Goal: Task Accomplishment & Management: Manage account settings

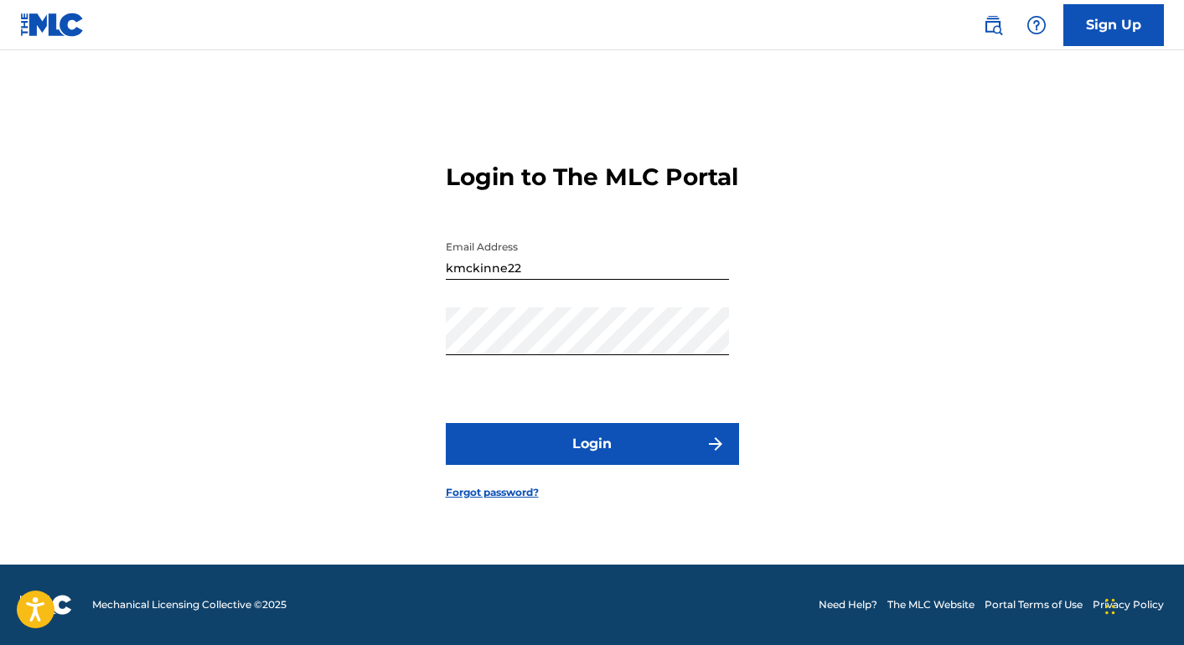
click at [621, 454] on button "Login" at bounding box center [592, 444] width 293 height 42
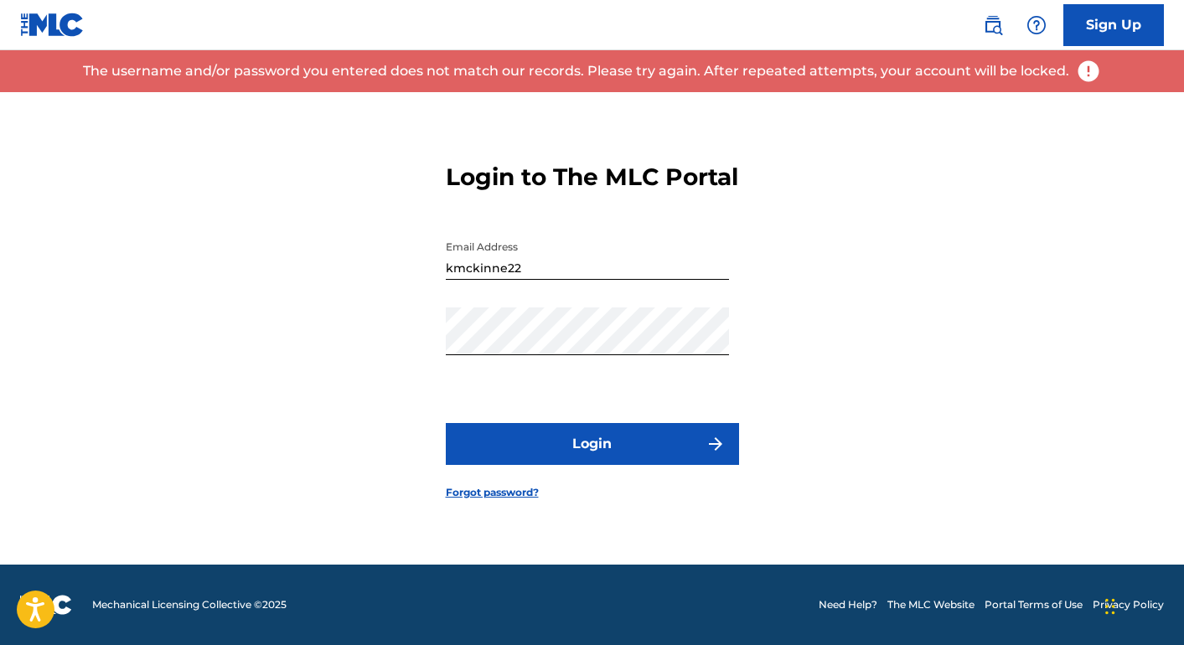
click at [559, 304] on div "Email Address kmckinne22" at bounding box center [587, 269] width 283 height 75
drag, startPoint x: 560, startPoint y: 283, endPoint x: 375, endPoint y: 259, distance: 186.7
click at [381, 263] on div "Login to The MLC Portal Email Address kmckinne22 Password Login Forgot password?" at bounding box center [592, 317] width 1173 height 494
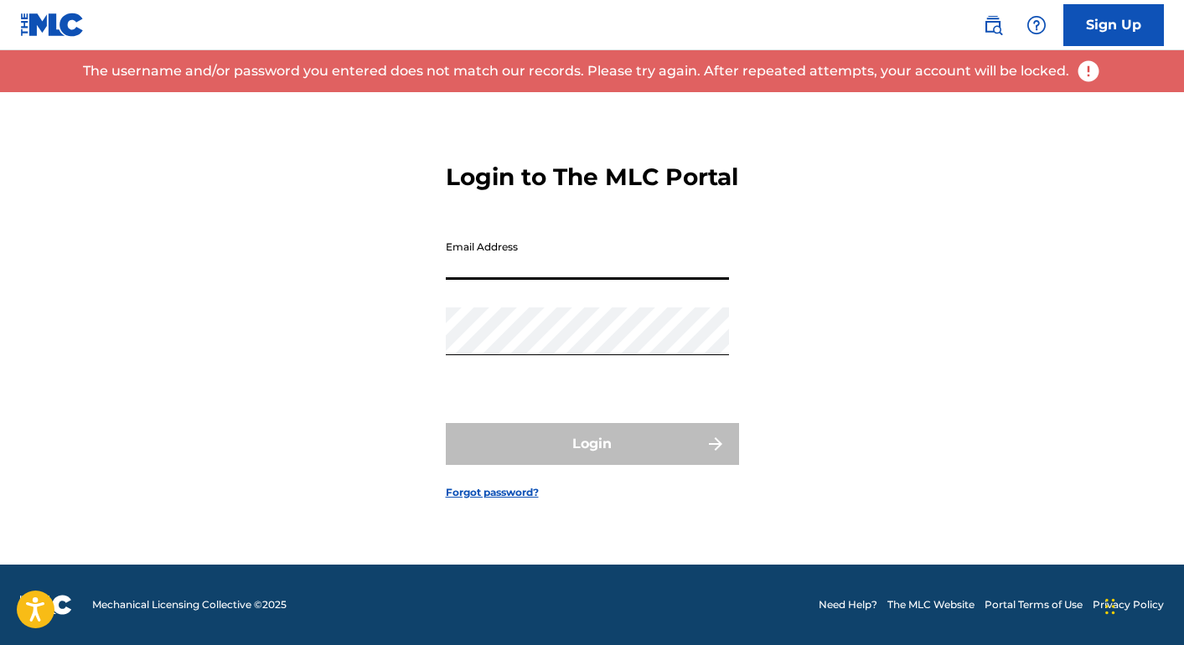
click at [529, 280] on input "Email Address" at bounding box center [587, 256] width 283 height 48
type input "[EMAIL_ADDRESS][DOMAIN_NAME]"
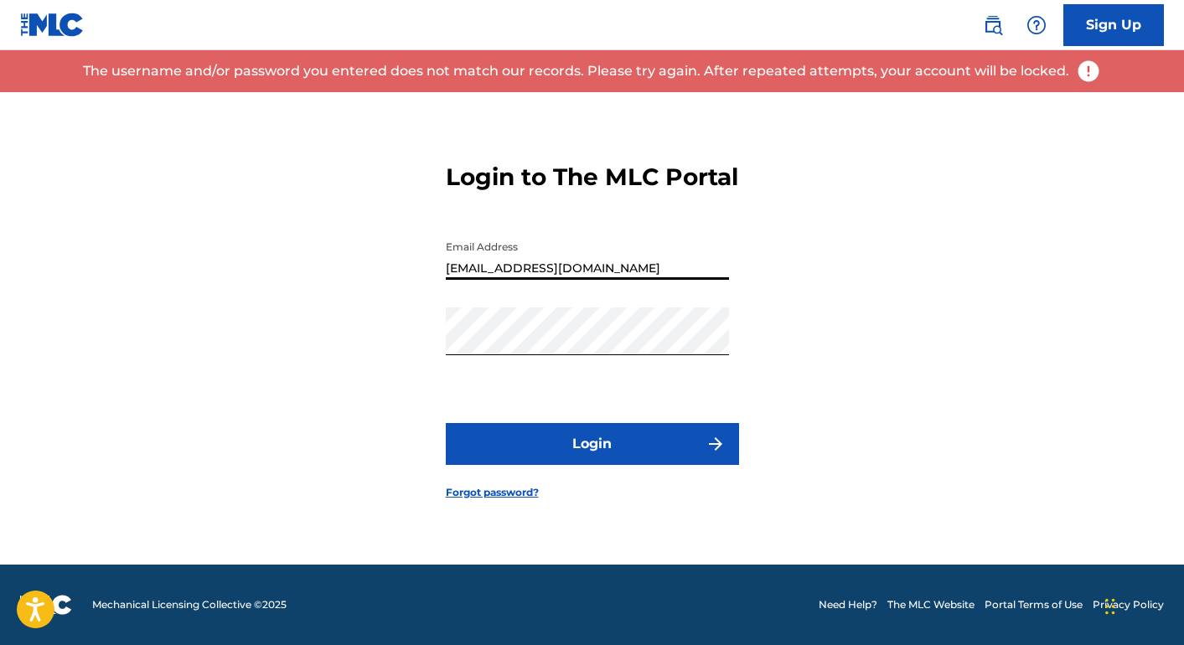
click at [587, 460] on button "Login" at bounding box center [592, 444] width 293 height 42
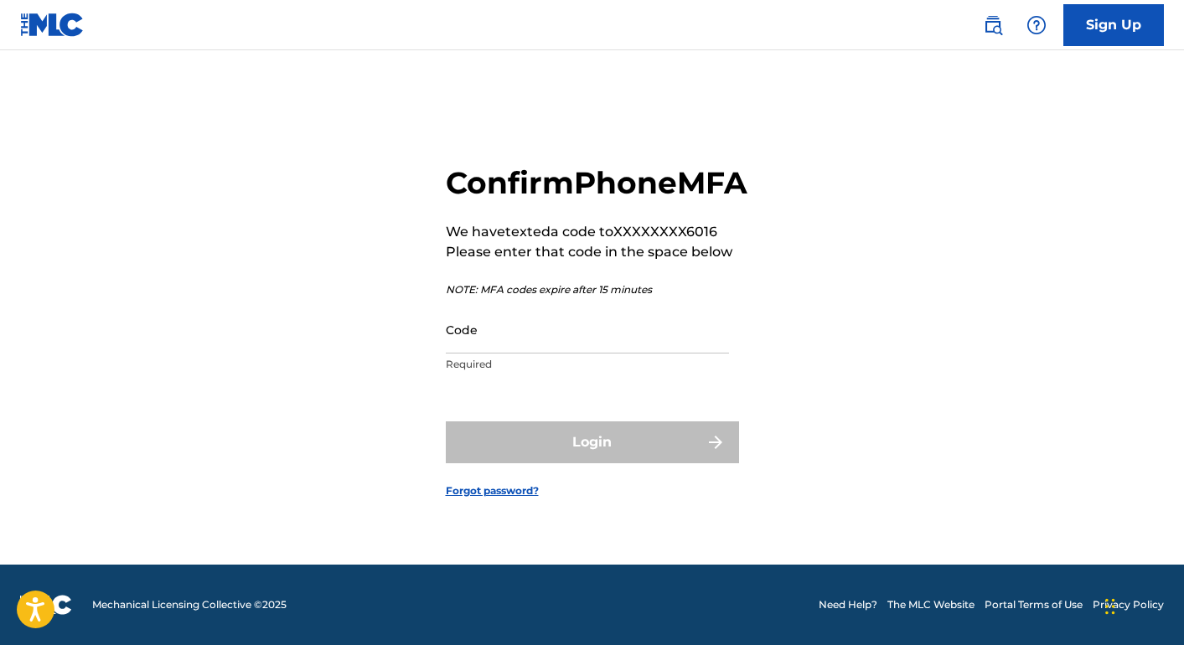
click at [542, 354] on input "Code" at bounding box center [587, 330] width 283 height 48
type input "406749"
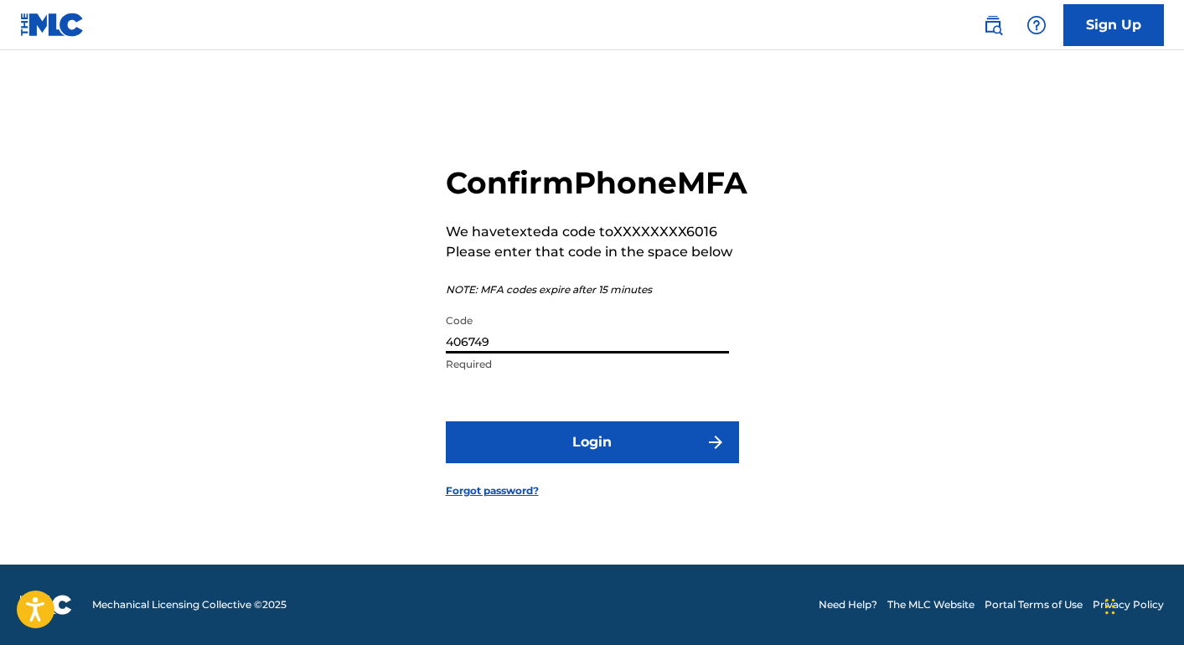
click at [594, 453] on button "Login" at bounding box center [592, 442] width 293 height 42
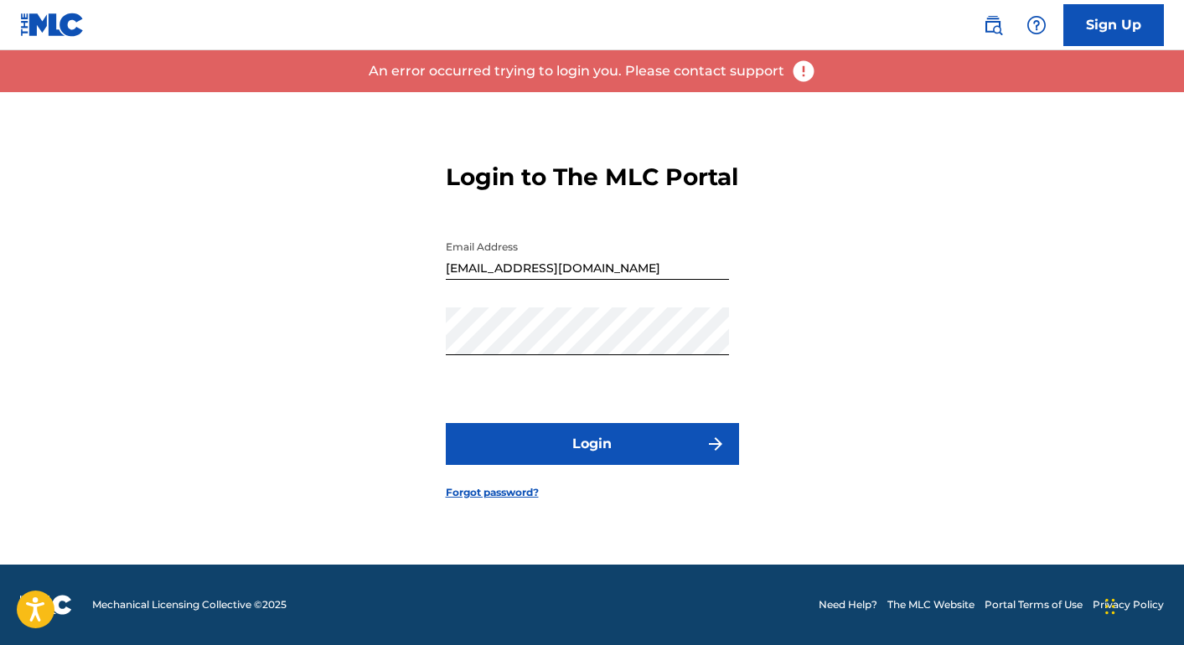
click at [595, 444] on button "Login" at bounding box center [592, 444] width 293 height 42
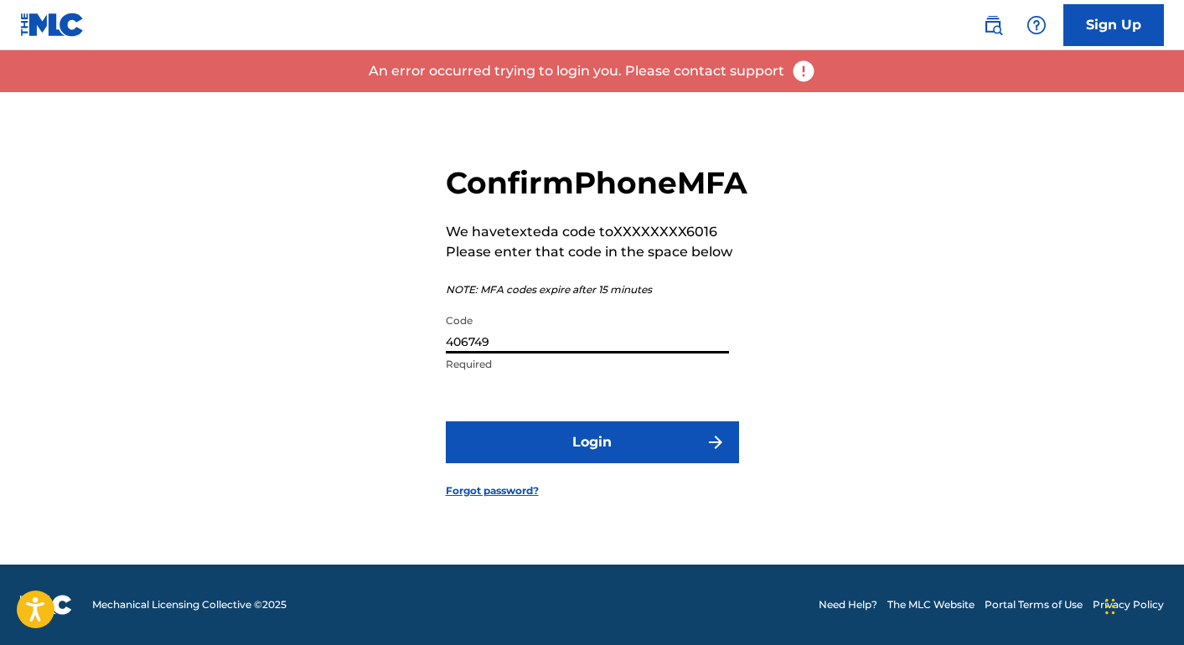
drag, startPoint x: 560, startPoint y: 352, endPoint x: 429, endPoint y: 343, distance: 131.8
click at [429, 343] on div "Confirm Phone MFA We have texted a code to XXXXXXXX6016 Please enter that code …" at bounding box center [592, 317] width 1173 height 494
drag, startPoint x: 543, startPoint y: 355, endPoint x: 443, endPoint y: 354, distance: 99.7
click at [443, 354] on div "Confirm Phone MFA We have texted a code to XXXXXXXX6016 Please enter that code …" at bounding box center [592, 317] width 1173 height 494
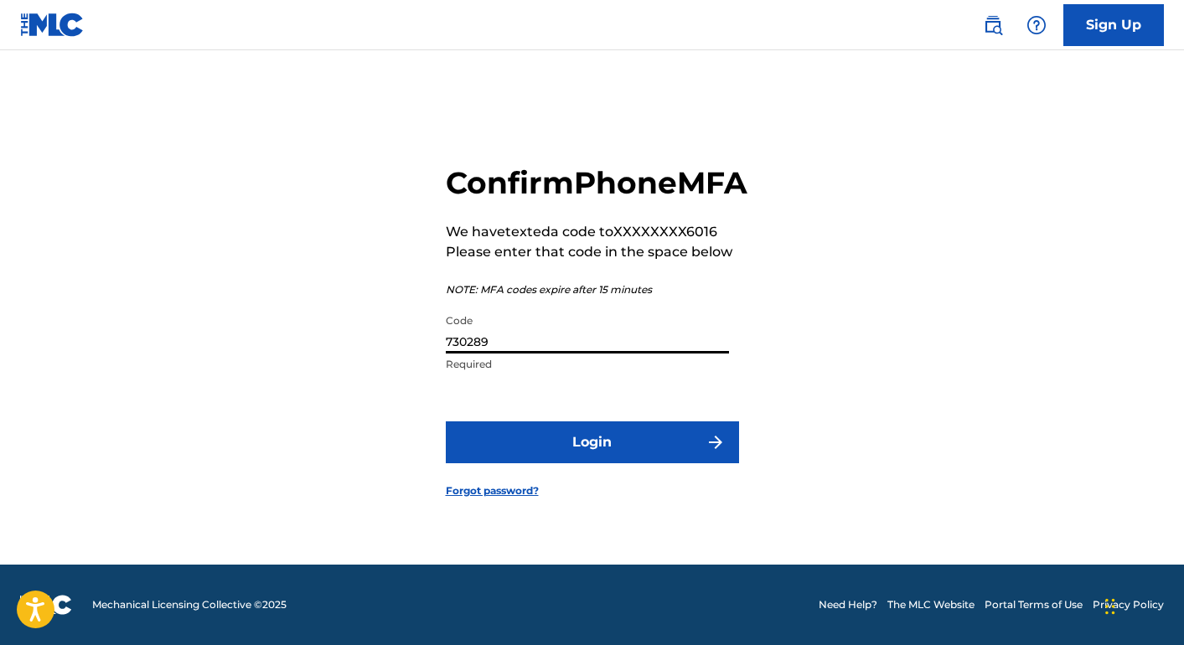
type input "730289"
click at [561, 460] on button "Login" at bounding box center [592, 442] width 293 height 42
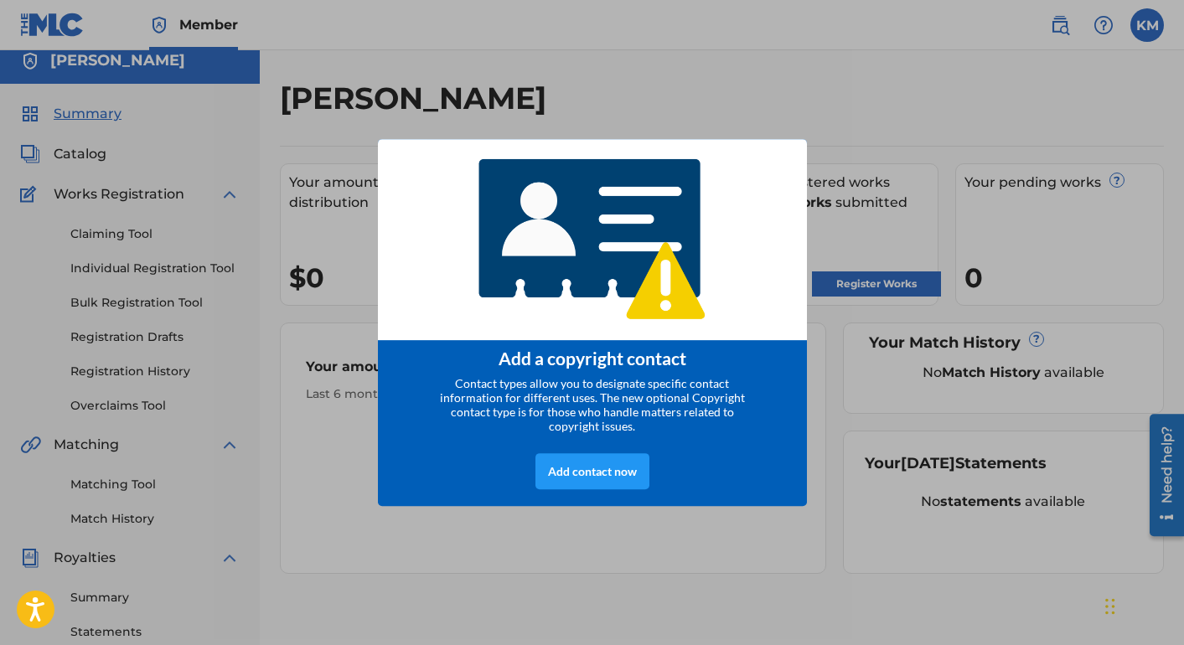
scroll to position [21, 0]
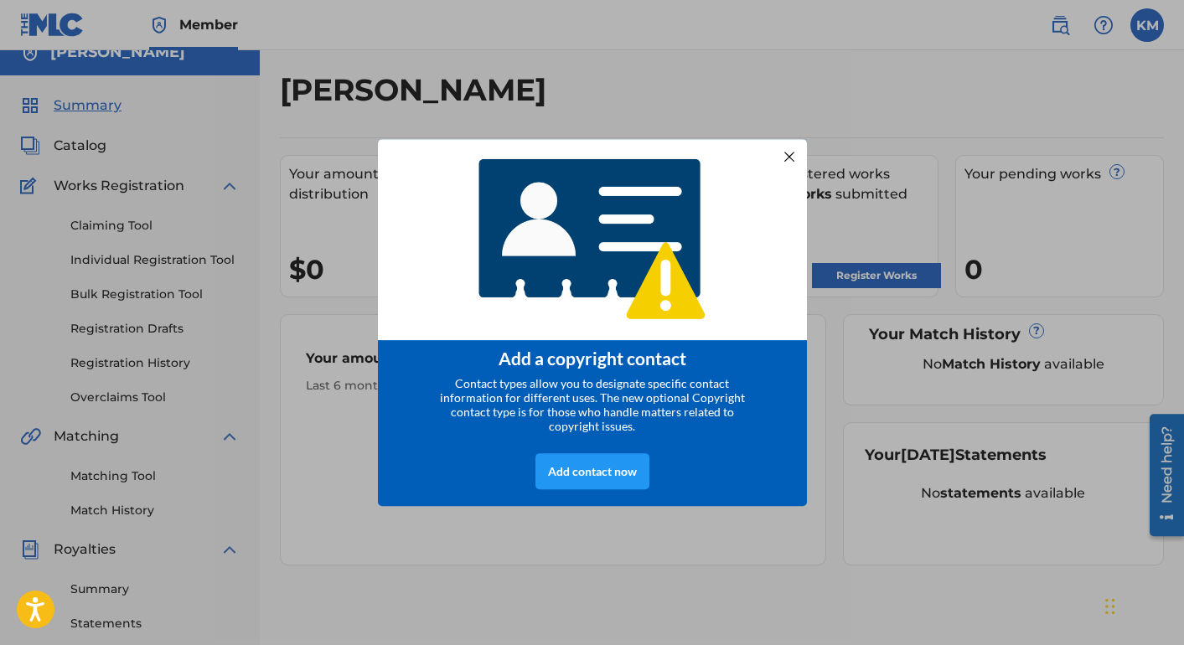
click at [780, 157] on div at bounding box center [788, 157] width 22 height 22
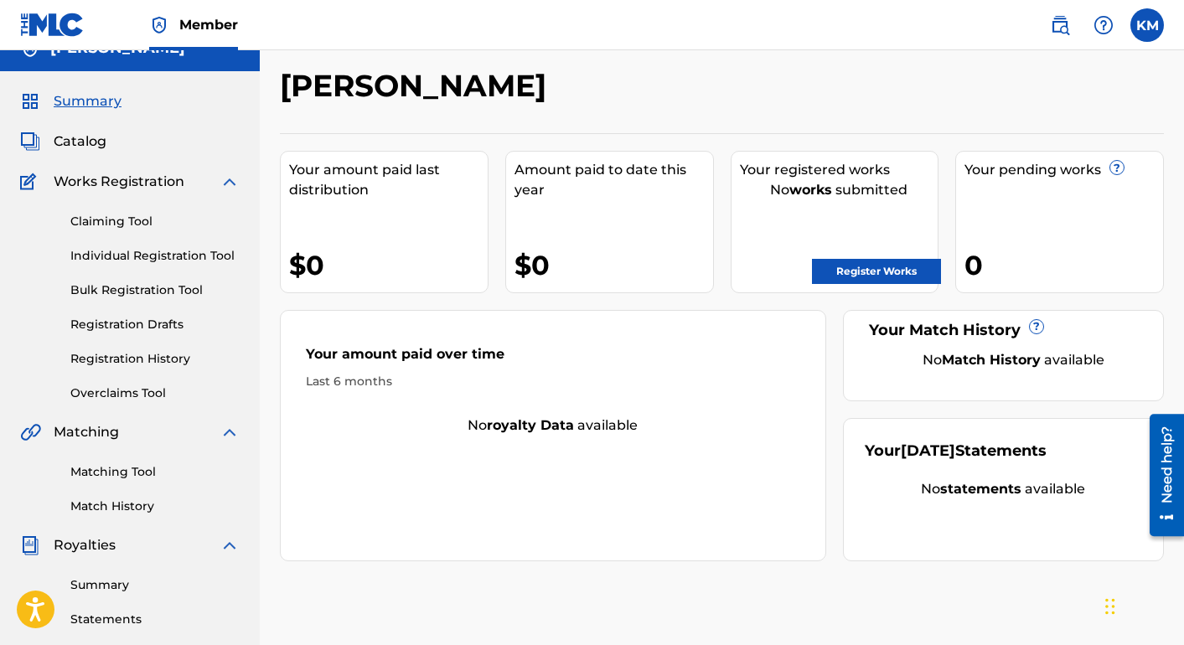
scroll to position [54, 0]
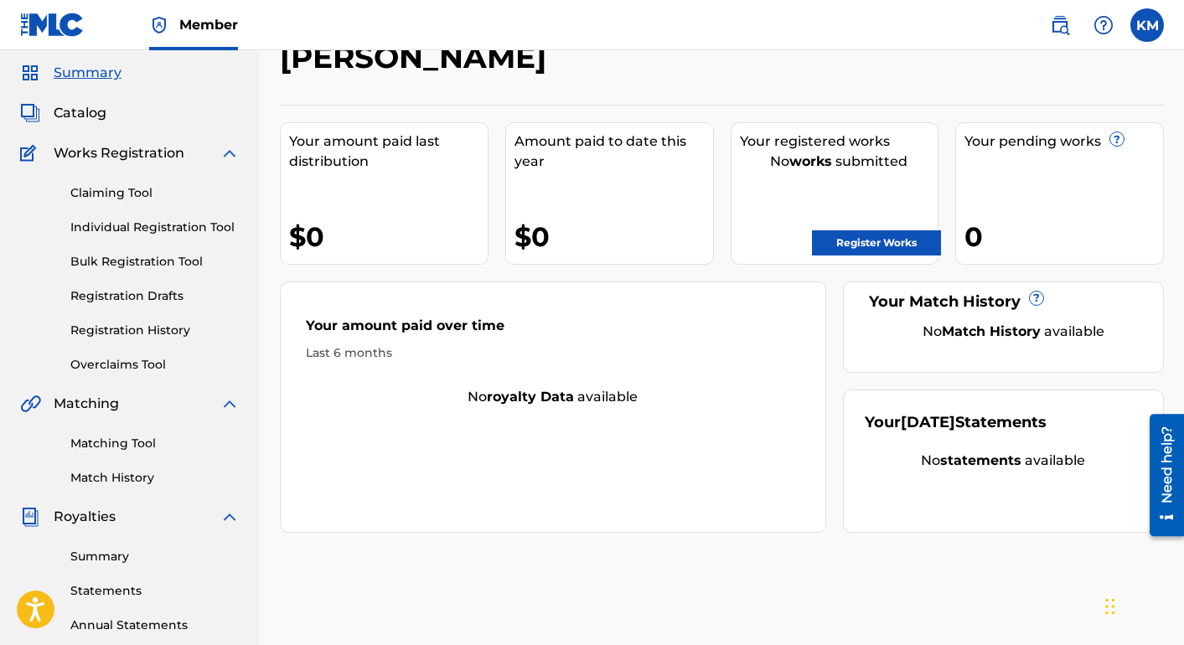
click at [182, 190] on link "Claiming Tool" at bounding box center [154, 193] width 169 height 18
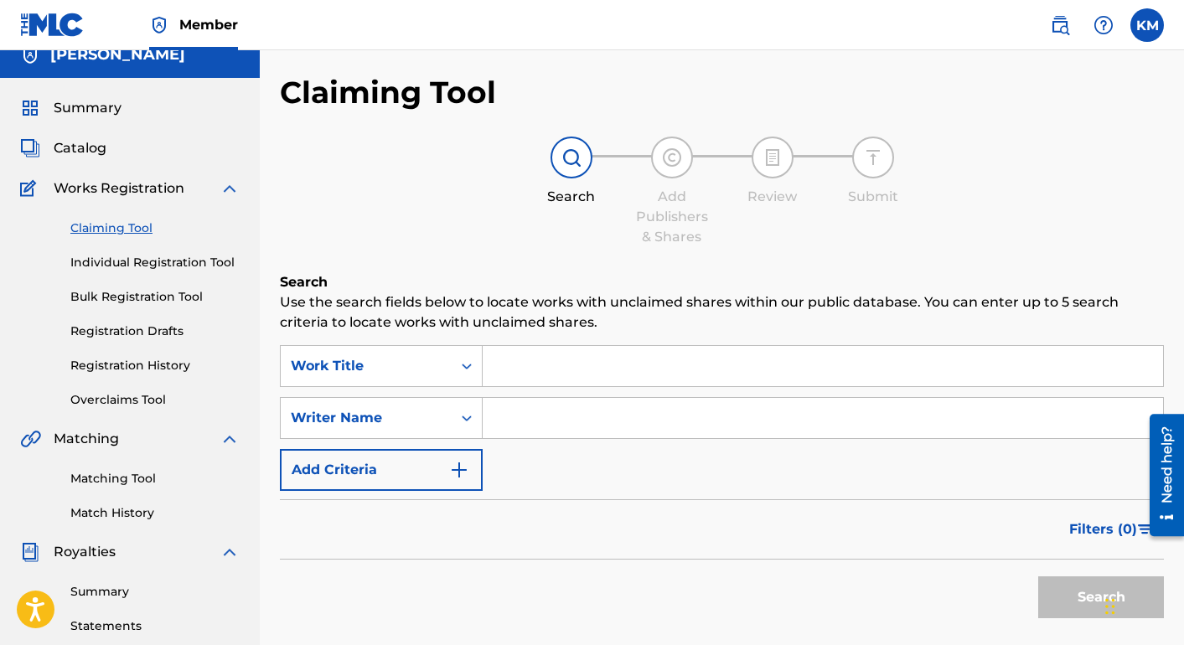
scroll to position [19, 0]
click at [584, 364] on input "Search Form" at bounding box center [823, 365] width 680 height 40
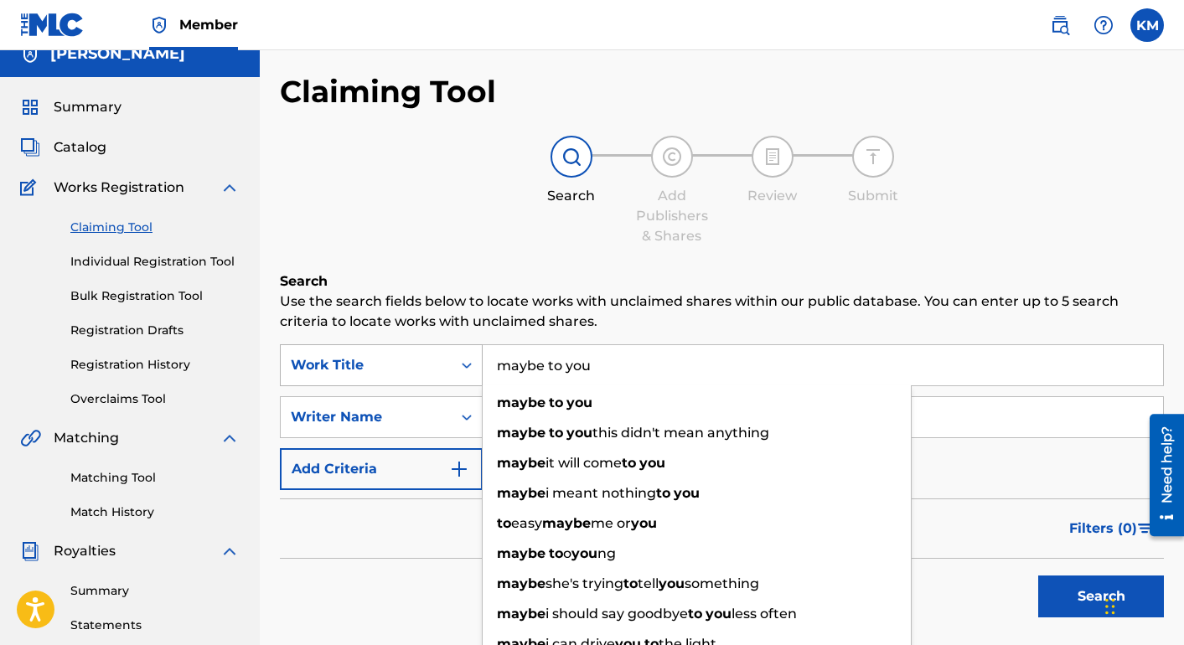
type input "maybe to you"
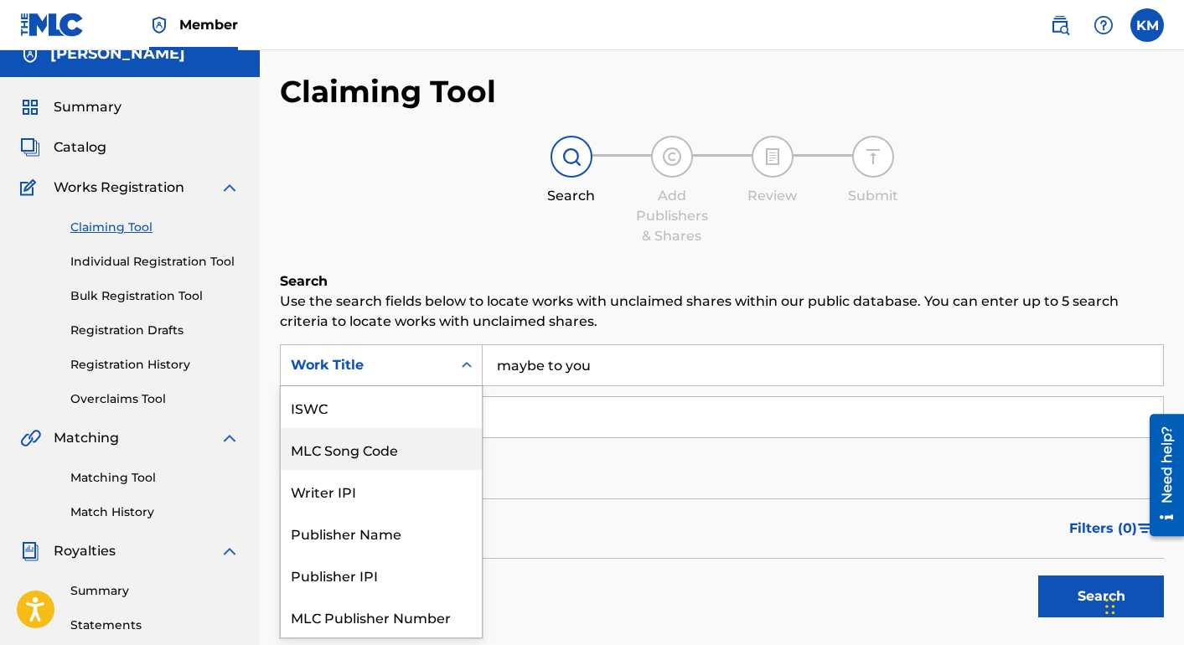
click at [422, 385] on div "MLC Song Code, 2 of 7. 7 results available. Use Up and Down to choose options, …" at bounding box center [381, 365] width 203 height 42
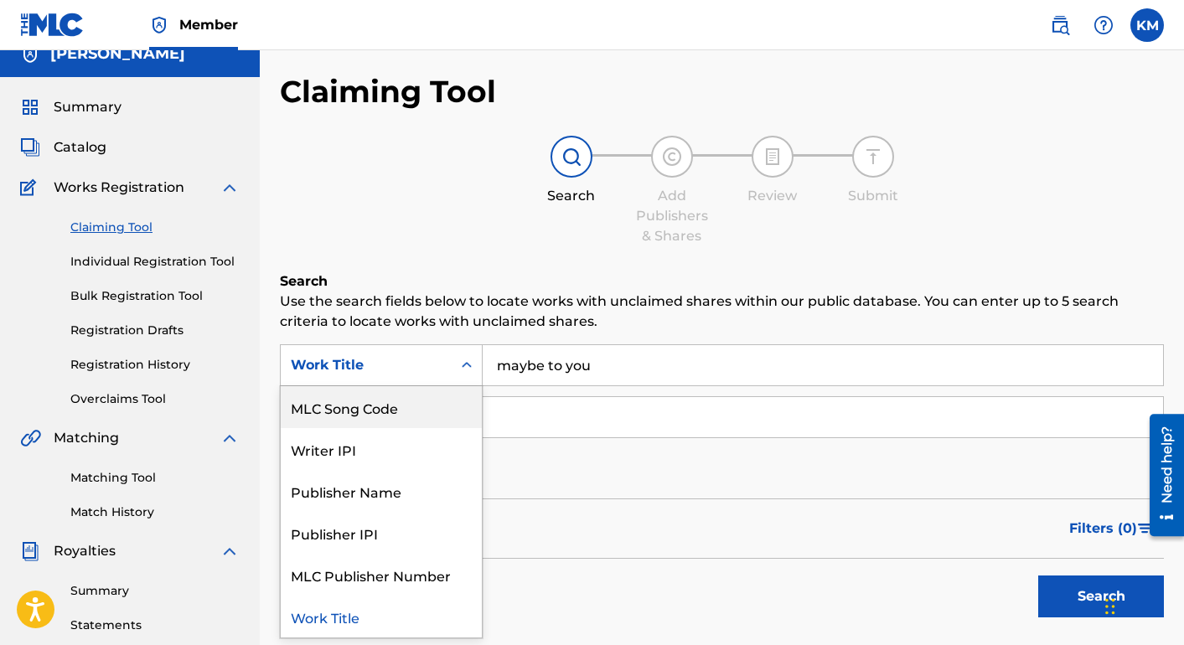
click at [558, 426] on input "Search Form" at bounding box center [823, 417] width 680 height 40
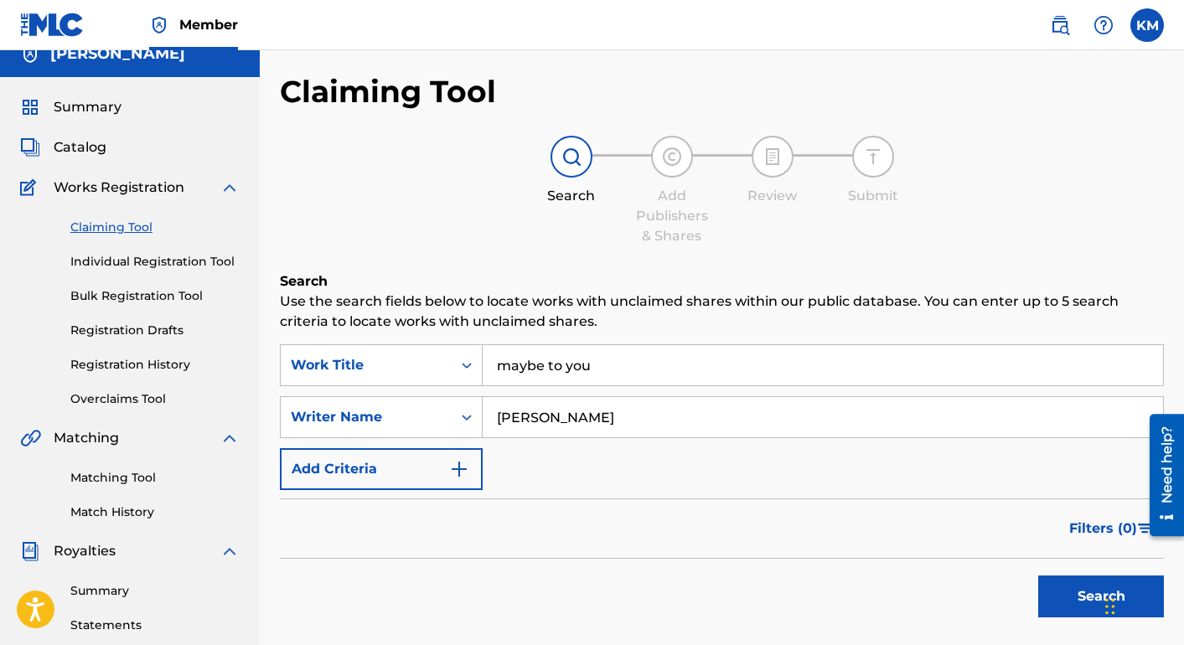
type input "[PERSON_NAME]"
click at [1038, 575] on button "Search" at bounding box center [1101, 596] width 126 height 42
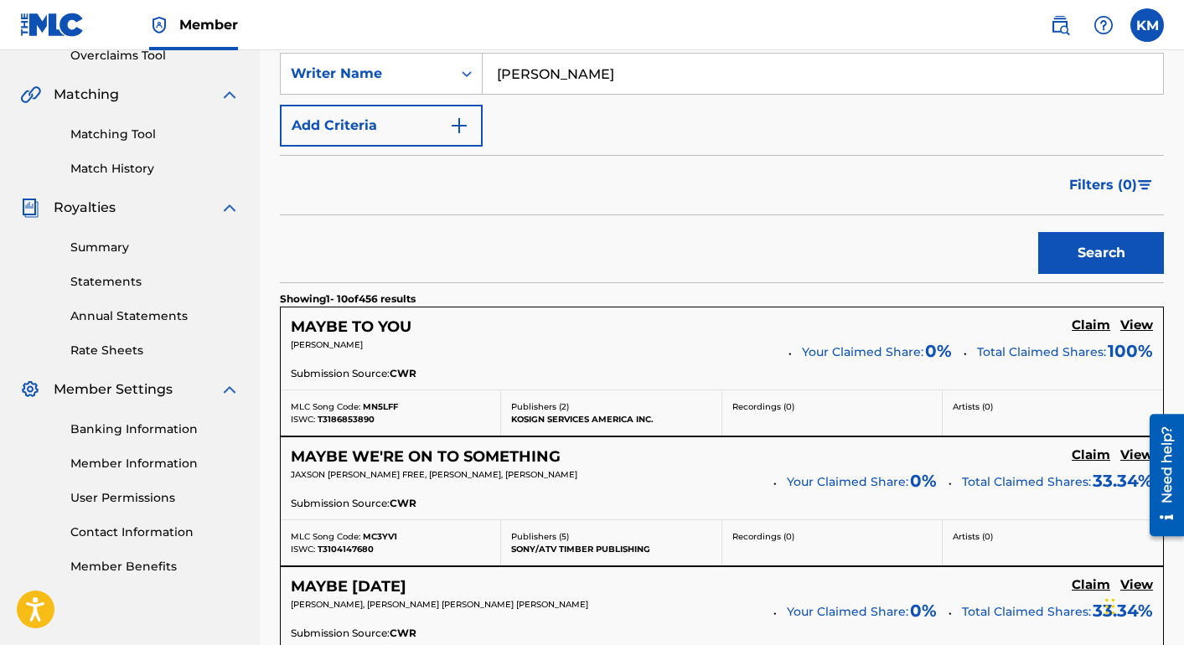
scroll to position [365, 0]
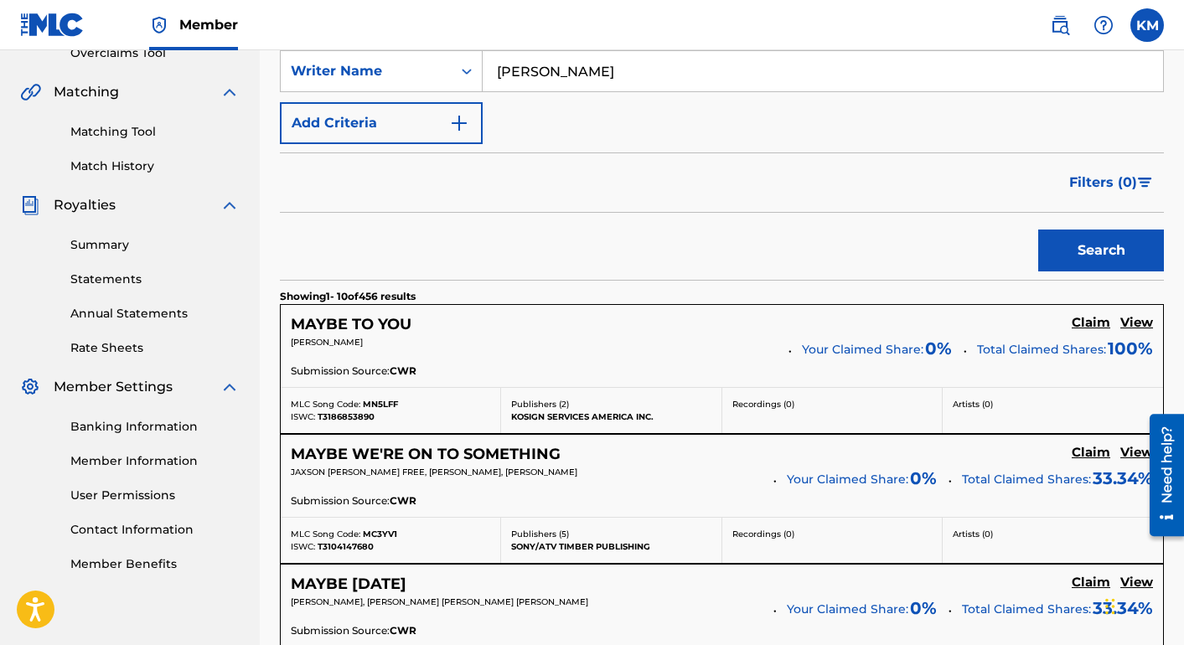
click at [1094, 323] on h5 "Claim" at bounding box center [1090, 323] width 39 height 16
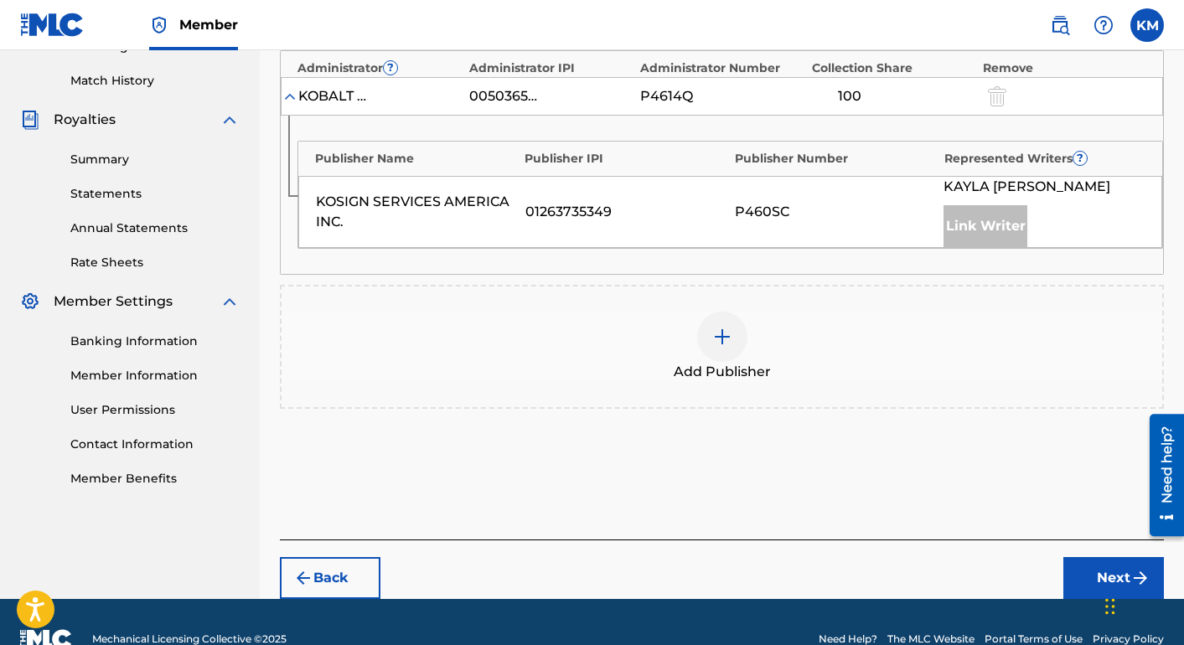
scroll to position [485, 0]
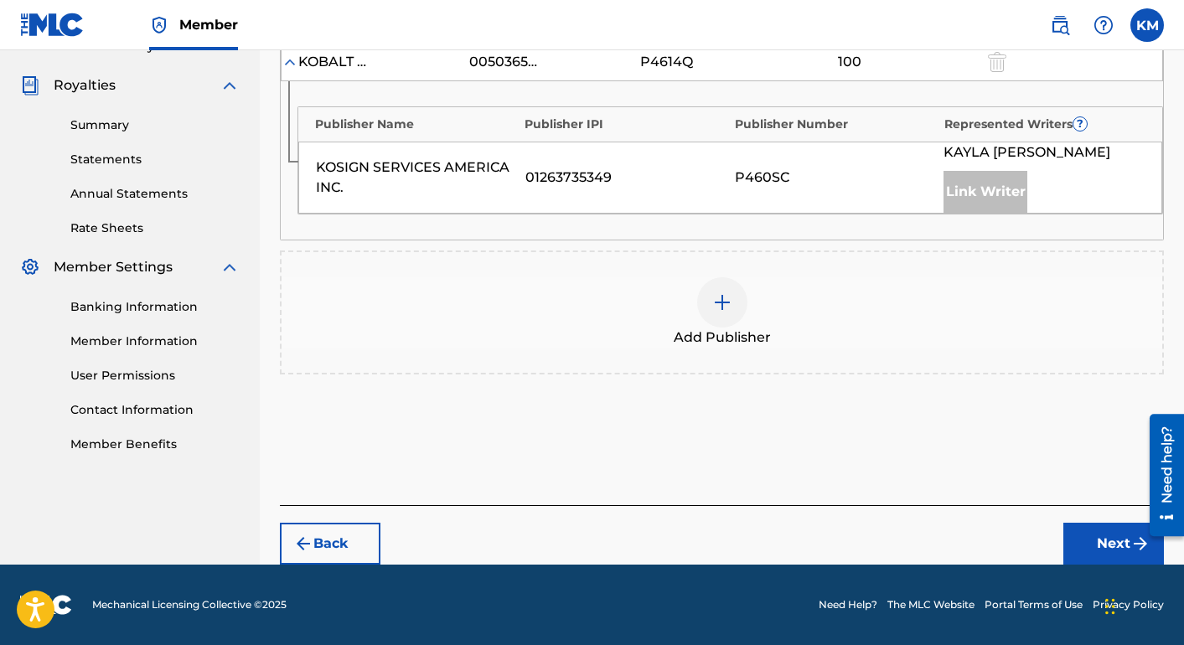
click at [724, 314] on div at bounding box center [722, 302] width 50 height 50
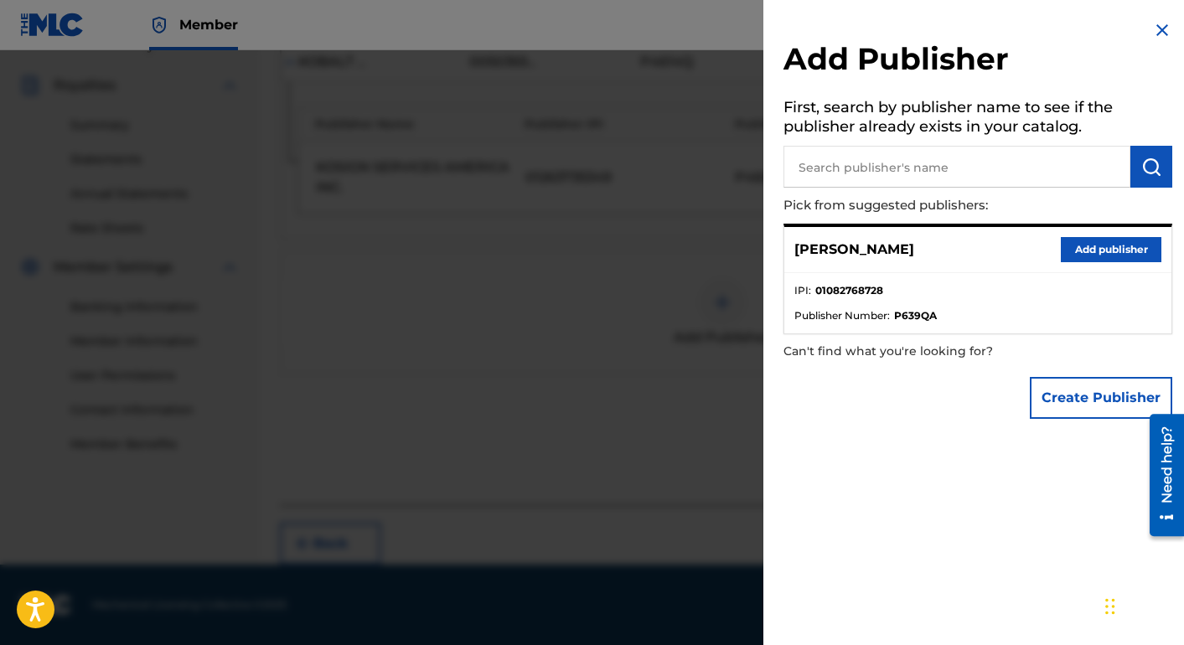
click at [1080, 245] on button "Add publisher" at bounding box center [1111, 249] width 101 height 25
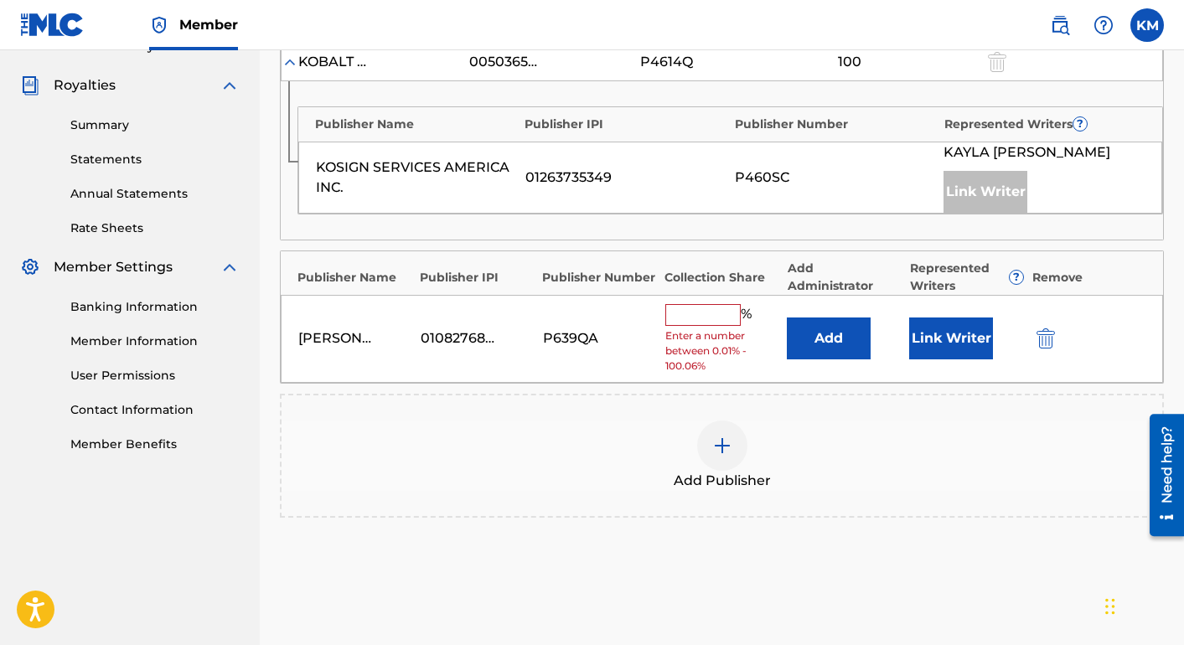
click at [710, 311] on input "text" at bounding box center [702, 315] width 75 height 22
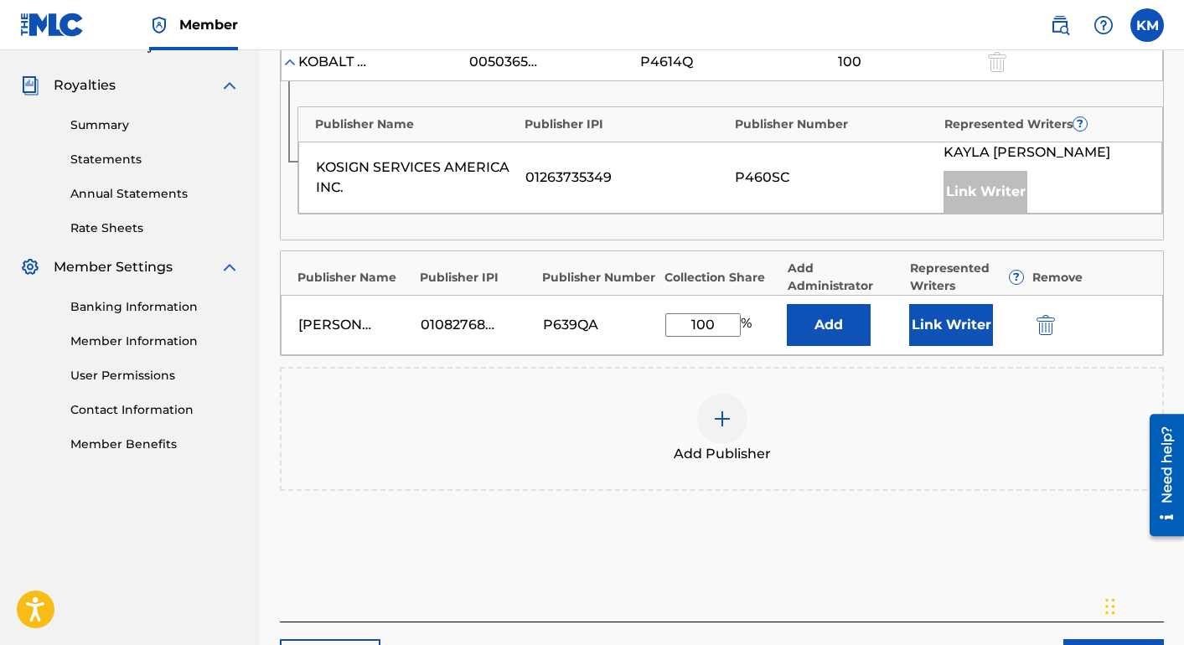
type input "100"
click at [885, 421] on div "Add Publisher" at bounding box center [721, 429] width 880 height 70
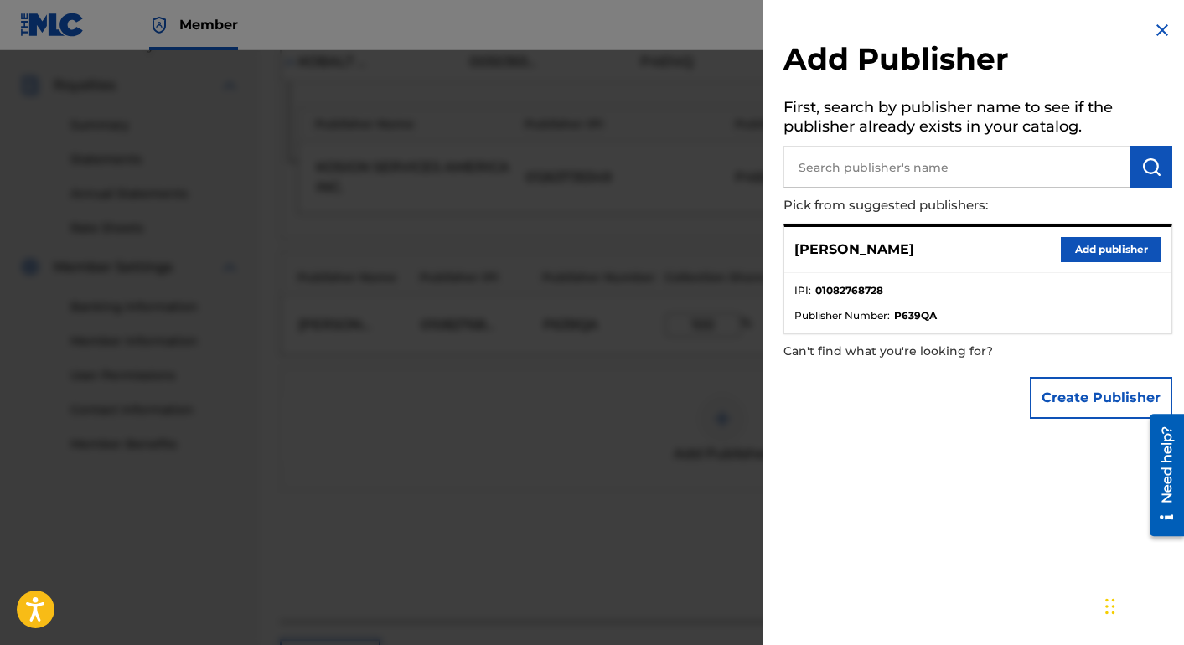
click at [1157, 33] on img at bounding box center [1162, 30] width 20 height 20
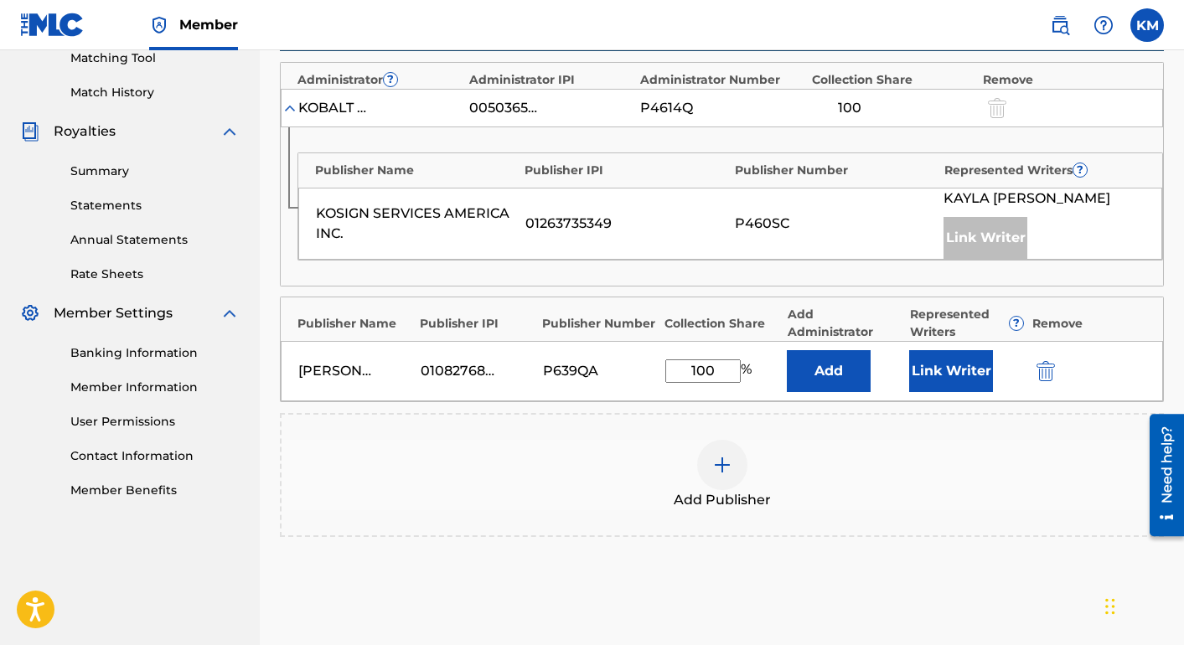
scroll to position [400, 0]
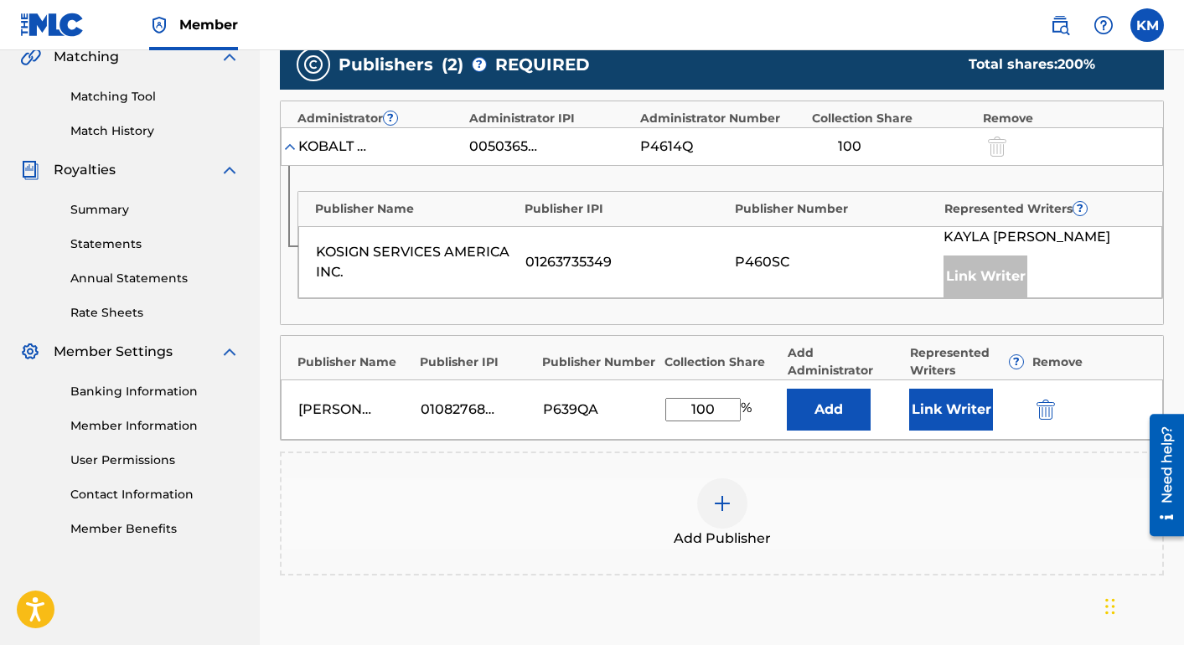
click at [944, 400] on button "Link Writer" at bounding box center [951, 410] width 84 height 42
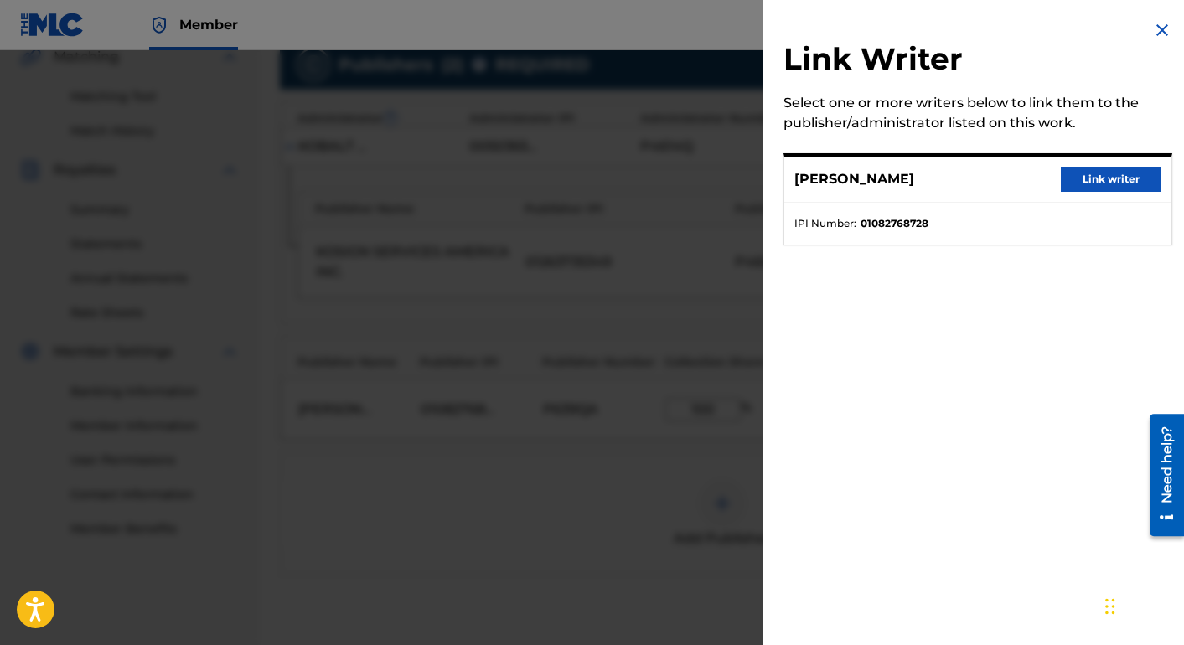
click at [1081, 171] on button "Link writer" at bounding box center [1111, 179] width 101 height 25
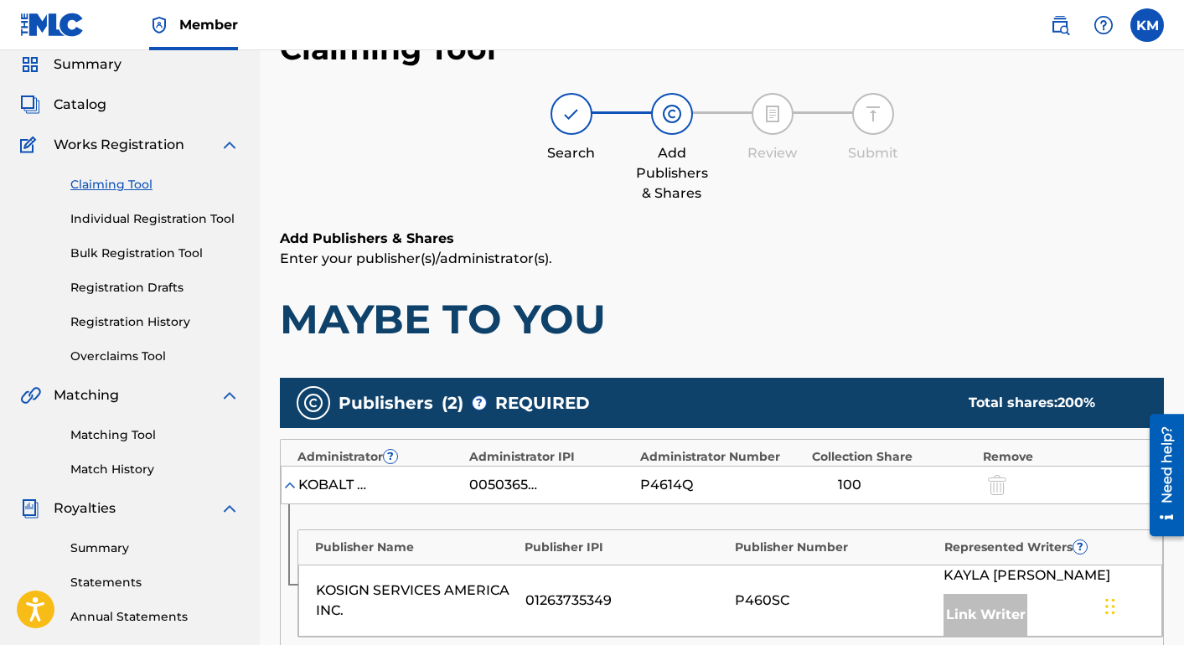
scroll to position [64, 0]
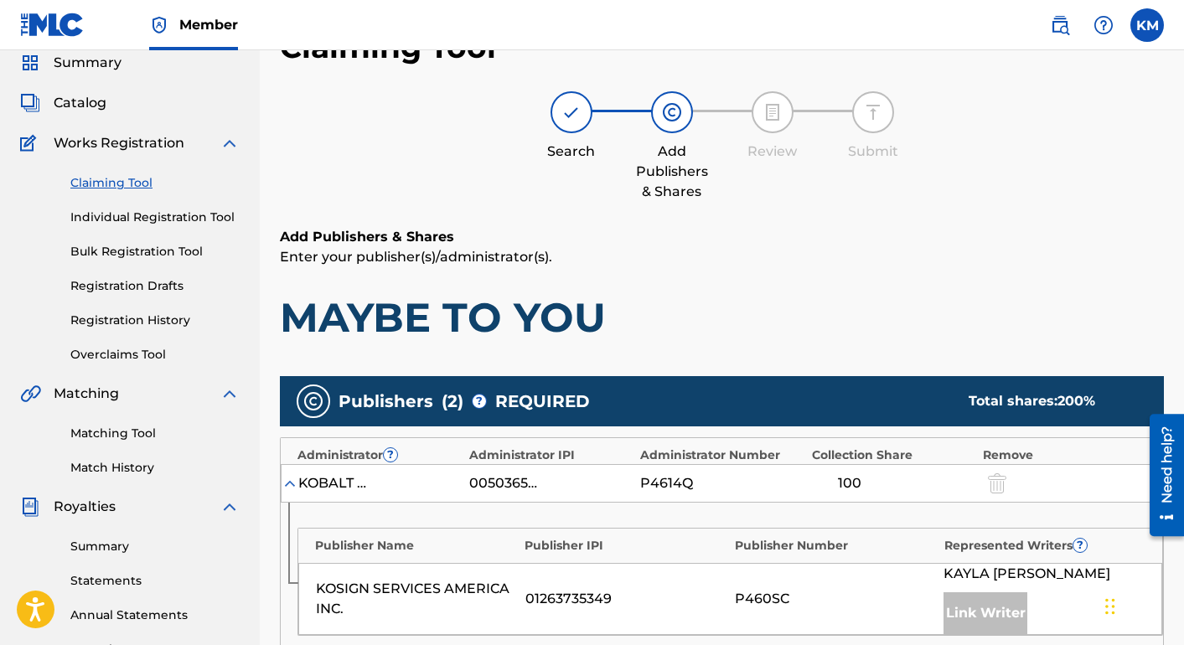
click at [747, 90] on div "Claiming Tool Search Add Publishers & Shares Review Submit Add Publishers & Sha…" at bounding box center [722, 599] width 884 height 1143
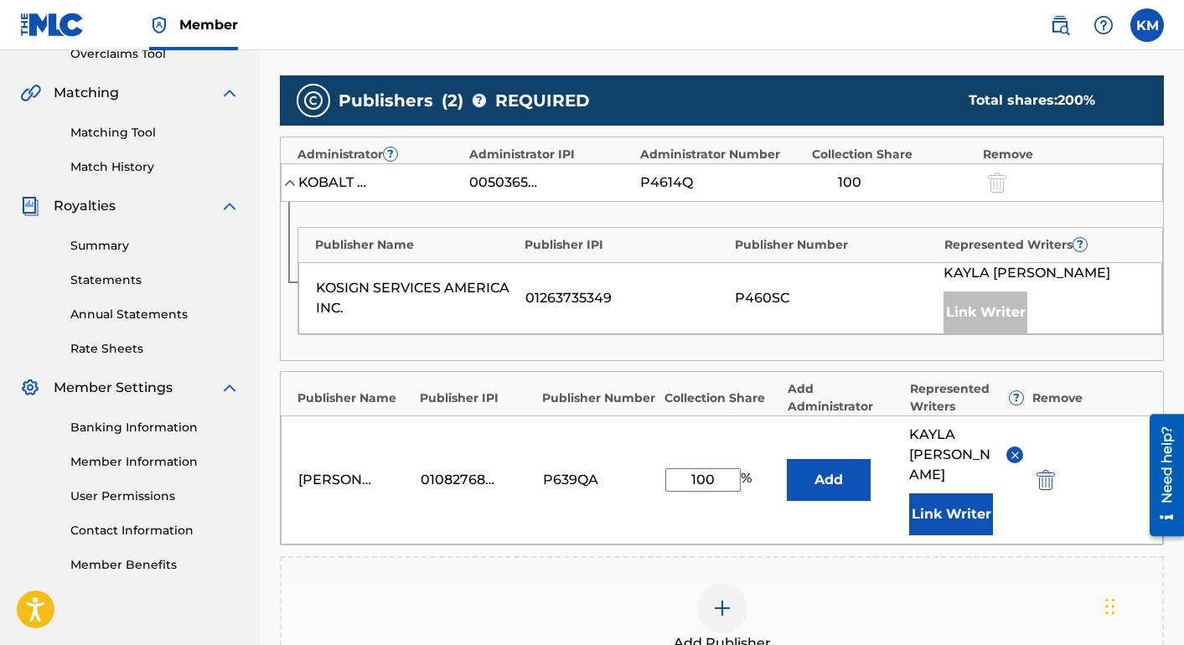
scroll to position [649, 0]
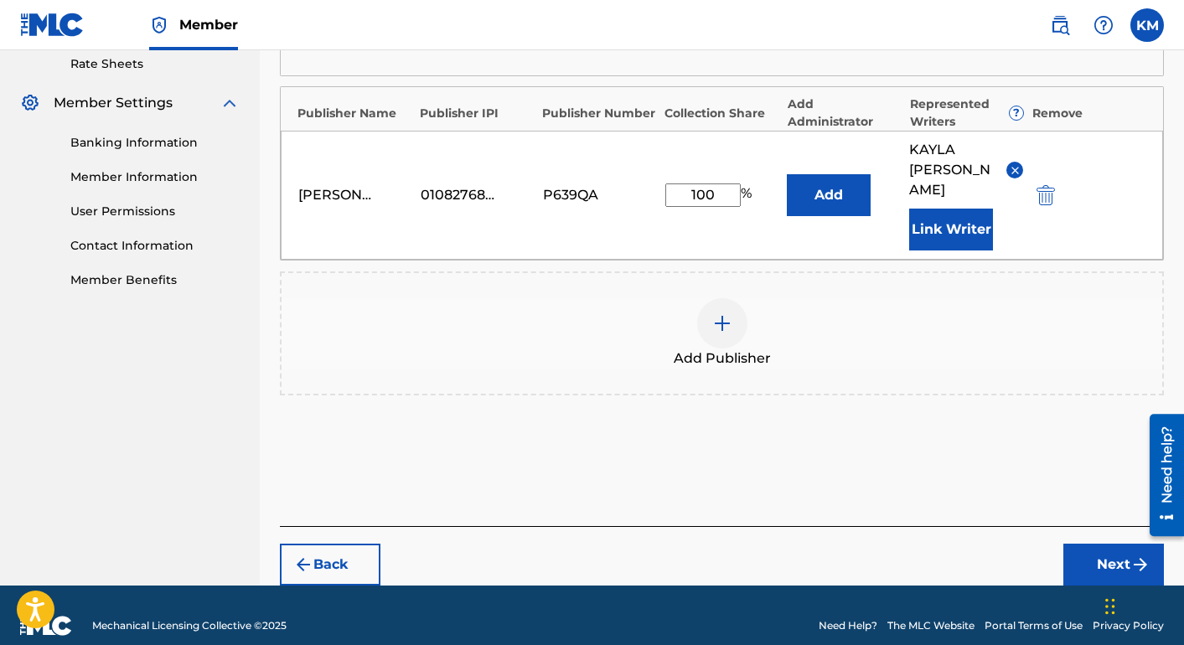
click at [1076, 544] on button "Next" at bounding box center [1113, 565] width 101 height 42
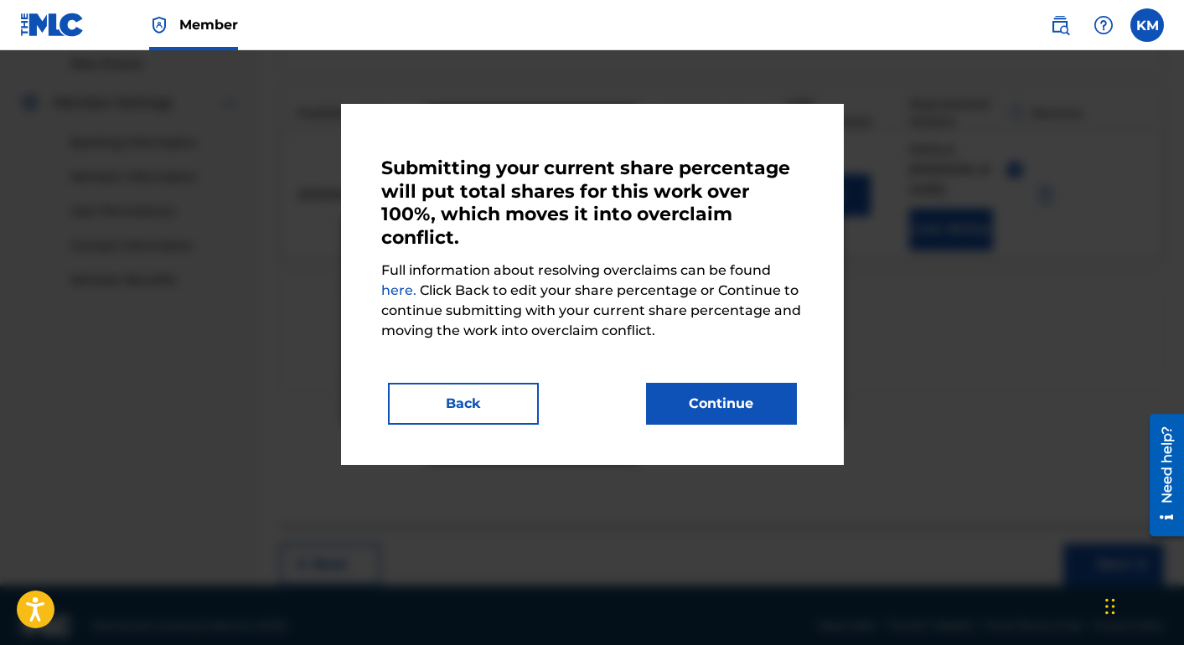
click at [747, 416] on button "Continue" at bounding box center [721, 404] width 151 height 42
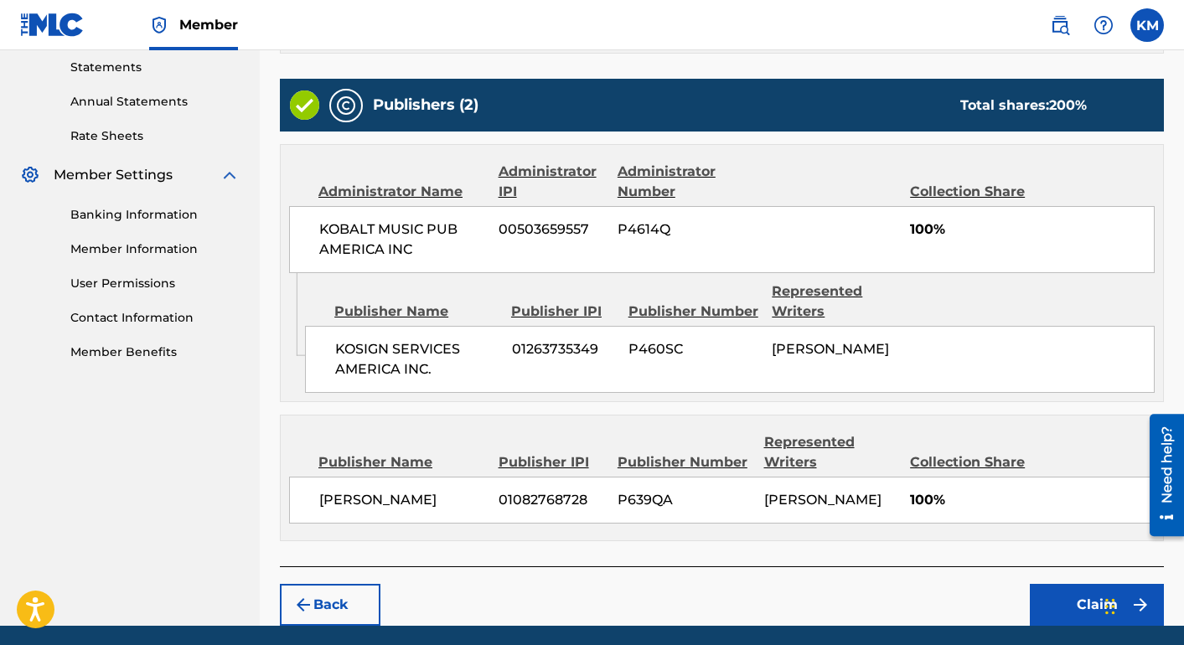
scroll to position [636, 0]
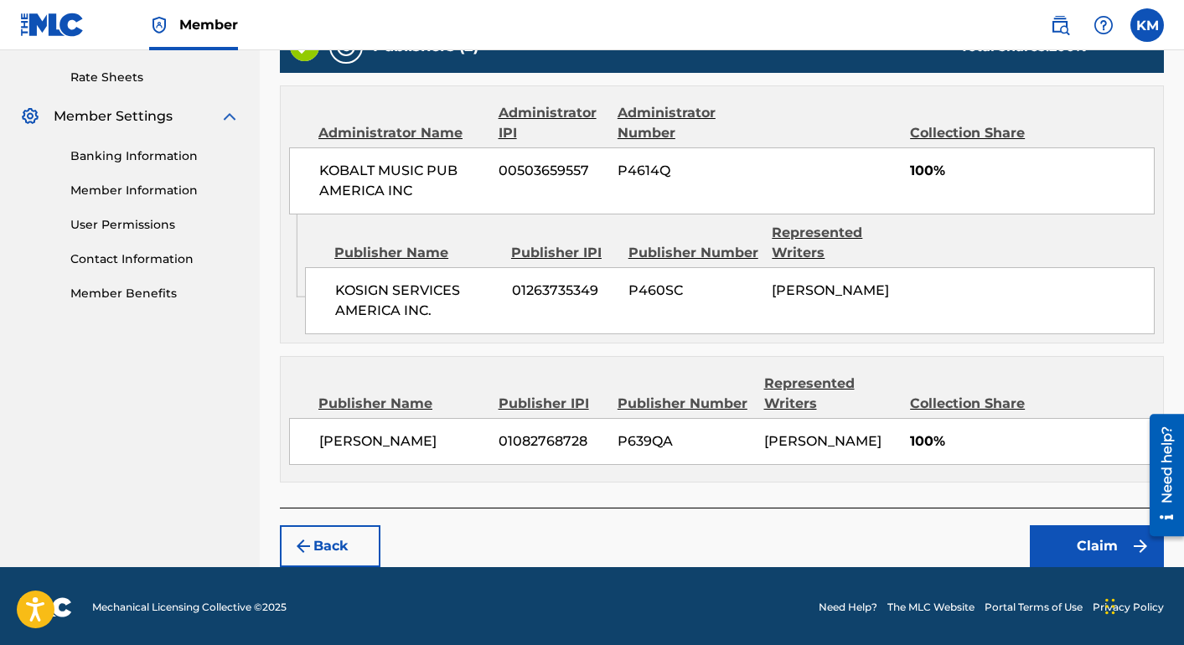
click at [1081, 540] on button "Claim" at bounding box center [1097, 546] width 134 height 42
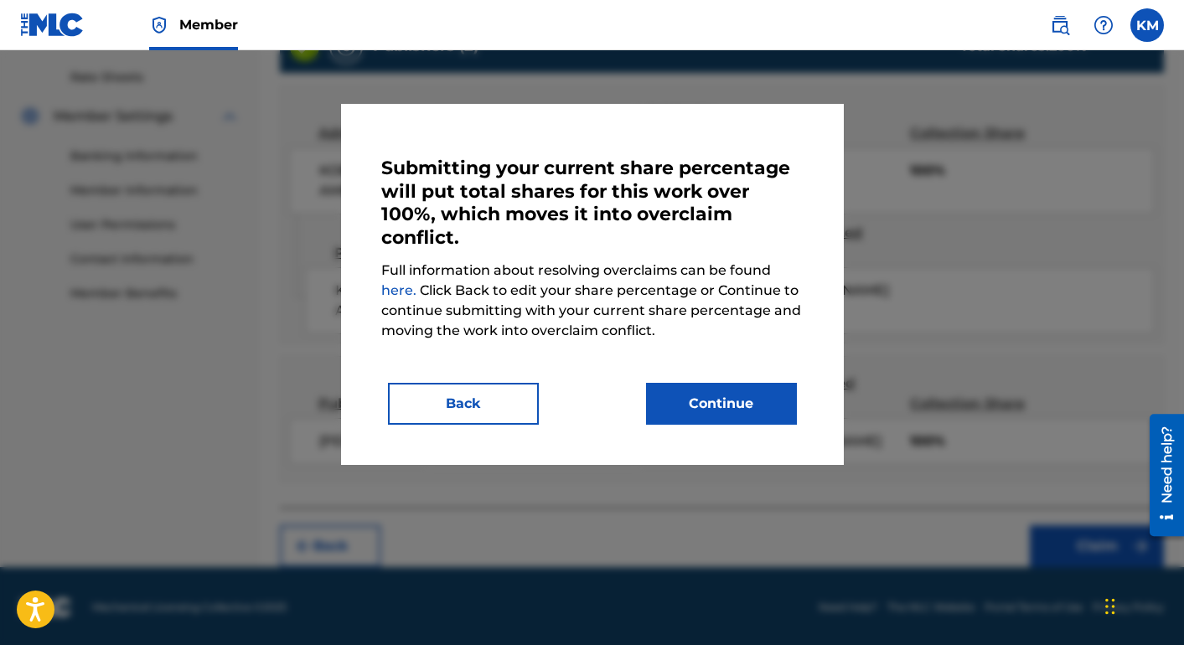
click at [775, 426] on div "Submitting your current share percentage will put total shares for this work ov…" at bounding box center [592, 284] width 503 height 361
click at [756, 403] on button "Continue" at bounding box center [721, 404] width 151 height 42
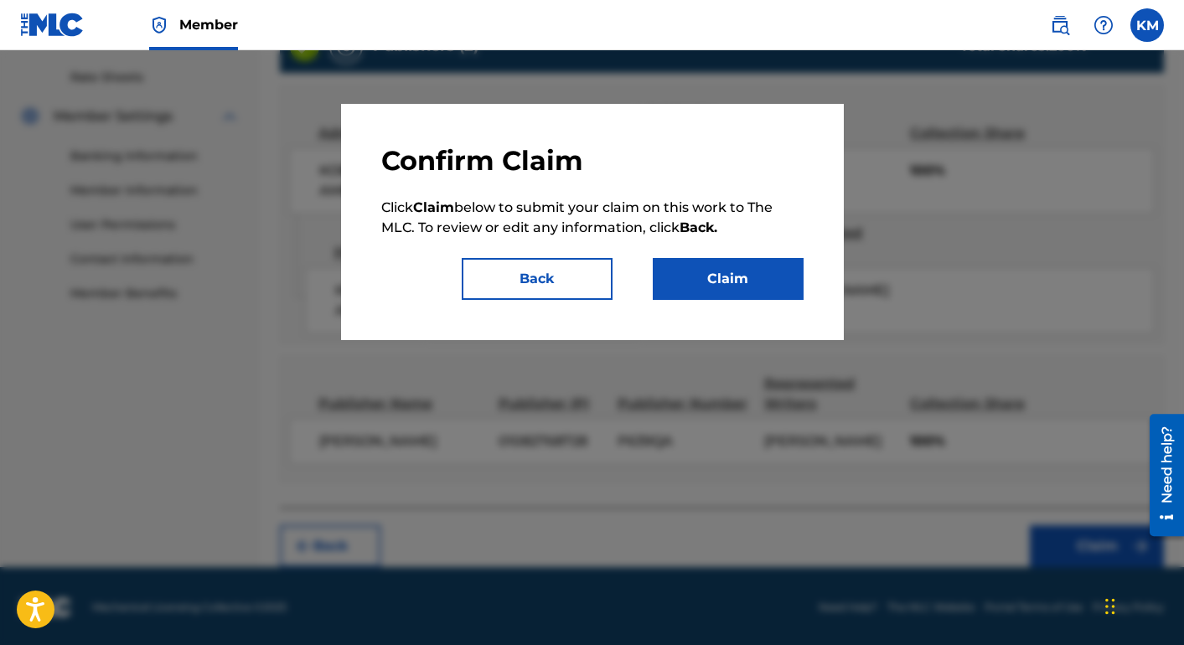
click at [692, 267] on button "Claim" at bounding box center [728, 279] width 151 height 42
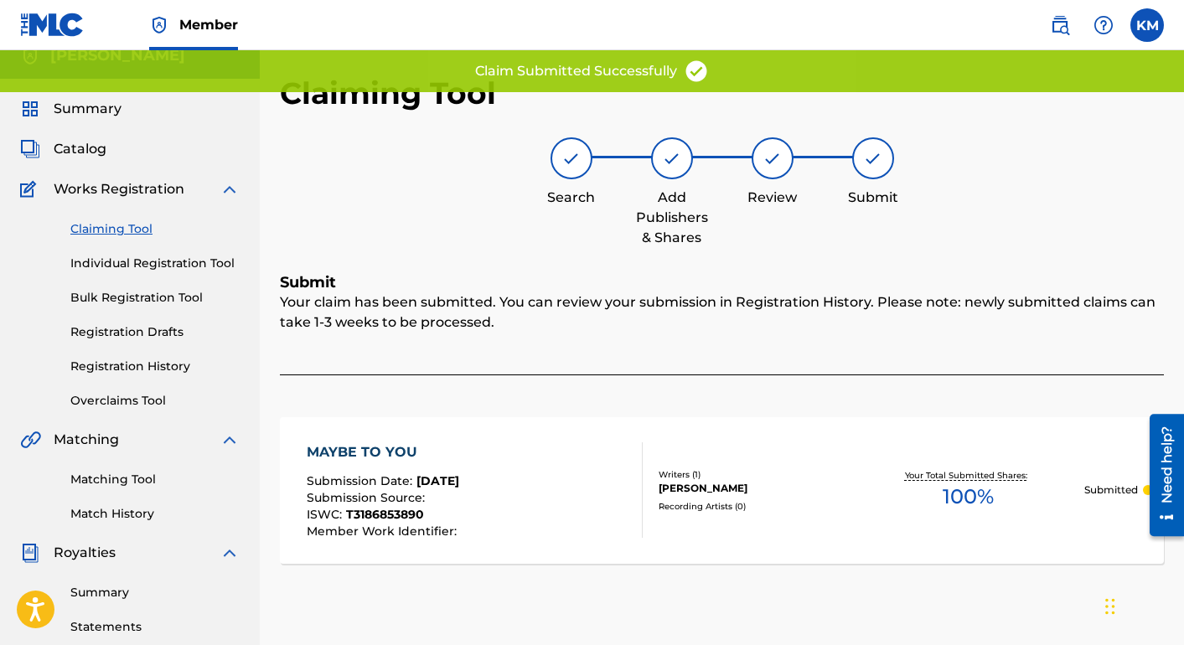
scroll to position [0, 0]
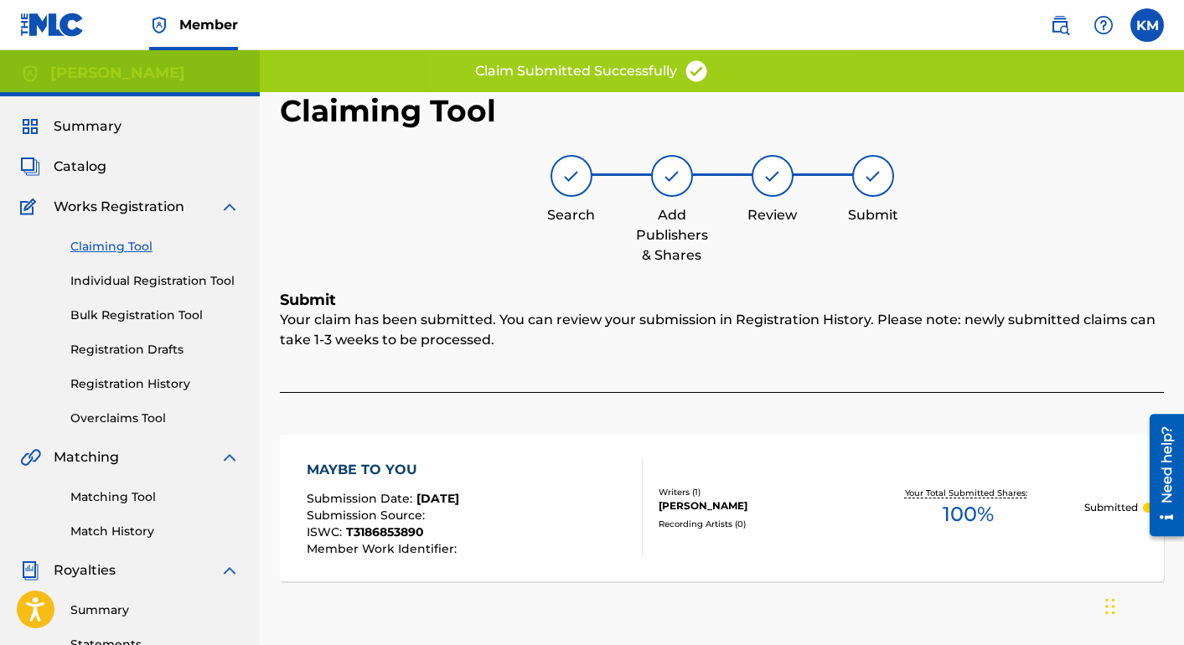
click at [163, 206] on span "Works Registration" at bounding box center [119, 207] width 131 height 20
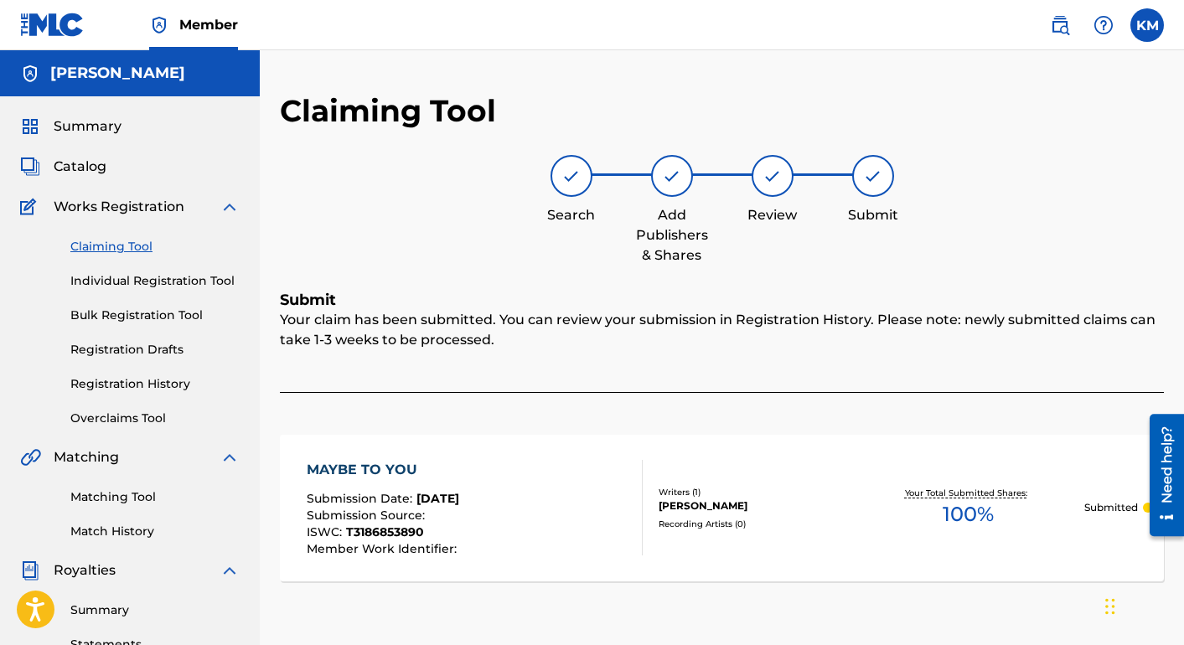
click at [94, 168] on span "Catalog" at bounding box center [80, 167] width 53 height 20
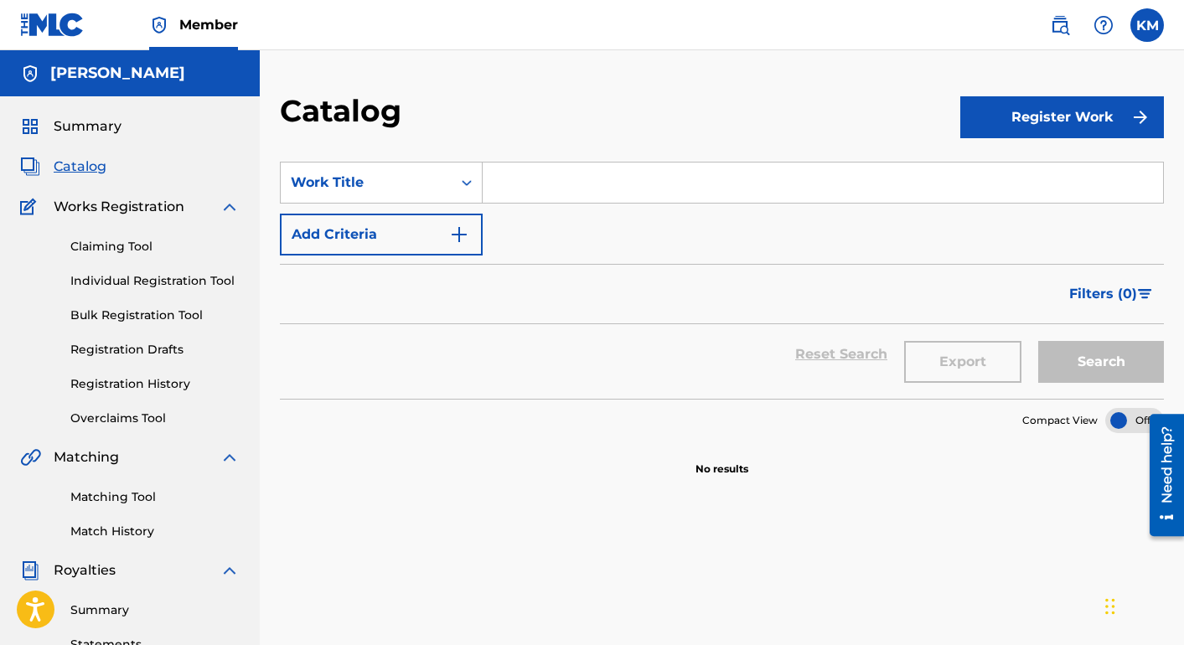
click at [522, 194] on input "Search Form" at bounding box center [823, 183] width 680 height 40
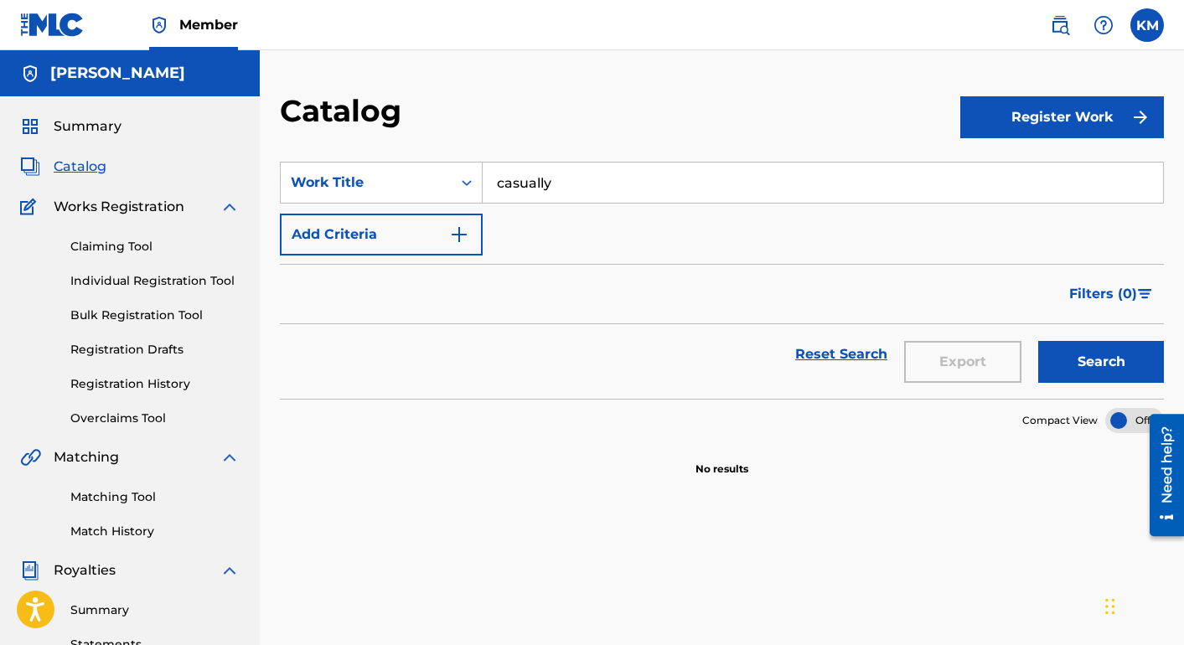
type input "casually"
click at [1038, 341] on button "Search" at bounding box center [1101, 362] width 126 height 42
drag, startPoint x: 643, startPoint y: 211, endPoint x: 464, endPoint y: 141, distance: 192.6
click at [463, 142] on section "SearchWithCriteria747fdea8-ccf5-4f98-ae30-a289d046de15 Work Title casually Add …" at bounding box center [722, 270] width 884 height 257
click at [119, 245] on link "Claiming Tool" at bounding box center [154, 247] width 169 height 18
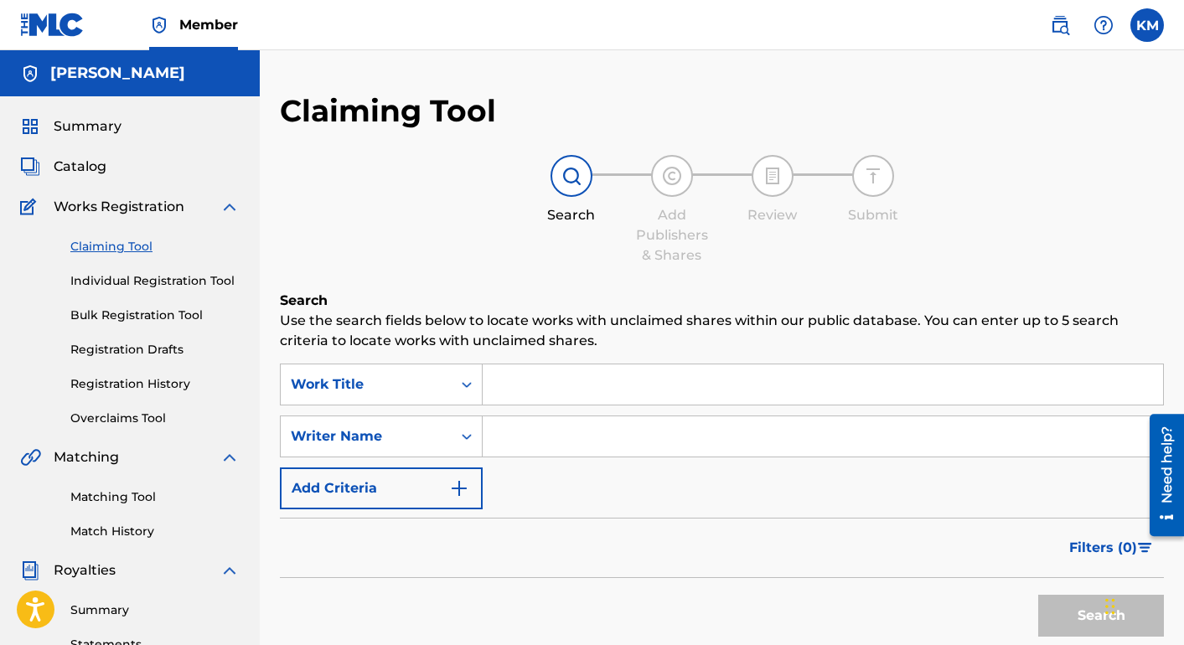
click at [536, 394] on input "Search Form" at bounding box center [823, 384] width 680 height 40
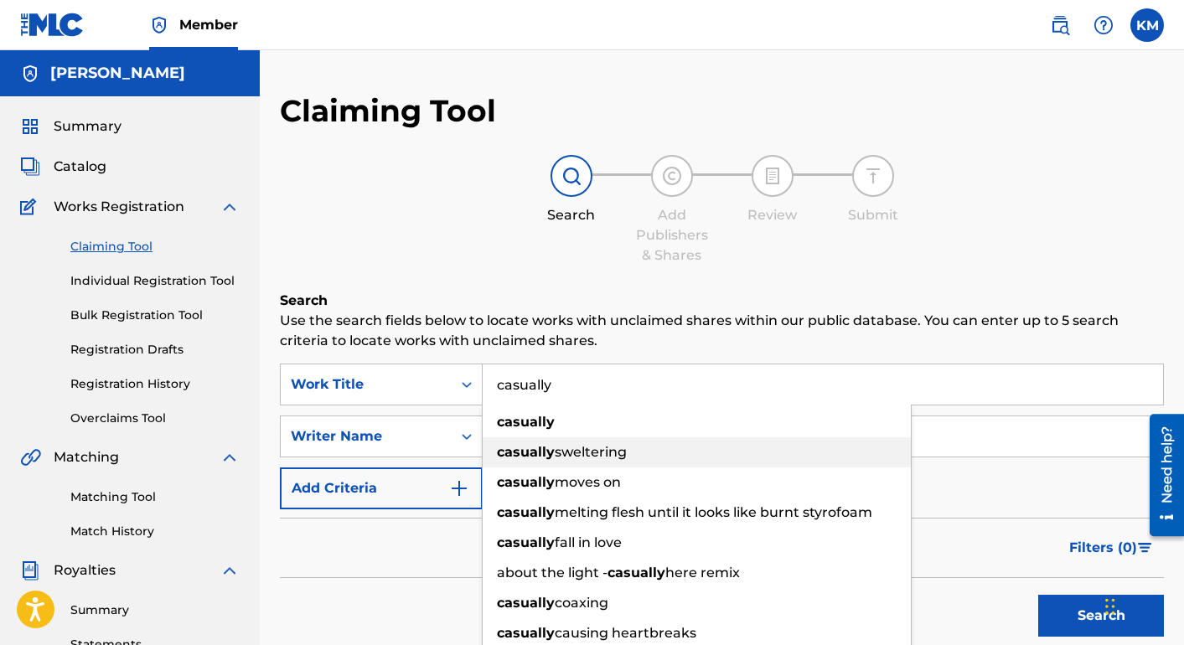
type input "casually"
click at [568, 435] on div "casually" at bounding box center [697, 422] width 428 height 30
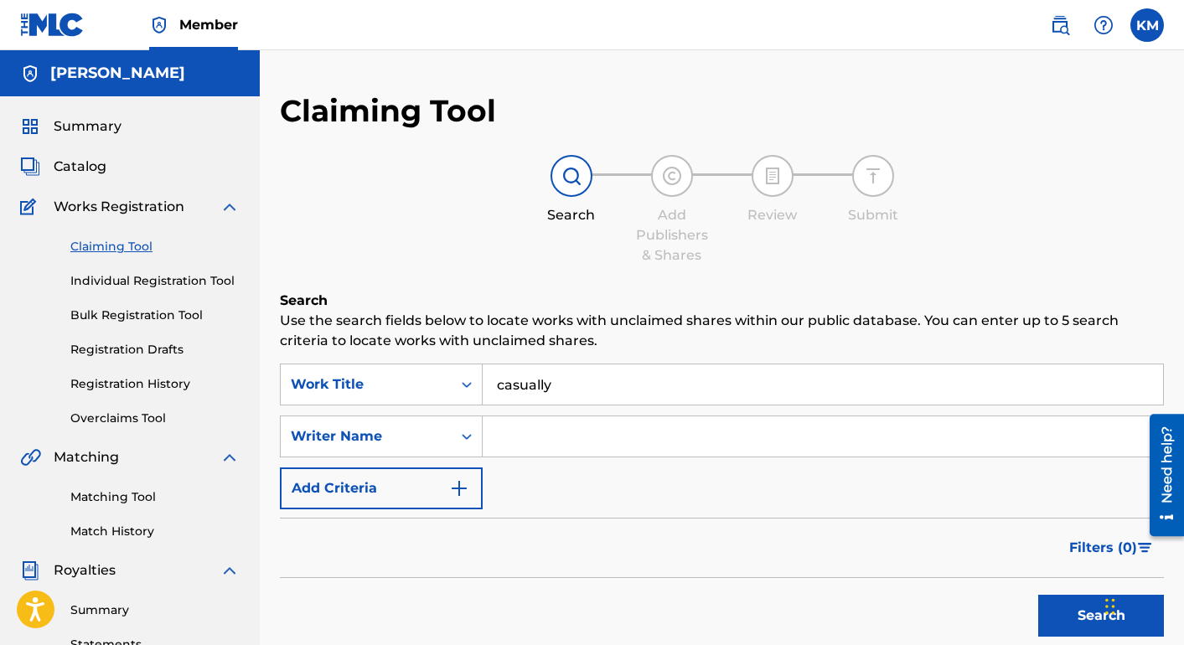
click at [590, 437] on input "Search Form" at bounding box center [823, 436] width 680 height 40
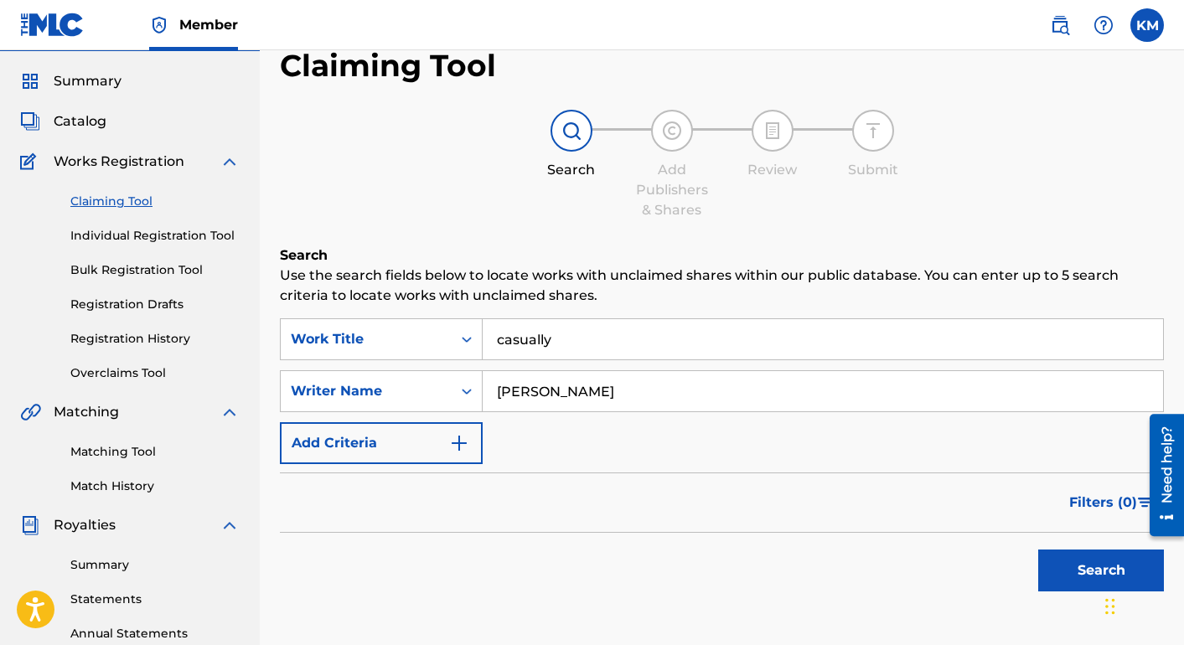
scroll to position [54, 0]
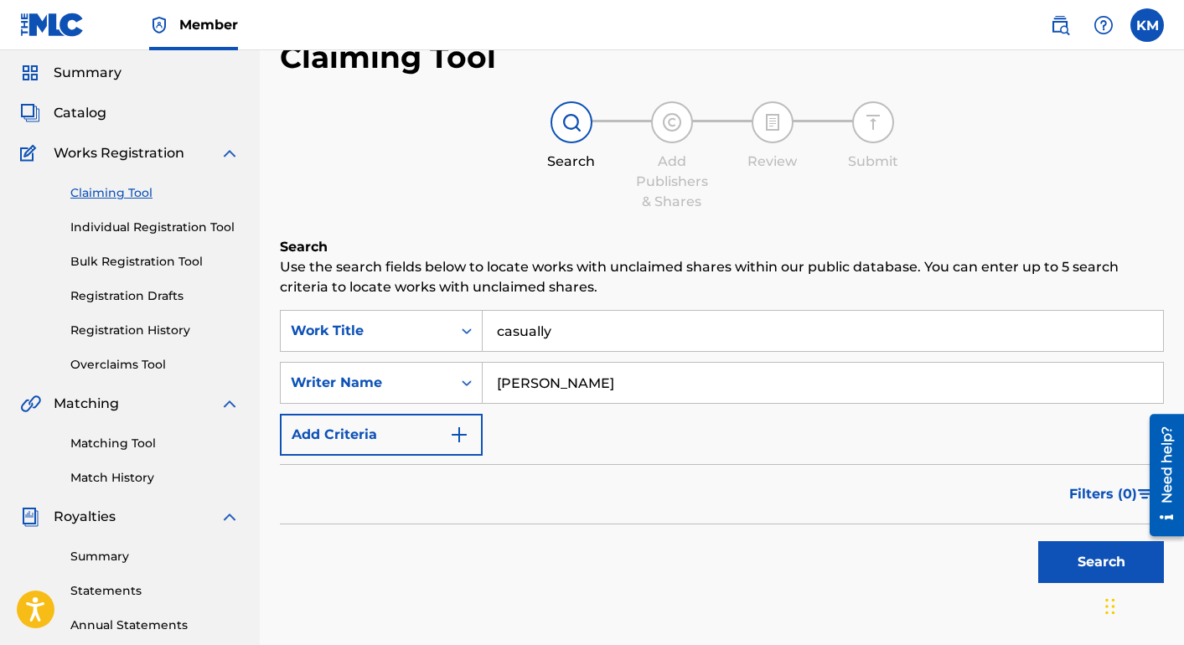
click at [1083, 572] on button "Search" at bounding box center [1101, 562] width 126 height 42
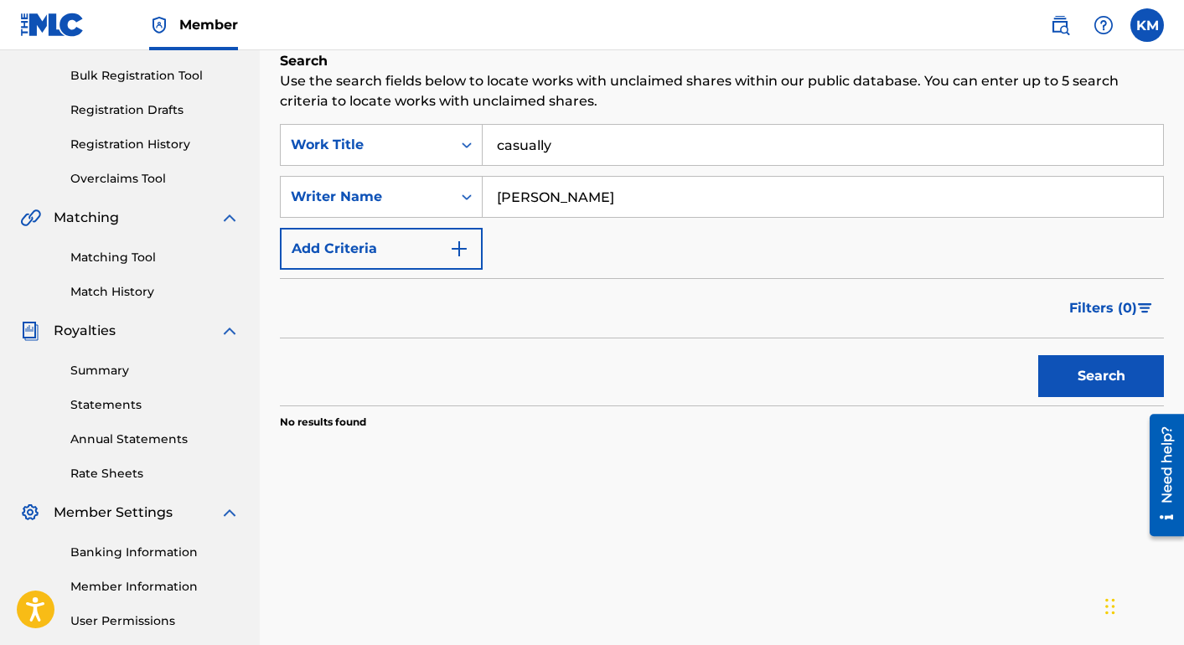
scroll to position [247, 0]
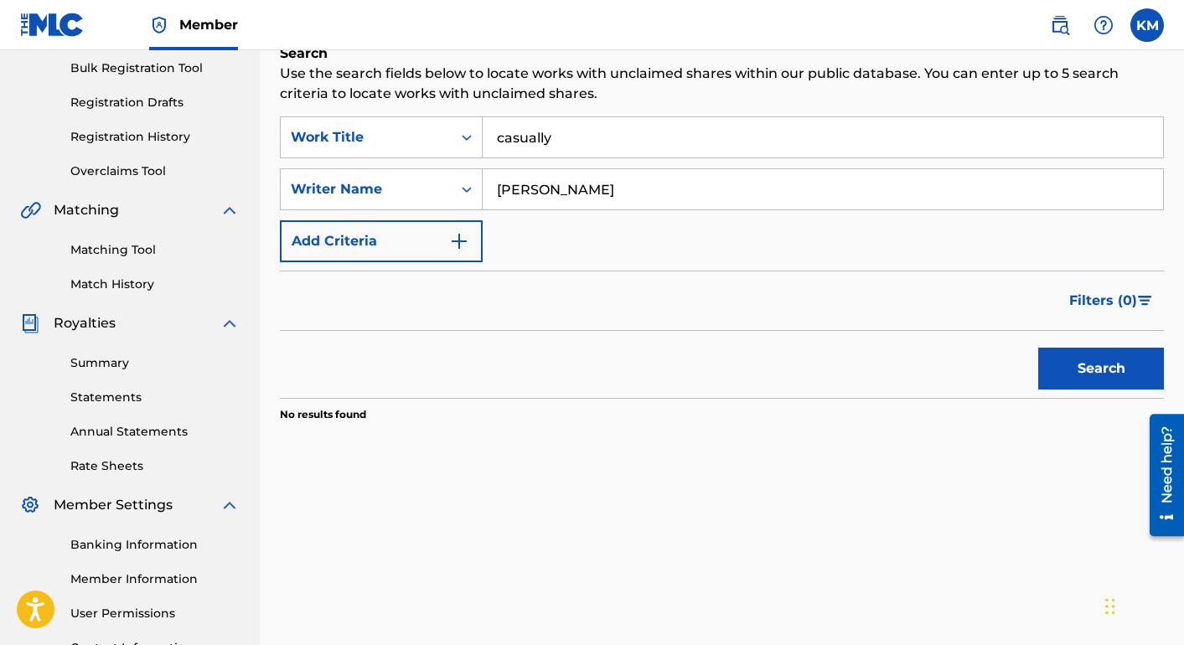
click at [591, 145] on input "casually" at bounding box center [823, 137] width 680 height 40
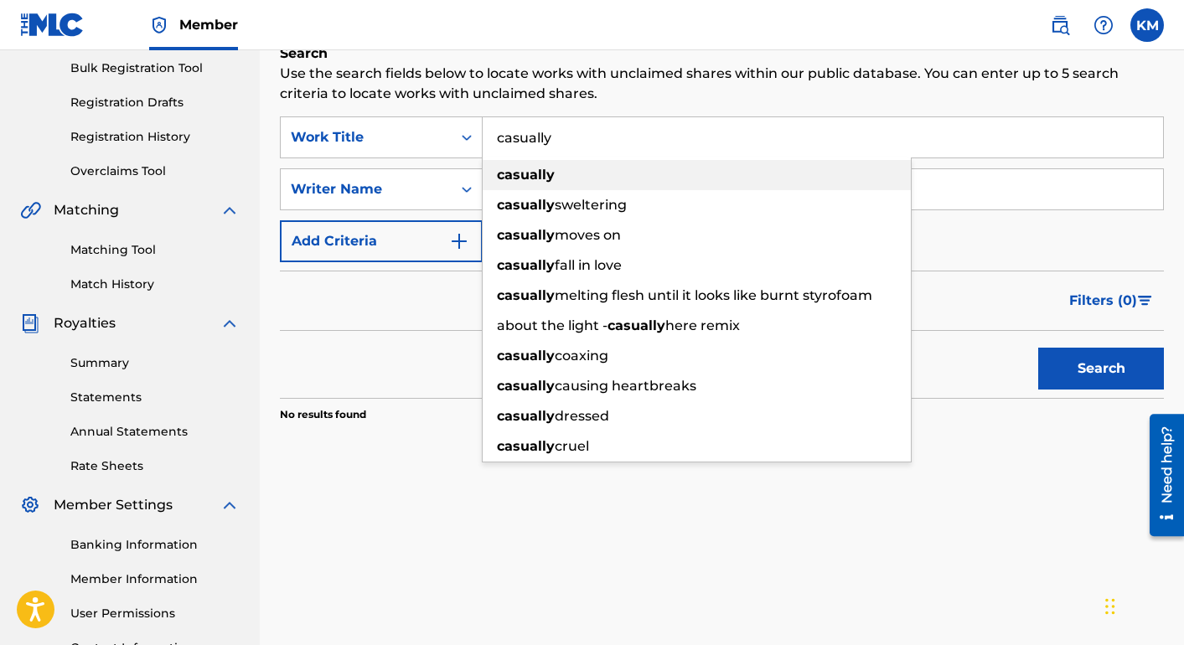
click at [587, 181] on div "casually" at bounding box center [697, 175] width 428 height 30
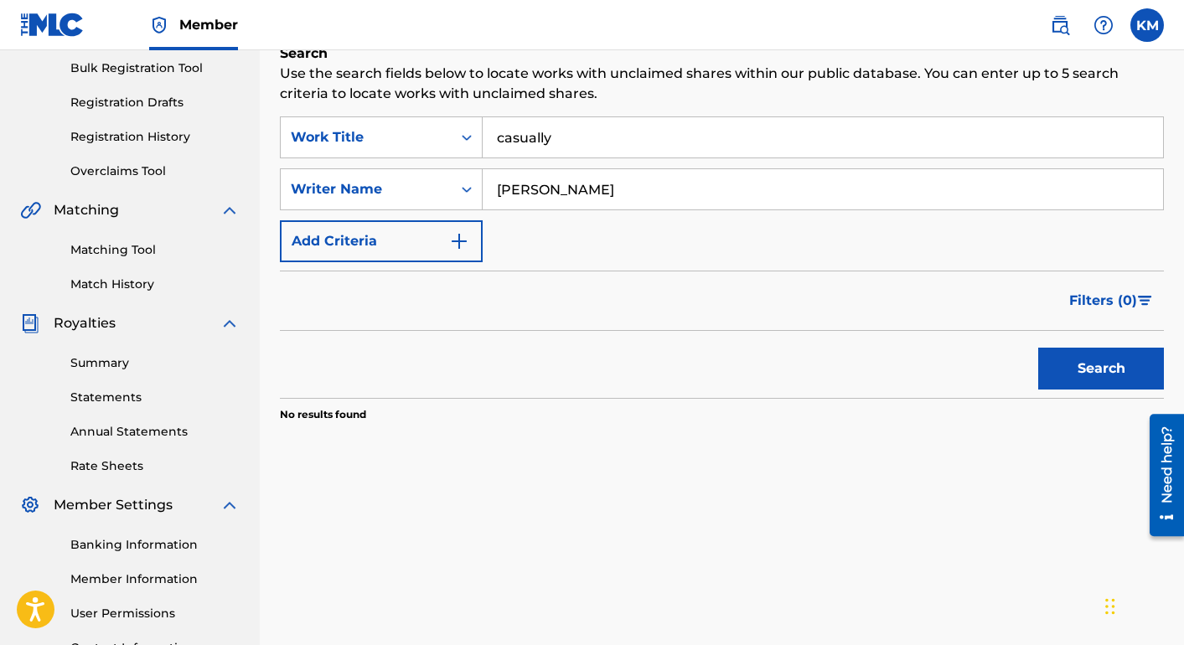
drag, startPoint x: 586, startPoint y: 194, endPoint x: 498, endPoint y: 193, distance: 88.8
click at [498, 194] on input "[PERSON_NAME]" at bounding box center [823, 189] width 680 height 40
type input "[PERSON_NAME]"
click at [1038, 348] on button "Search" at bounding box center [1101, 369] width 126 height 42
drag, startPoint x: 647, startPoint y: 181, endPoint x: 495, endPoint y: 168, distance: 152.1
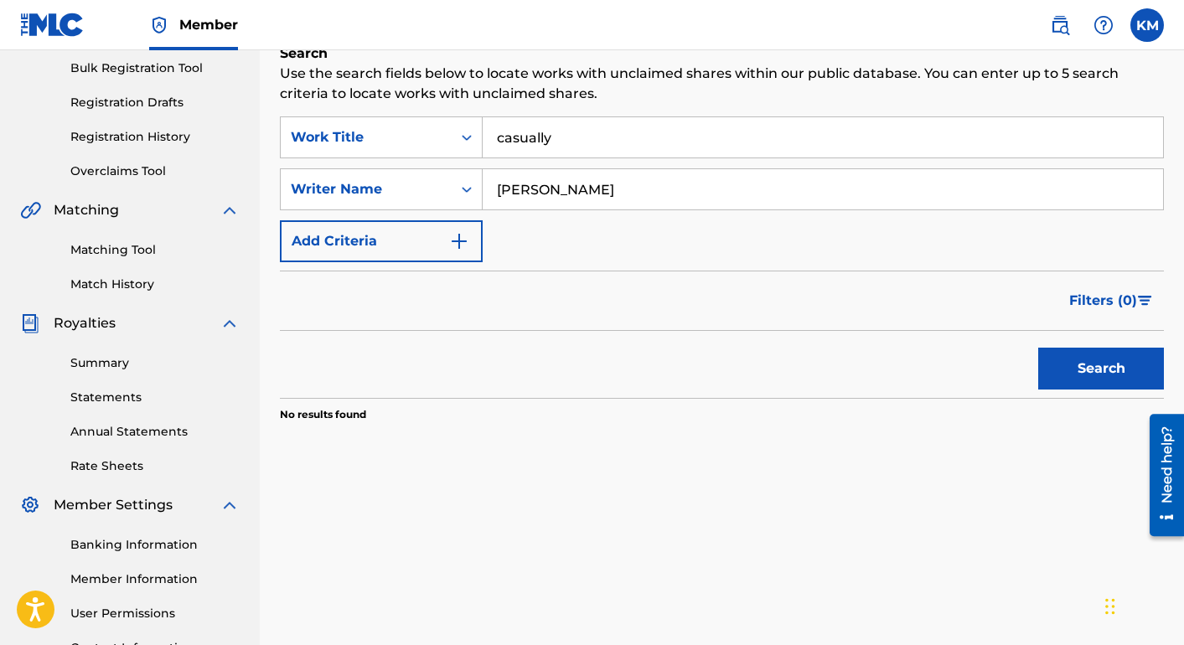
click at [503, 173] on input "[PERSON_NAME]" at bounding box center [823, 189] width 680 height 40
drag, startPoint x: 665, startPoint y: 183, endPoint x: 488, endPoint y: 173, distance: 177.9
click at [488, 173] on input "[PERSON_NAME]" at bounding box center [823, 189] width 680 height 40
drag, startPoint x: 598, startPoint y: 131, endPoint x: 450, endPoint y: 81, distance: 156.3
click at [450, 81] on div "Search Use the search fields below to locate works with unclaimed shares within…" at bounding box center [722, 275] width 884 height 462
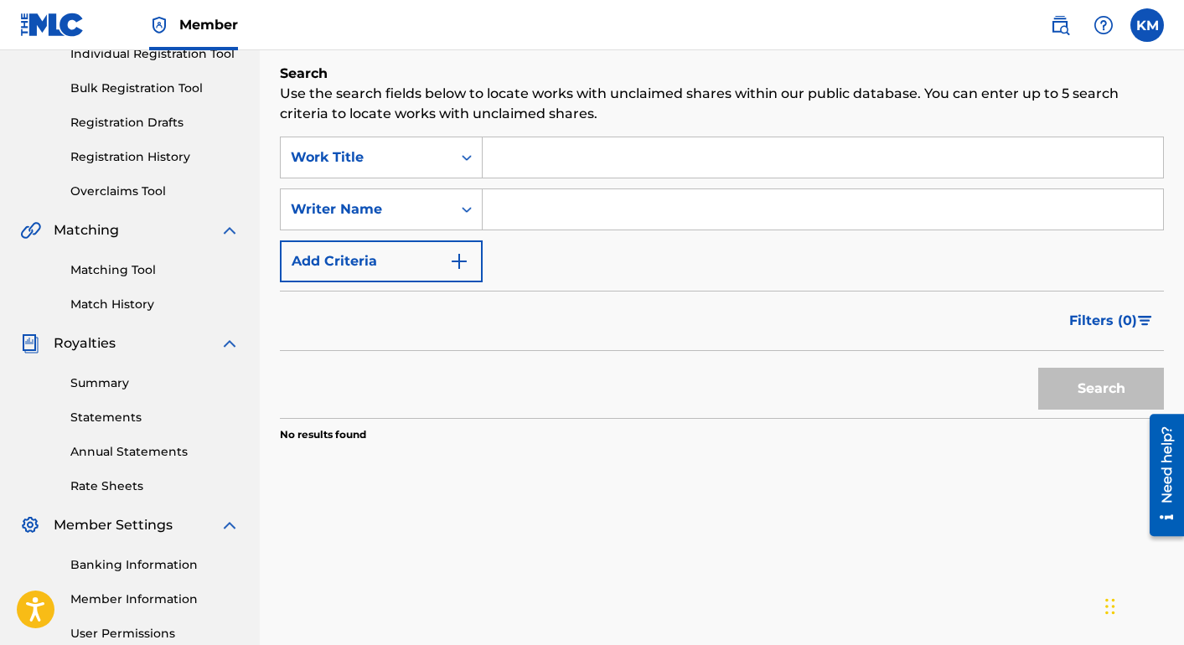
scroll to position [214, 0]
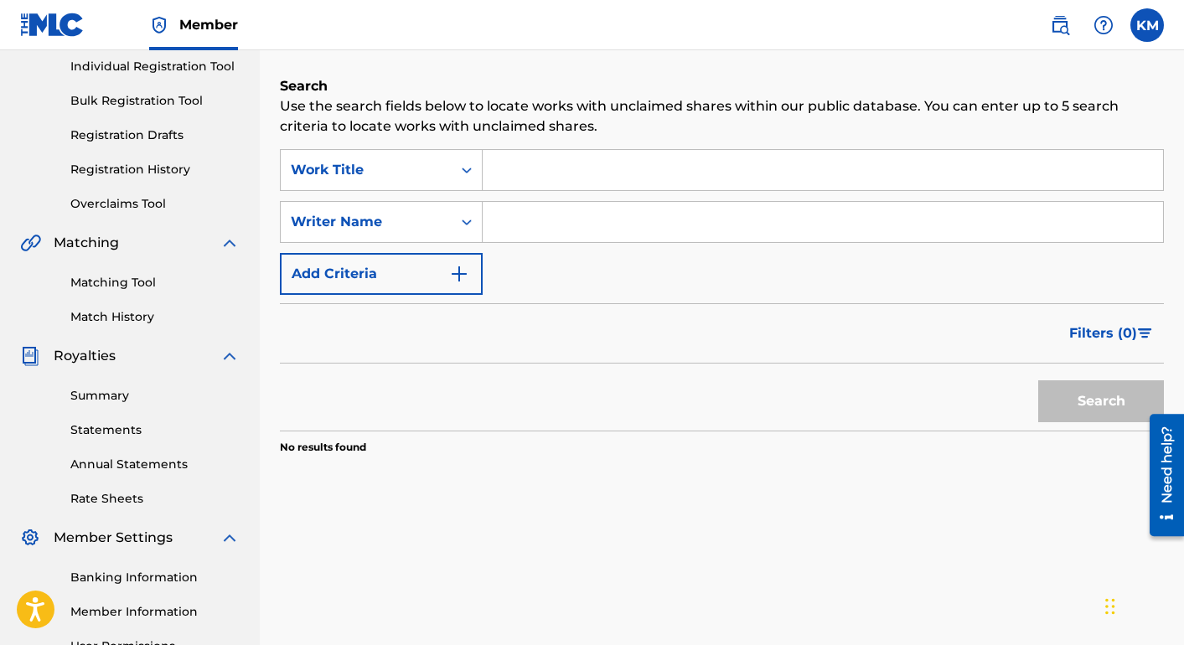
click at [471, 271] on button "Add Criteria" at bounding box center [381, 274] width 203 height 42
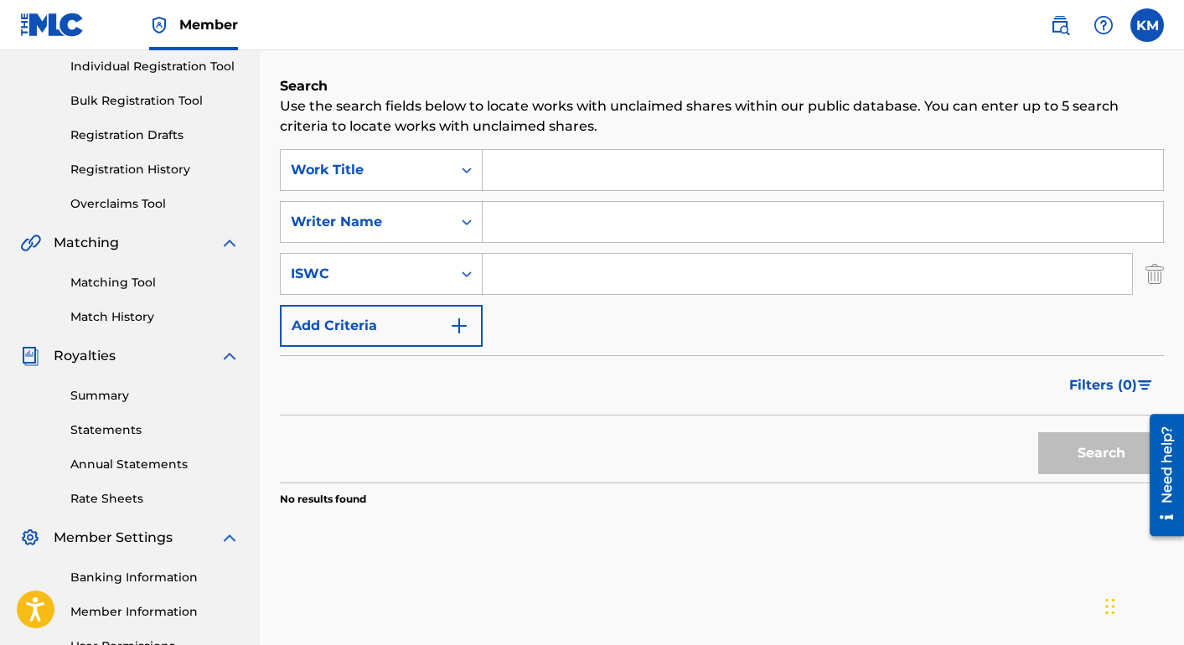
click at [462, 328] on img "Search Form" at bounding box center [459, 326] width 20 height 20
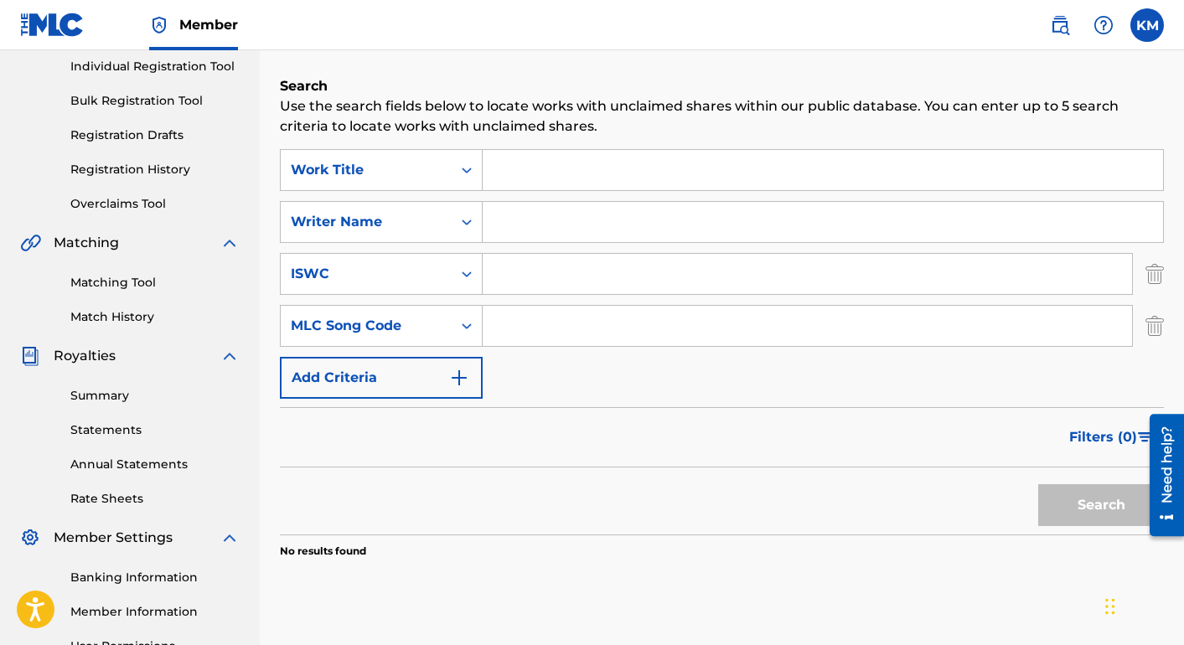
click at [459, 374] on img "Search Form" at bounding box center [459, 378] width 20 height 20
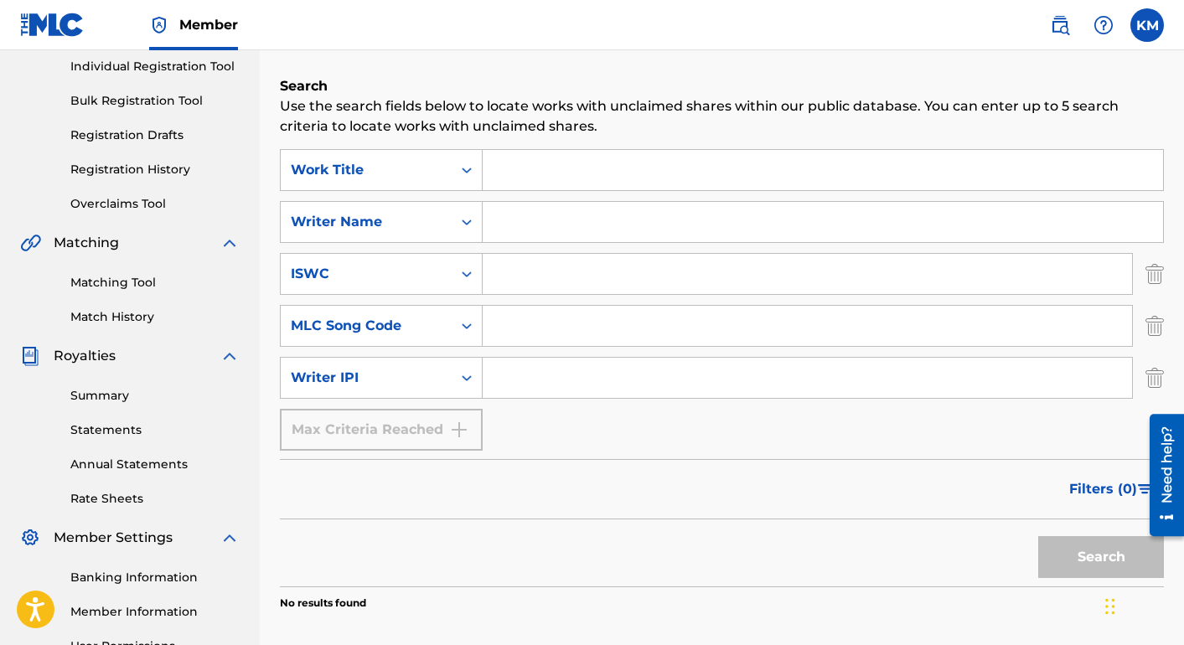
click at [519, 368] on input "Search Form" at bounding box center [807, 378] width 649 height 40
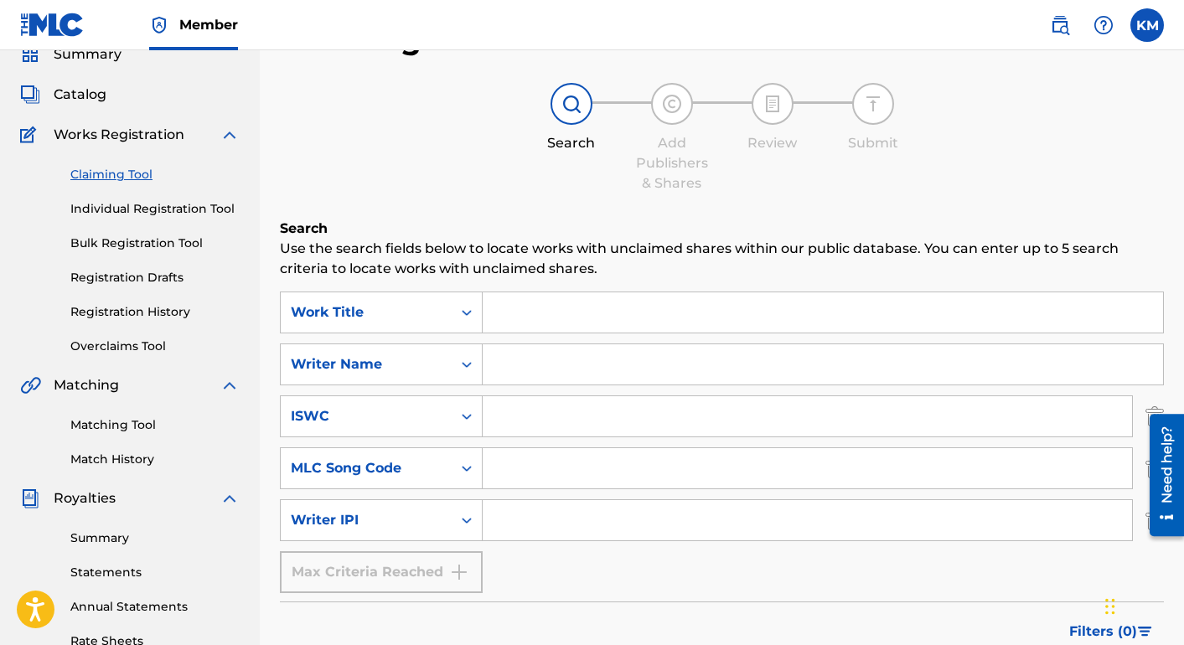
scroll to position [0, 0]
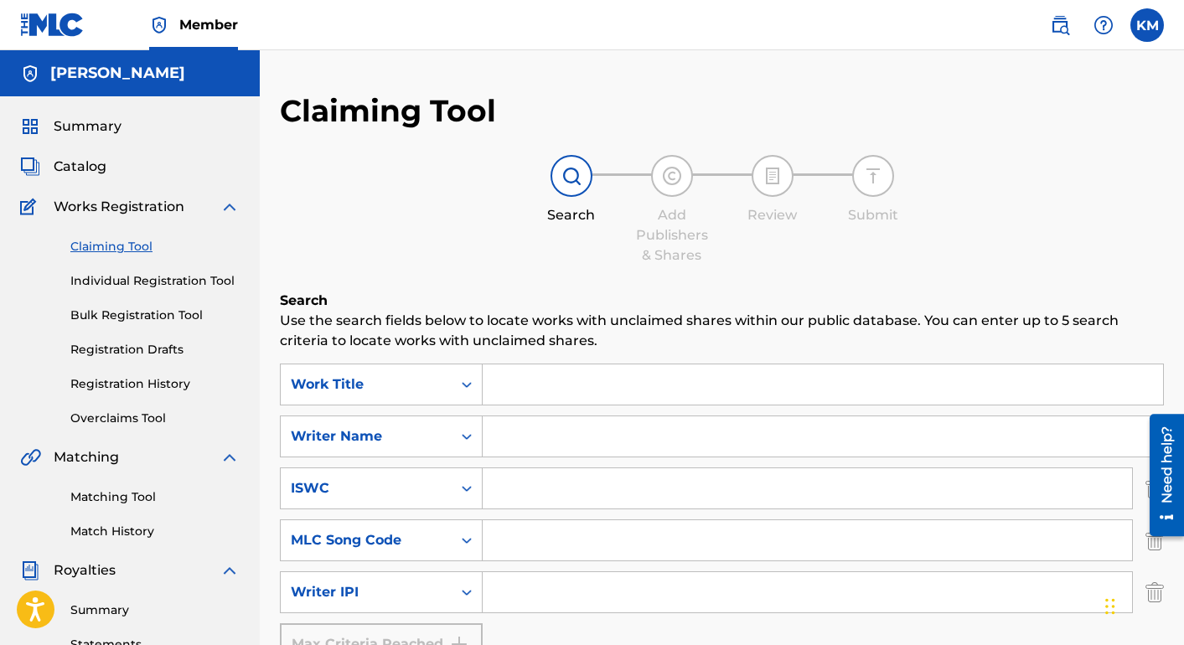
click at [111, 177] on div "Summary Catalog Works Registration Claiming Tool Individual Registration Tool B…" at bounding box center [130, 527] width 260 height 862
click at [100, 173] on span "Catalog" at bounding box center [80, 167] width 53 height 20
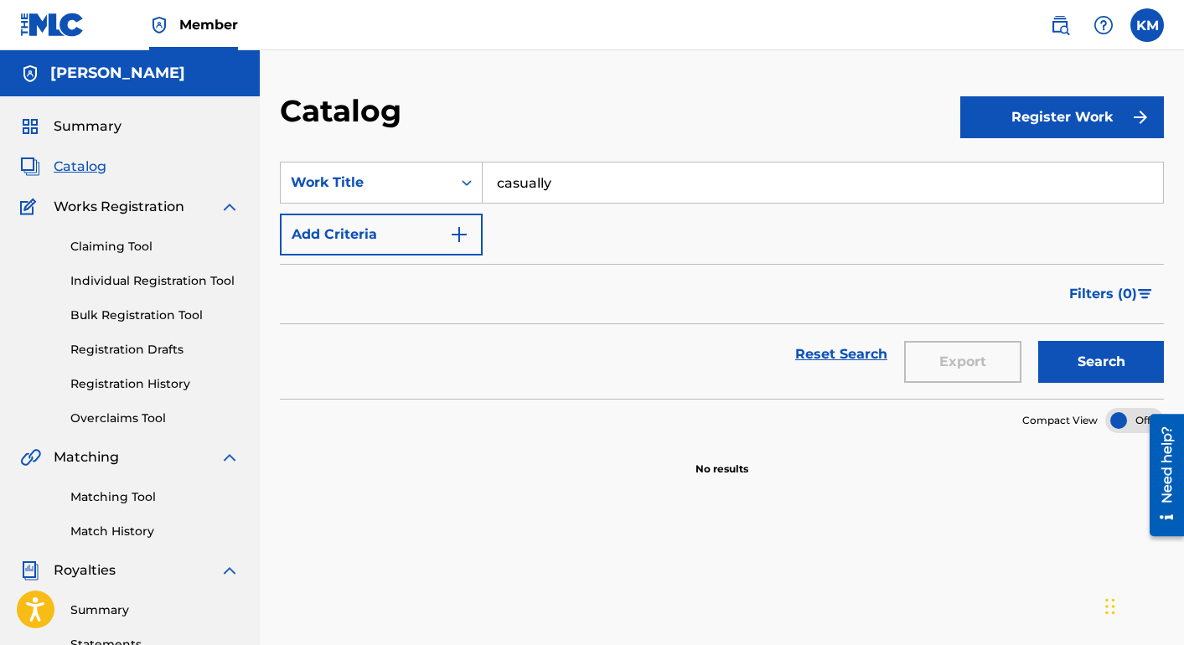
click at [98, 163] on span "Catalog" at bounding box center [80, 167] width 53 height 20
click at [102, 112] on div "Summary Catalog Works Registration Claiming Tool Individual Registration Tool B…" at bounding box center [130, 527] width 260 height 862
click at [102, 131] on span "Summary" at bounding box center [88, 126] width 68 height 20
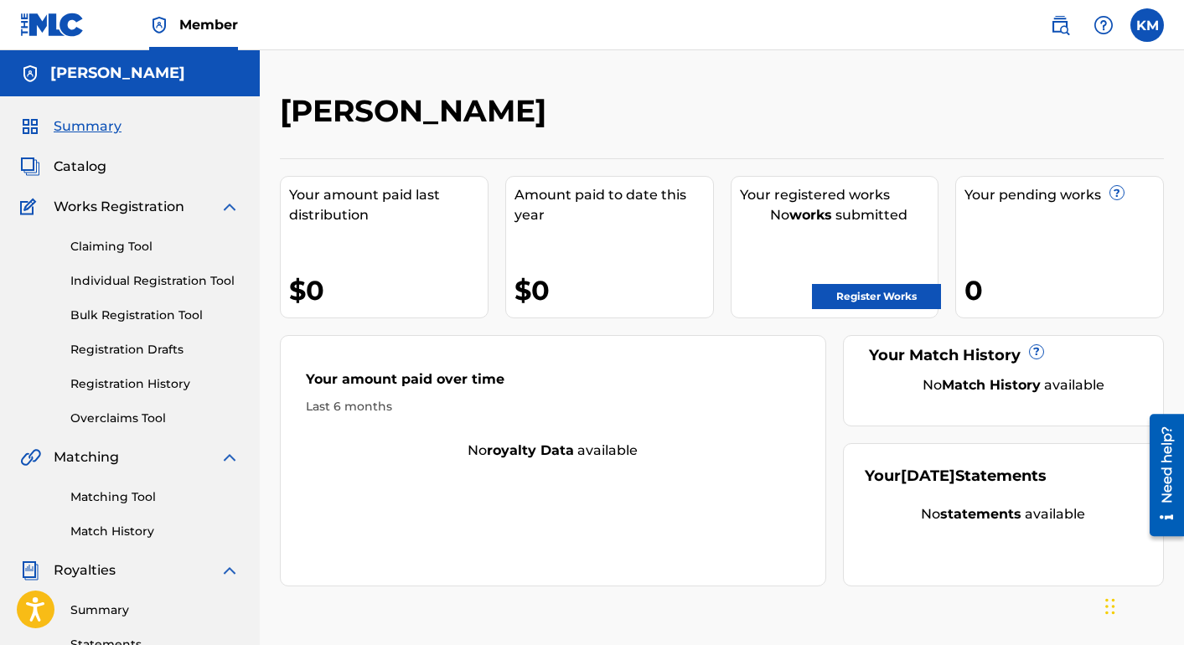
click at [96, 170] on span "Catalog" at bounding box center [80, 167] width 53 height 20
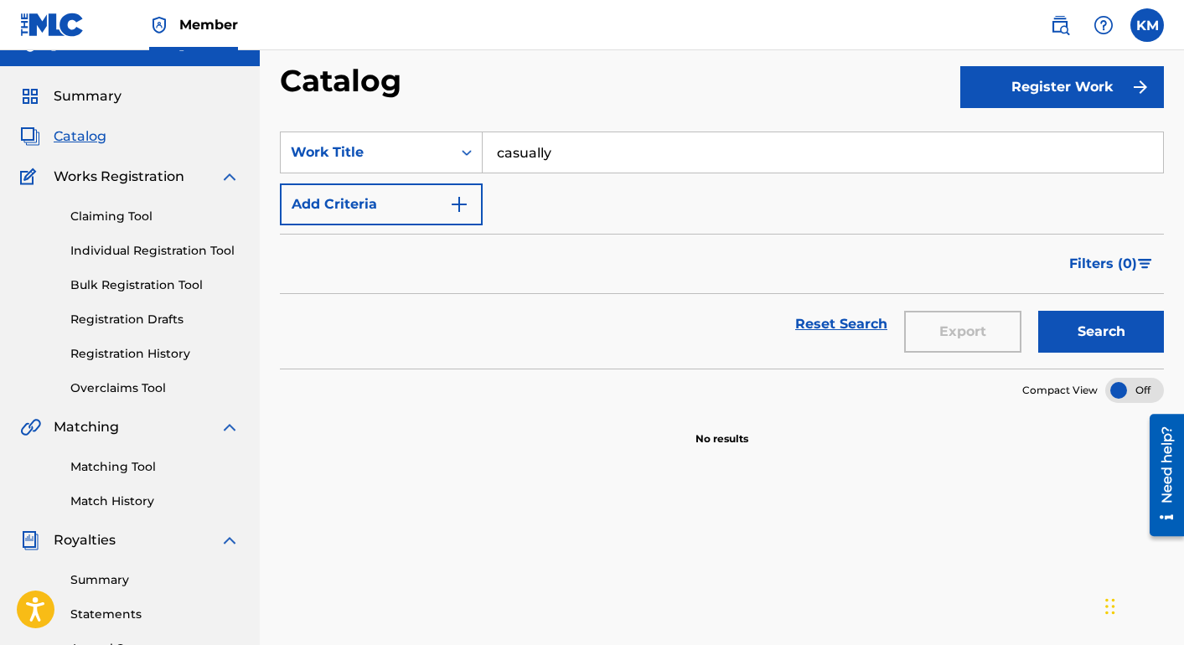
scroll to position [33, 0]
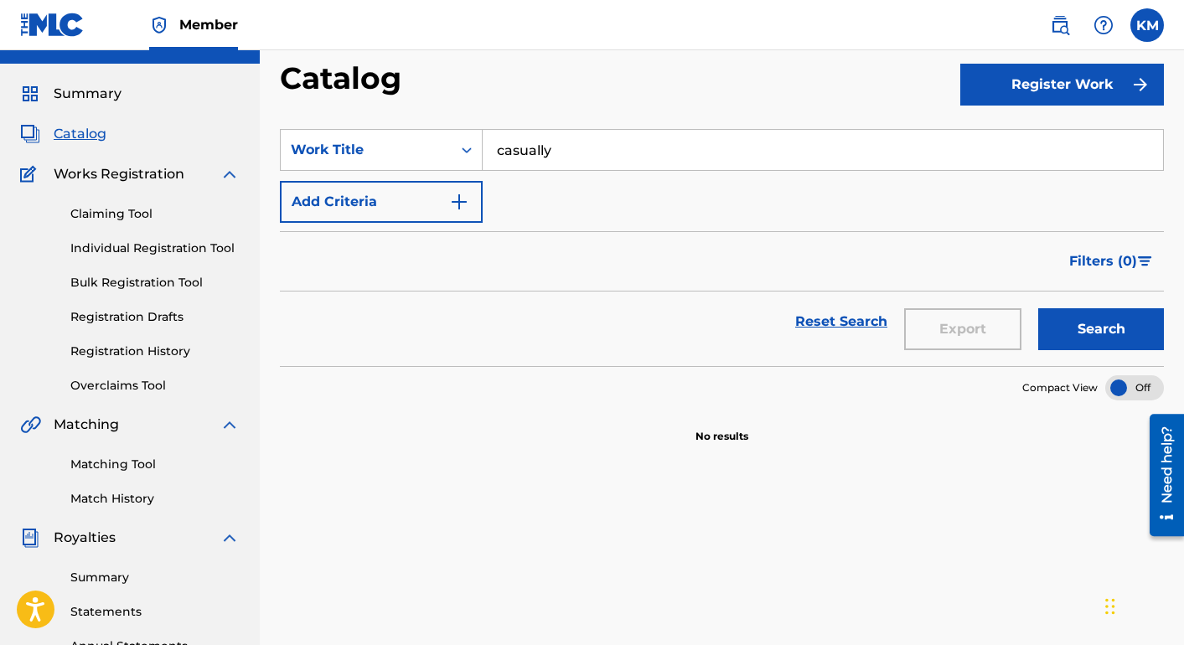
click at [96, 170] on span "Works Registration" at bounding box center [119, 174] width 131 height 20
click at [146, 248] on link "Individual Registration Tool" at bounding box center [154, 249] width 169 height 18
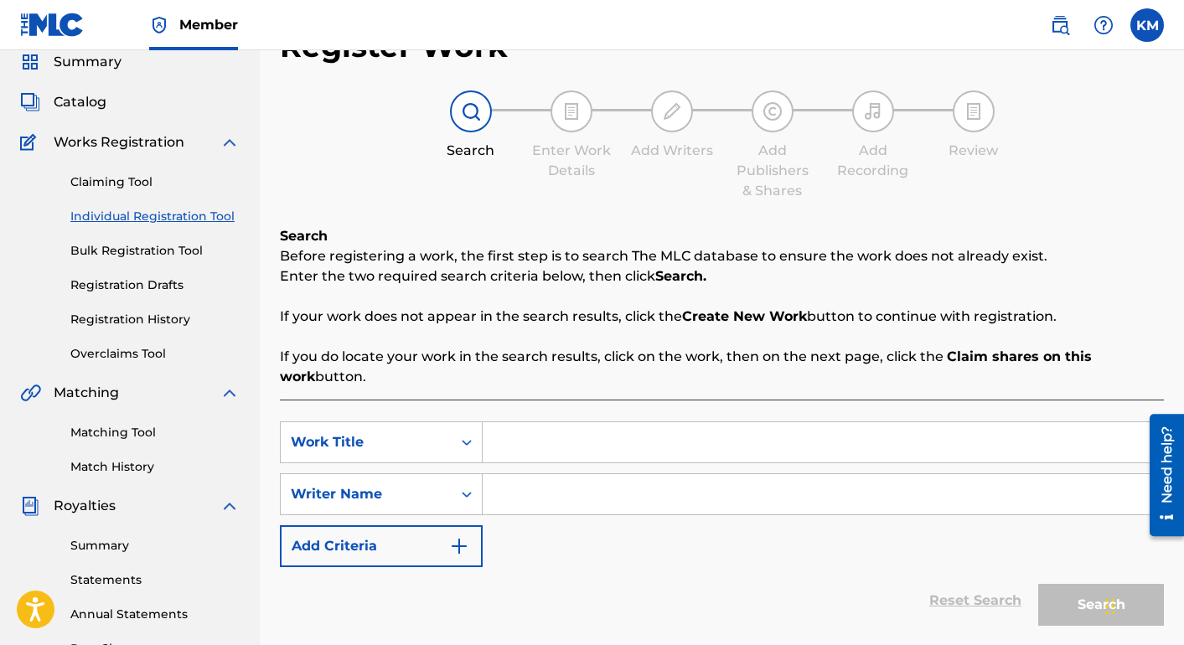
scroll to position [68, 0]
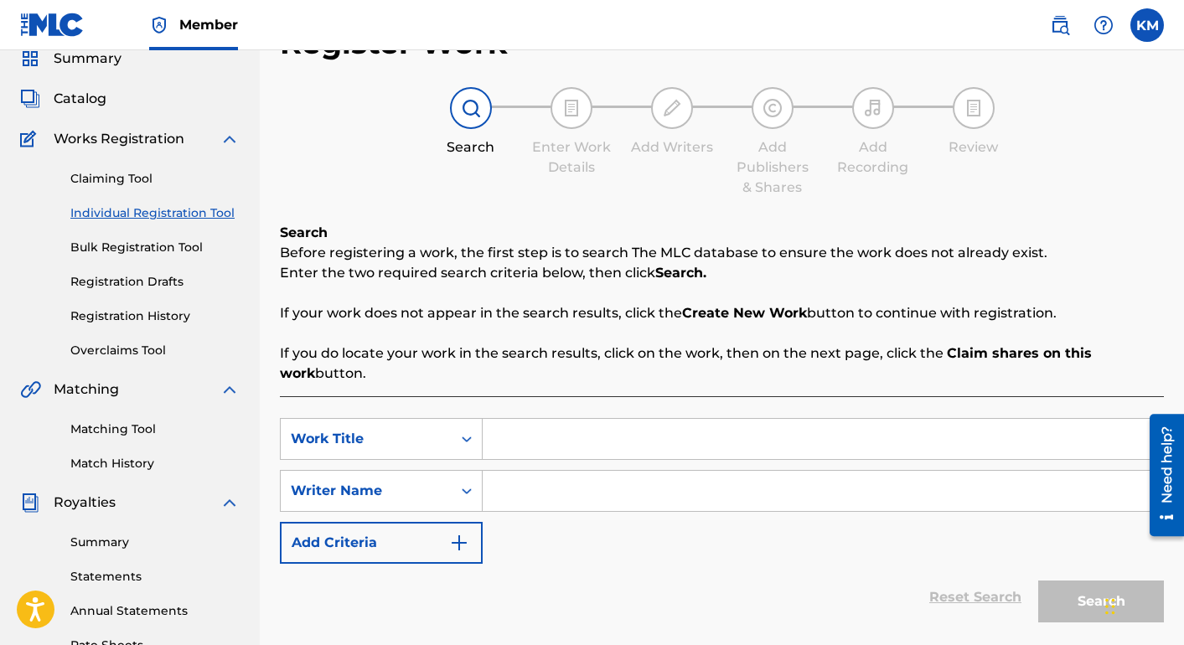
click at [163, 318] on link "Registration History" at bounding box center [154, 316] width 169 height 18
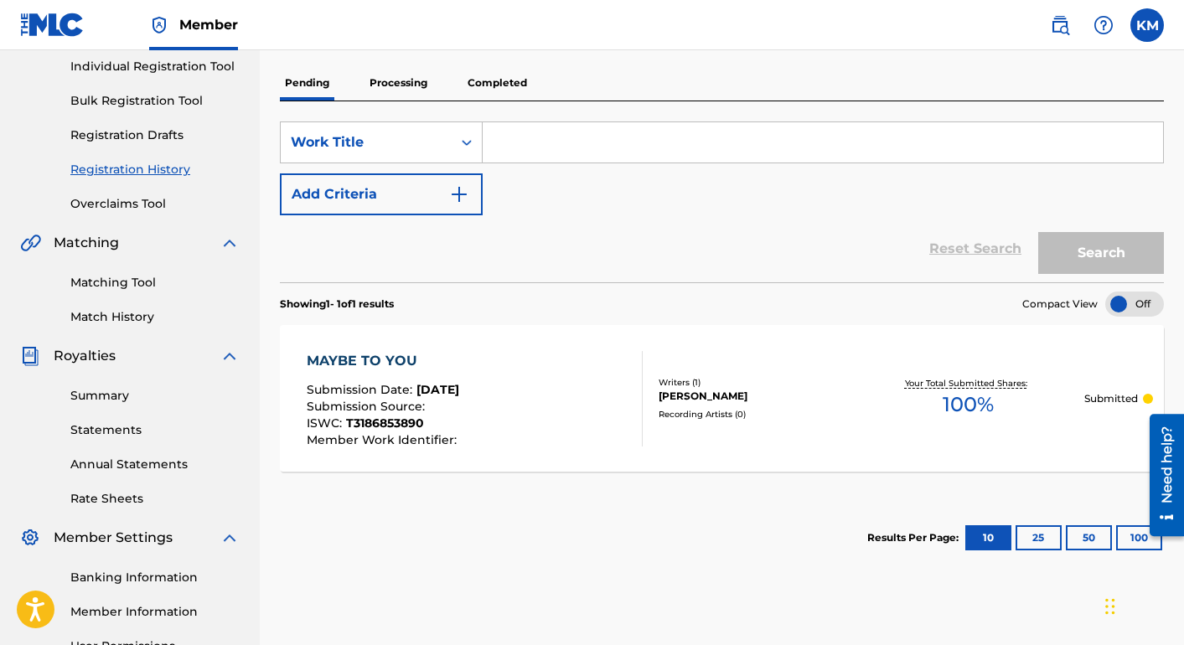
scroll to position [170, 0]
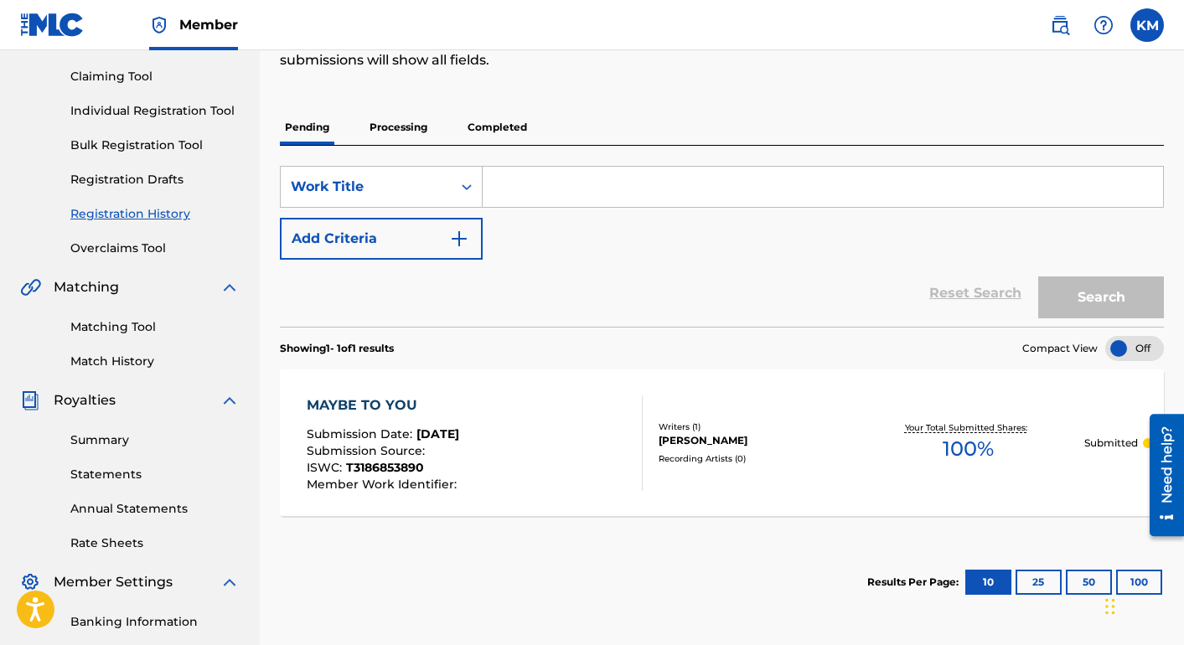
click at [135, 180] on link "Registration Drafts" at bounding box center [154, 180] width 169 height 18
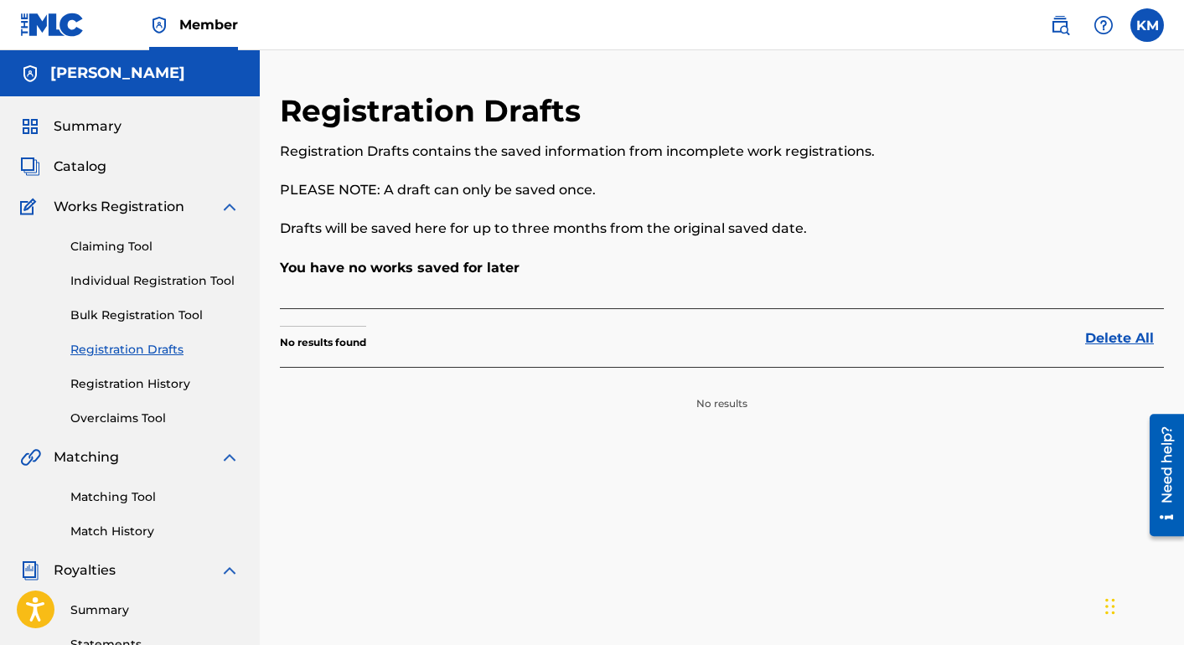
click at [95, 164] on span "Catalog" at bounding box center [80, 167] width 53 height 20
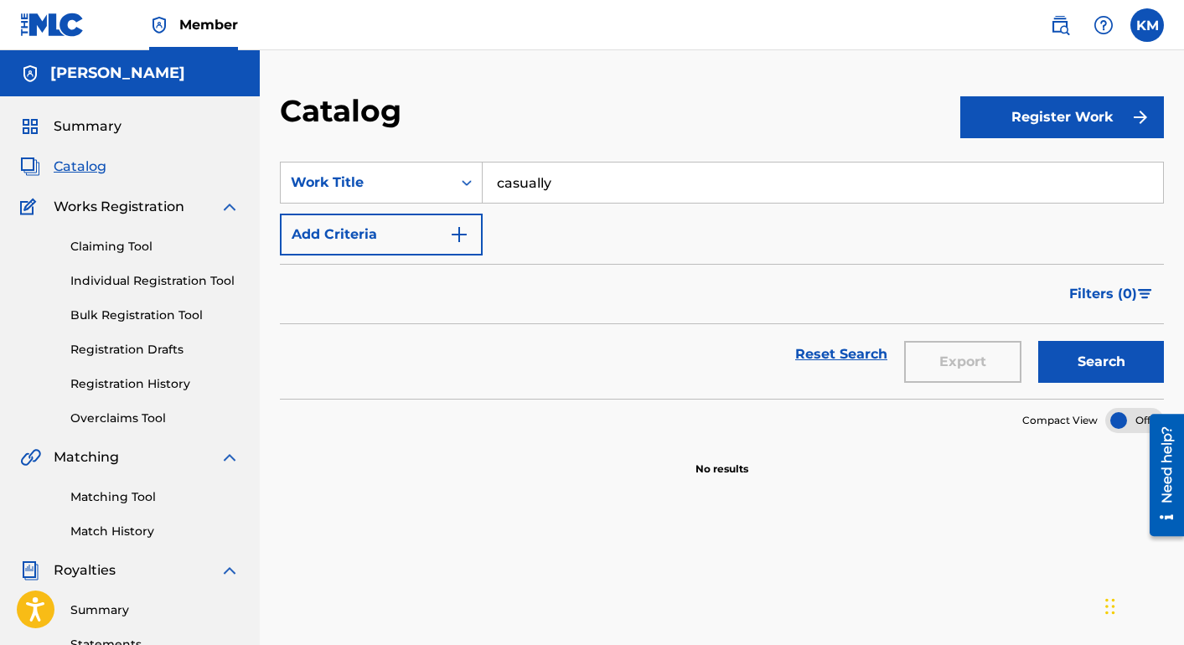
click at [143, 418] on link "Overclaims Tool" at bounding box center [154, 419] width 169 height 18
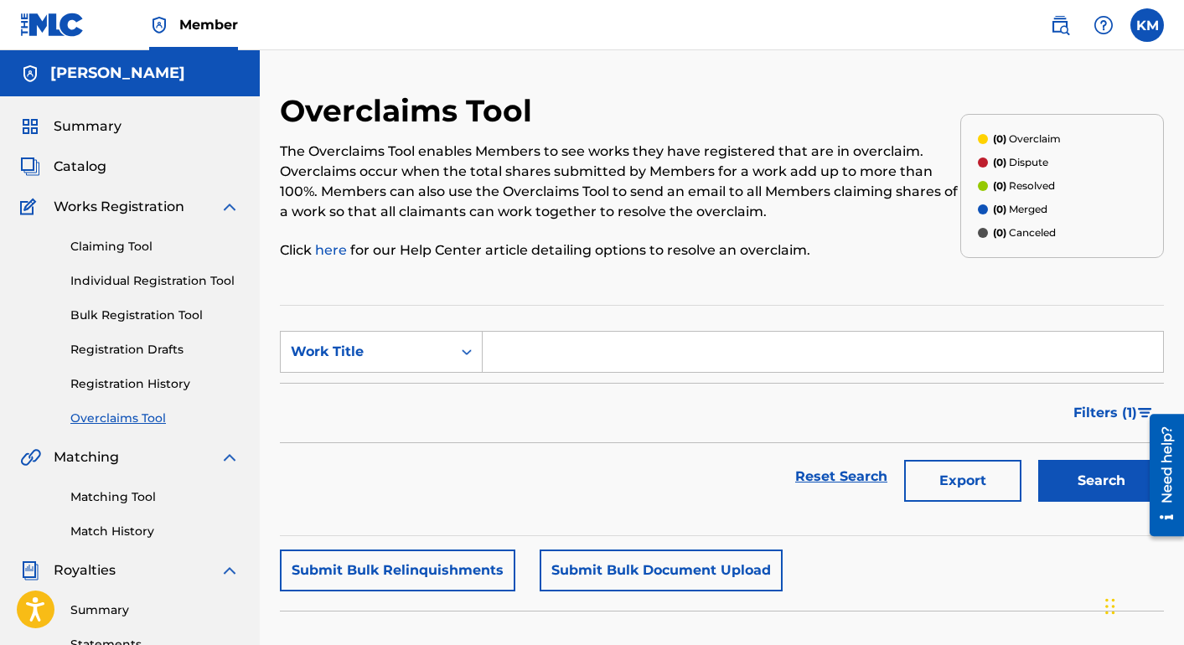
click at [140, 252] on link "Claiming Tool" at bounding box center [154, 247] width 169 height 18
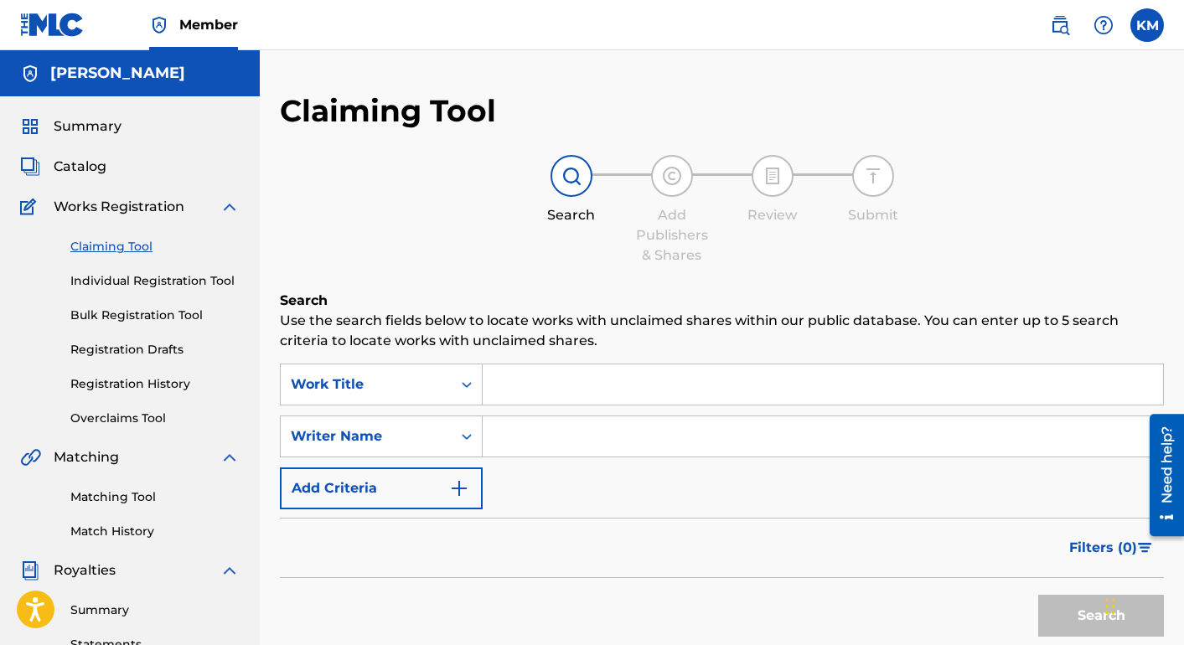
click at [591, 382] on input "Search Form" at bounding box center [823, 384] width 680 height 40
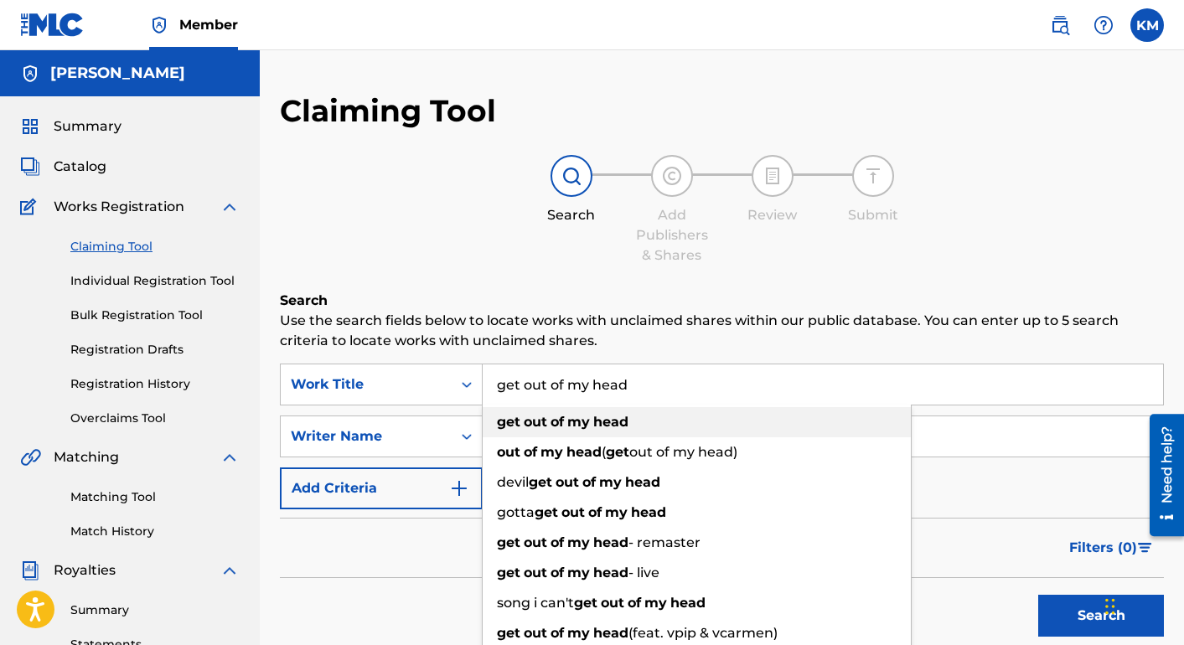
click at [579, 410] on div "get out of my head" at bounding box center [697, 422] width 428 height 30
type input "get out of my head"
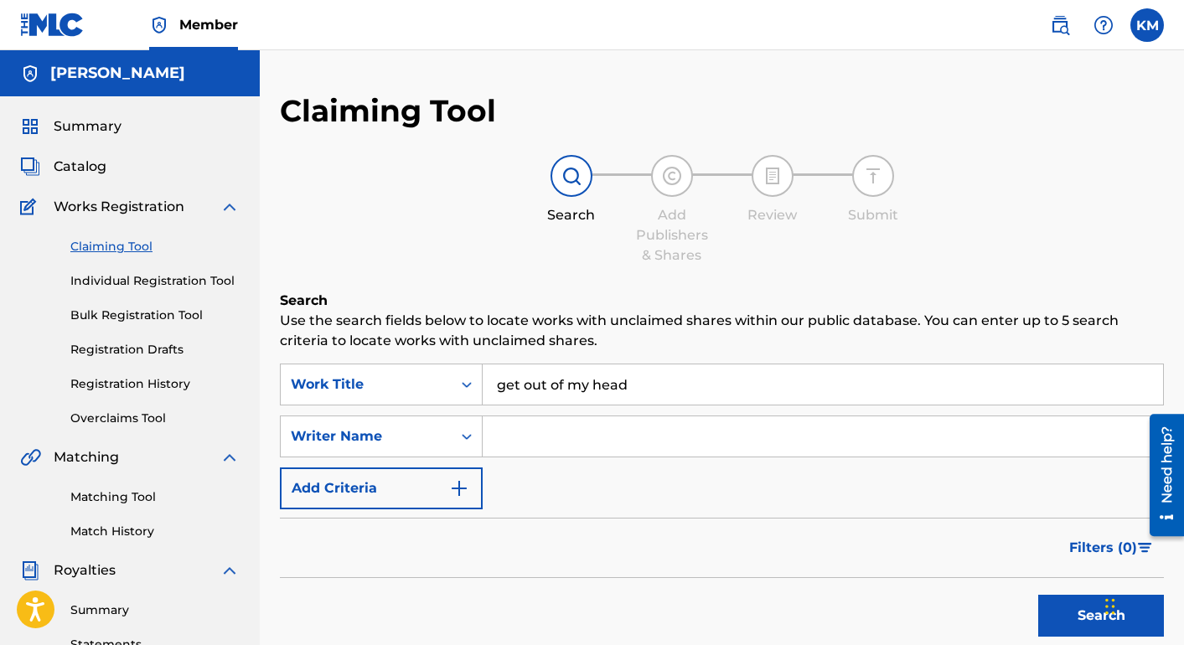
click at [594, 441] on input "Search Form" at bounding box center [823, 436] width 680 height 40
type input "[PERSON_NAME]"
click at [1071, 614] on button "Search" at bounding box center [1101, 616] width 126 height 42
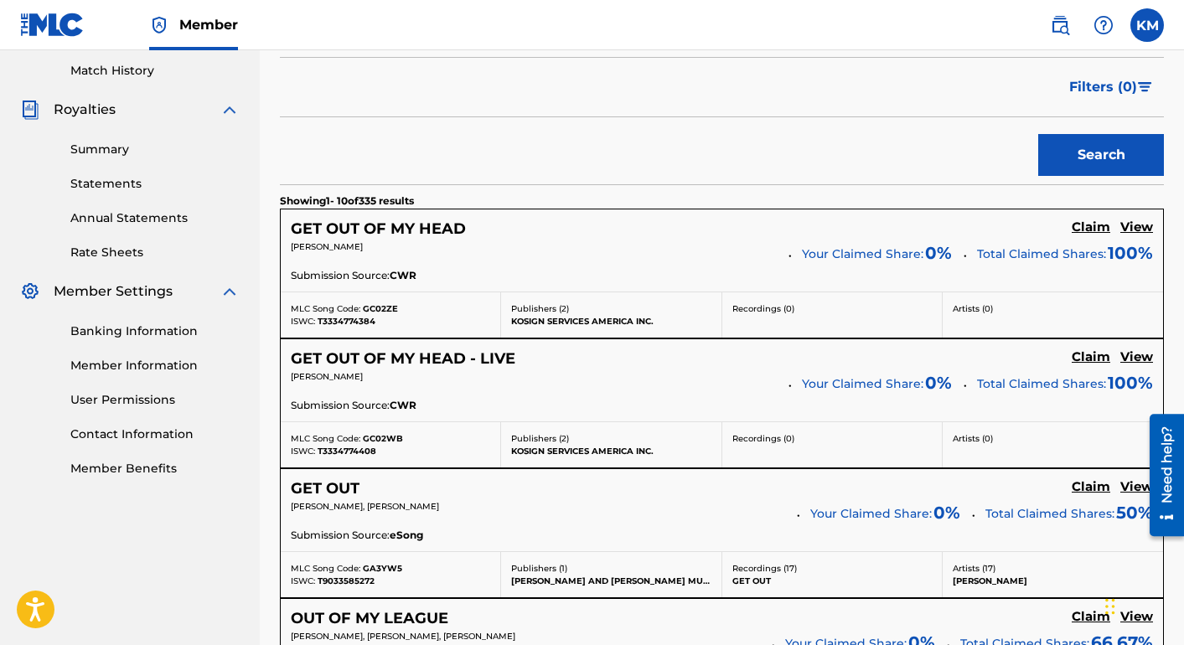
scroll to position [398, 0]
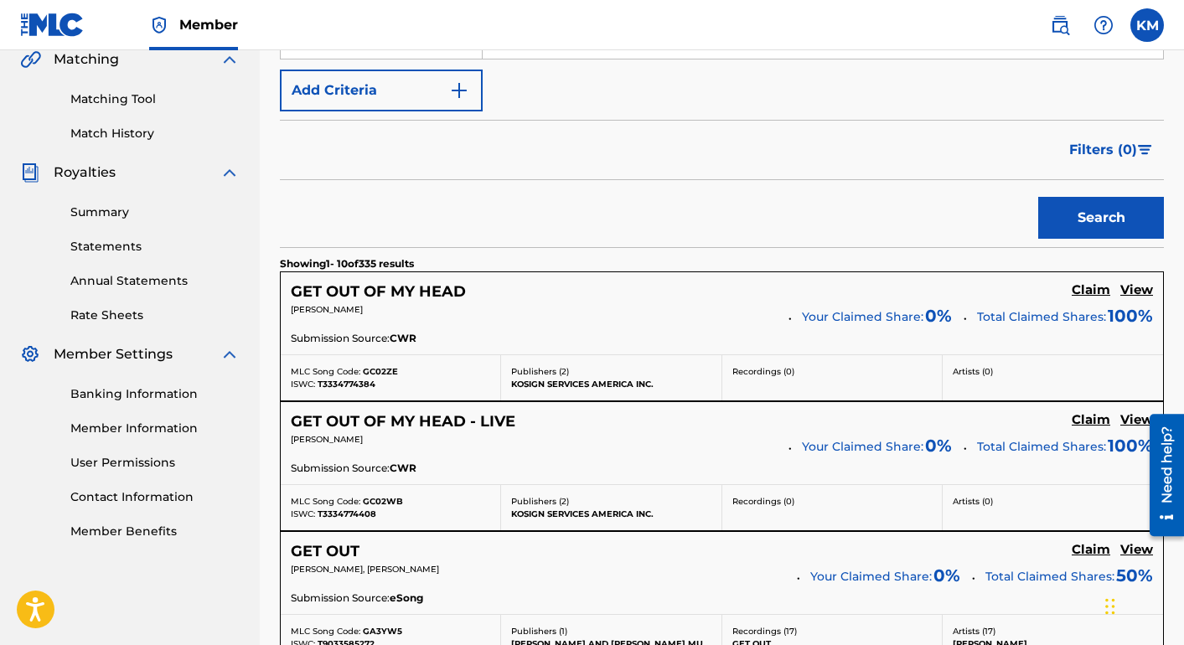
click at [1089, 289] on h5 "Claim" at bounding box center [1090, 290] width 39 height 16
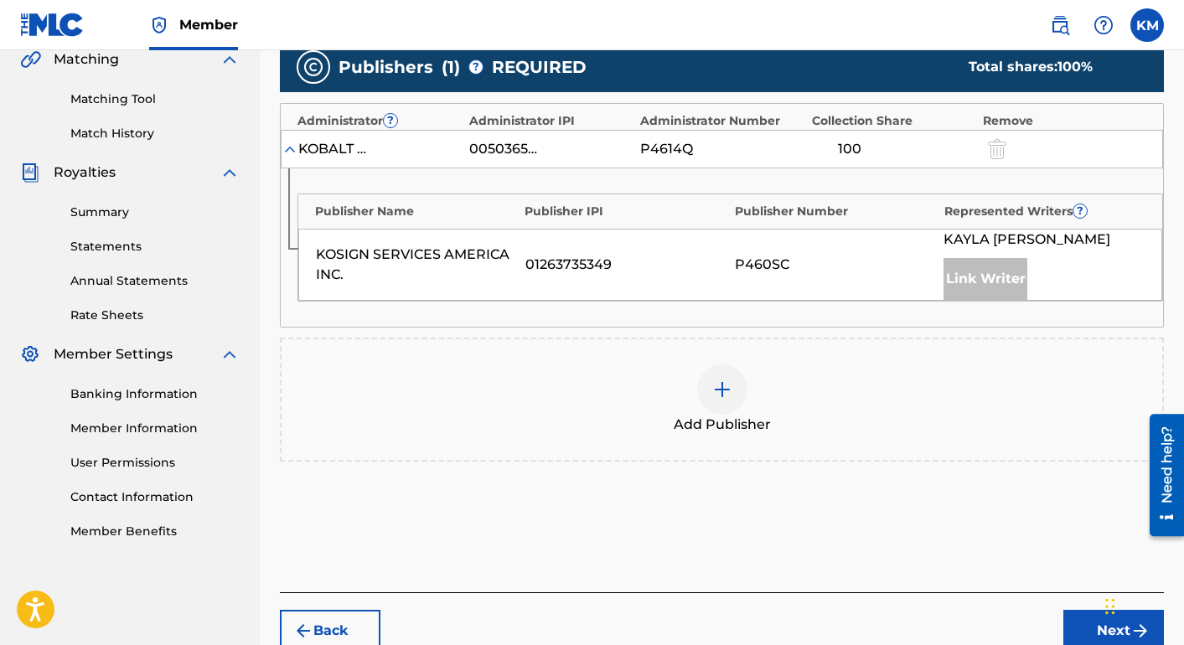
click at [725, 384] on img at bounding box center [722, 389] width 20 height 20
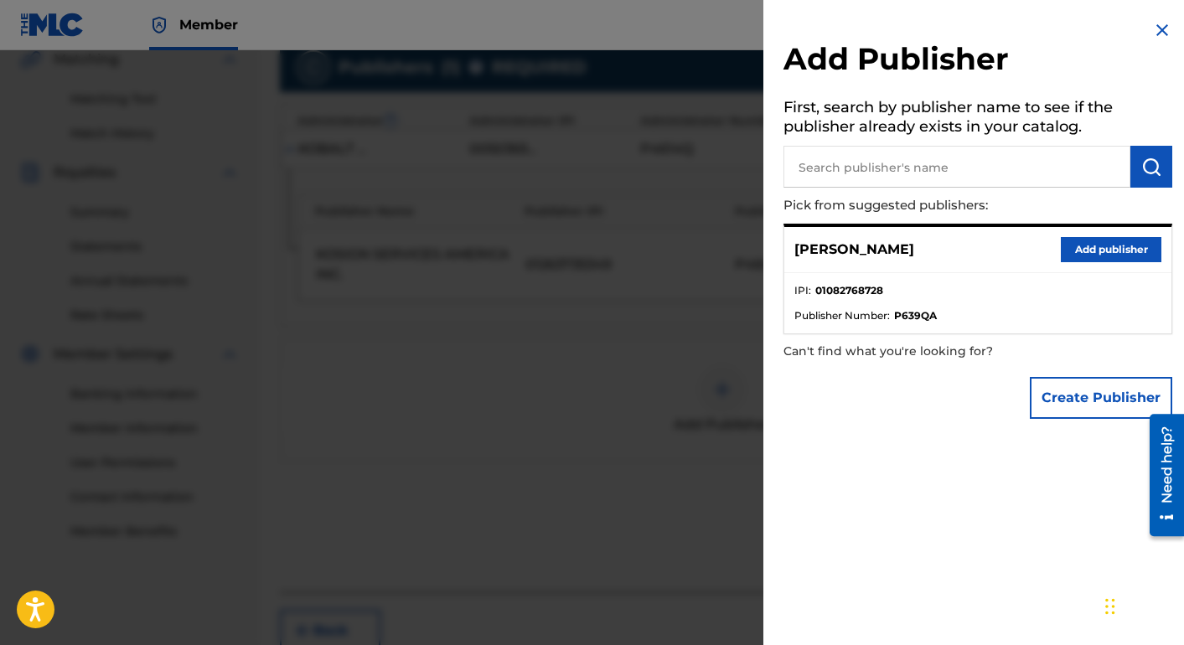
click at [1103, 252] on button "Add publisher" at bounding box center [1111, 249] width 101 height 25
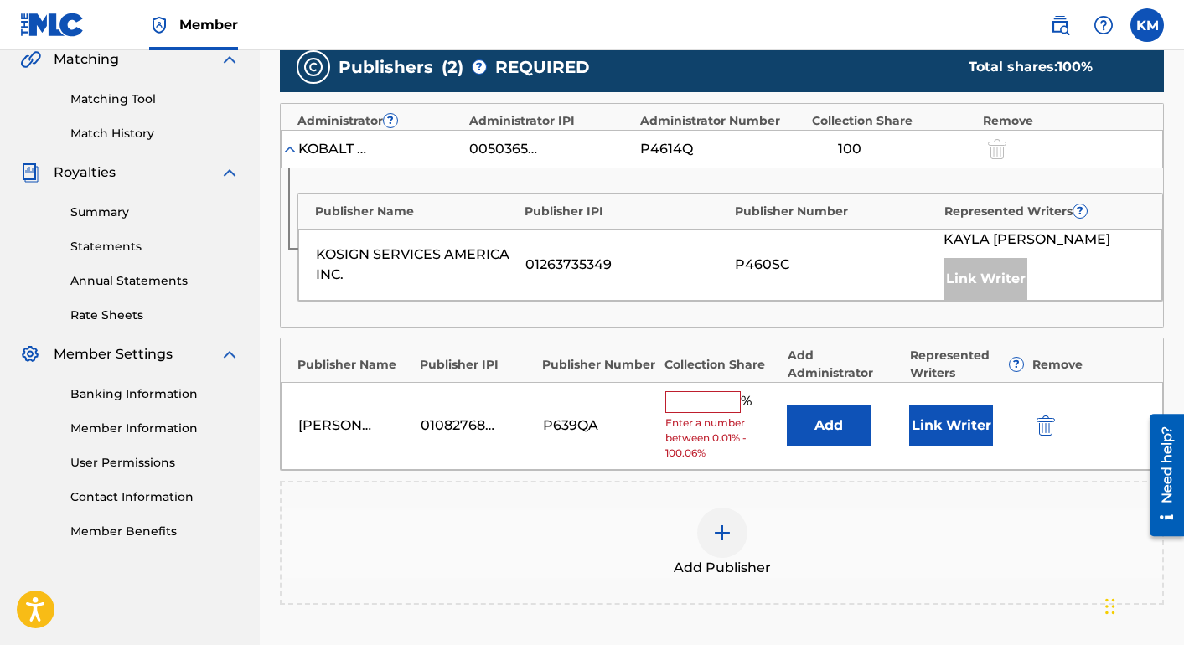
click at [714, 397] on input "text" at bounding box center [702, 402] width 75 height 22
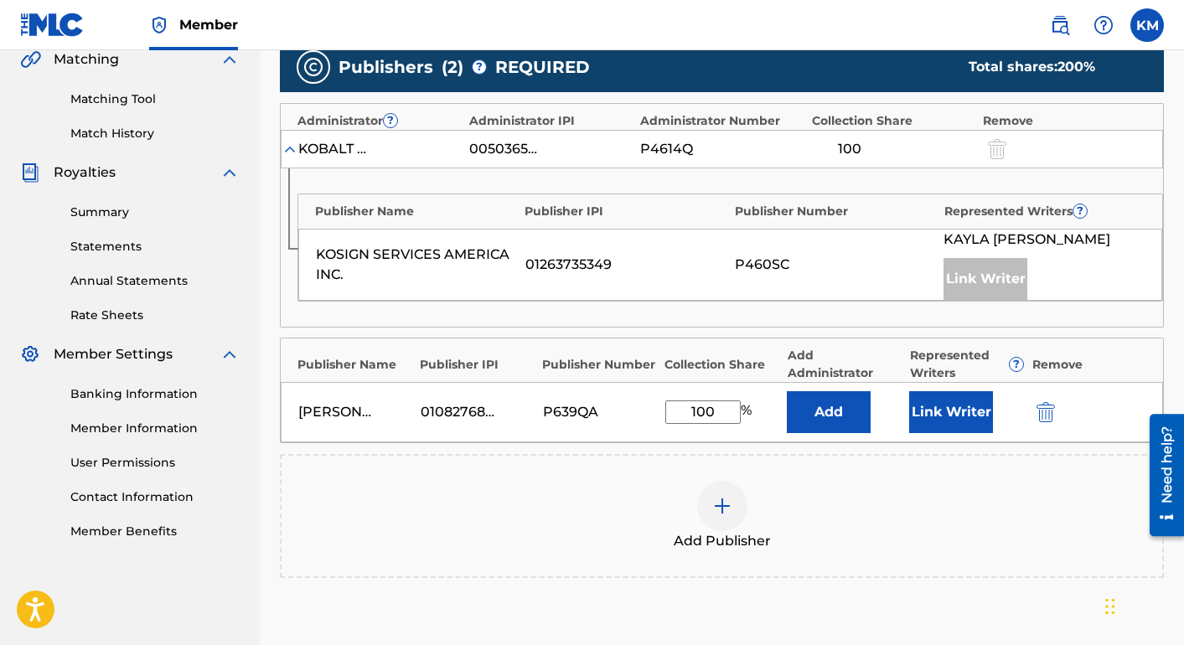
type input "100"
click at [830, 415] on button "Add" at bounding box center [829, 412] width 84 height 42
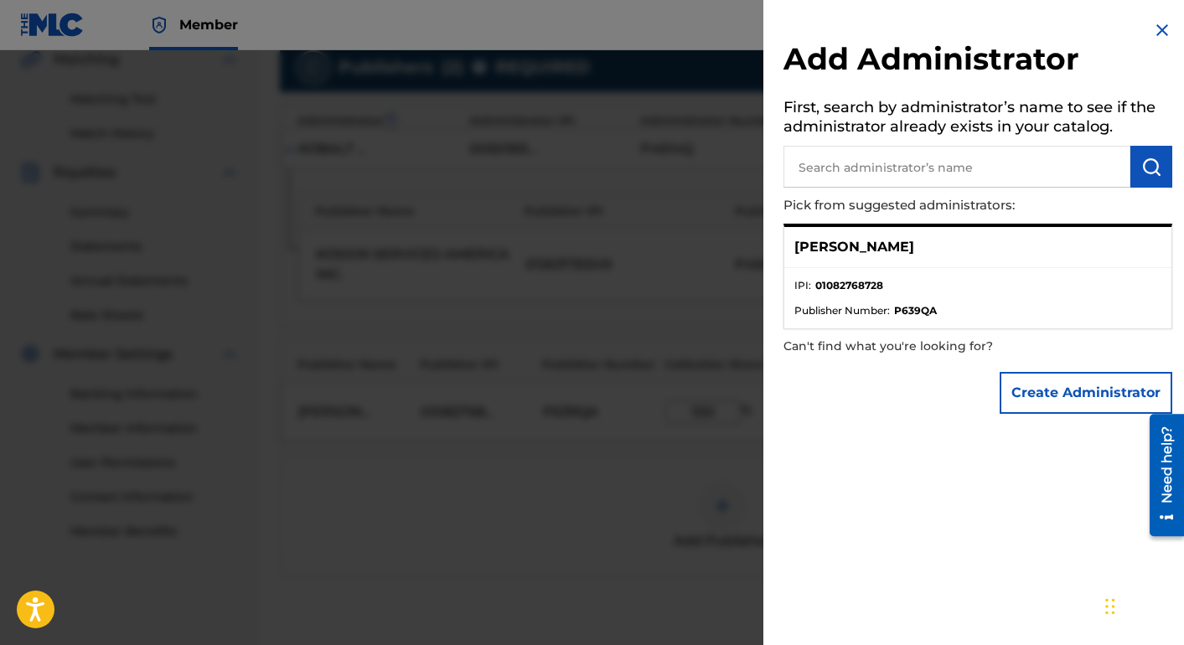
click at [1161, 39] on img at bounding box center [1162, 30] width 20 height 20
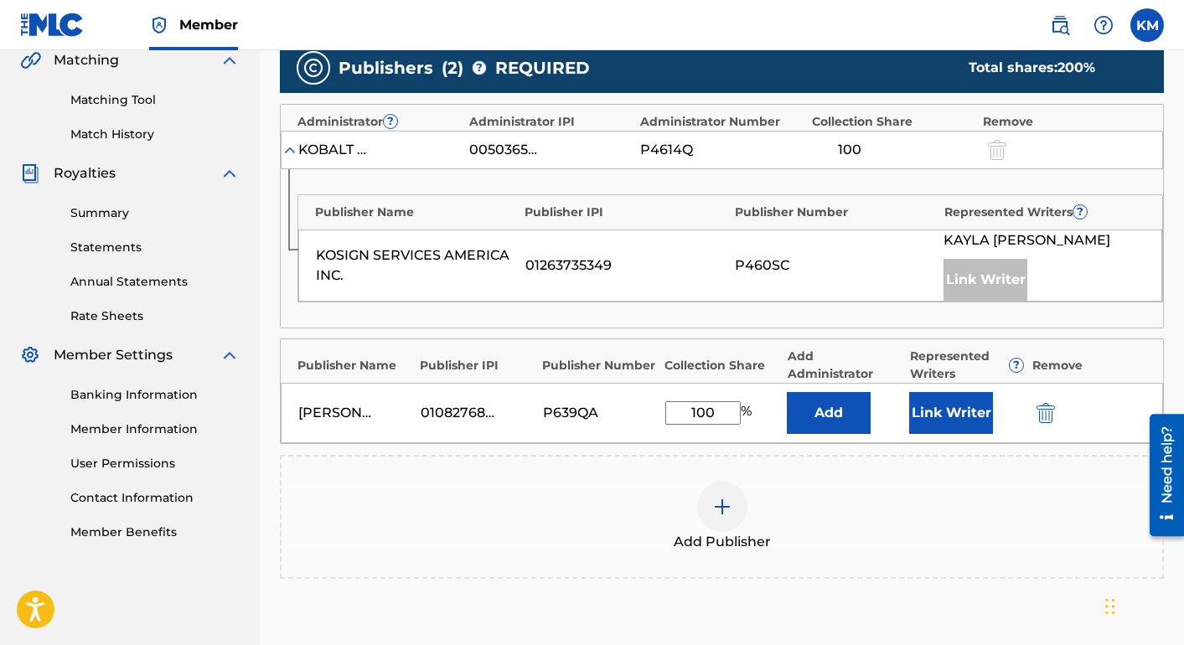
scroll to position [601, 0]
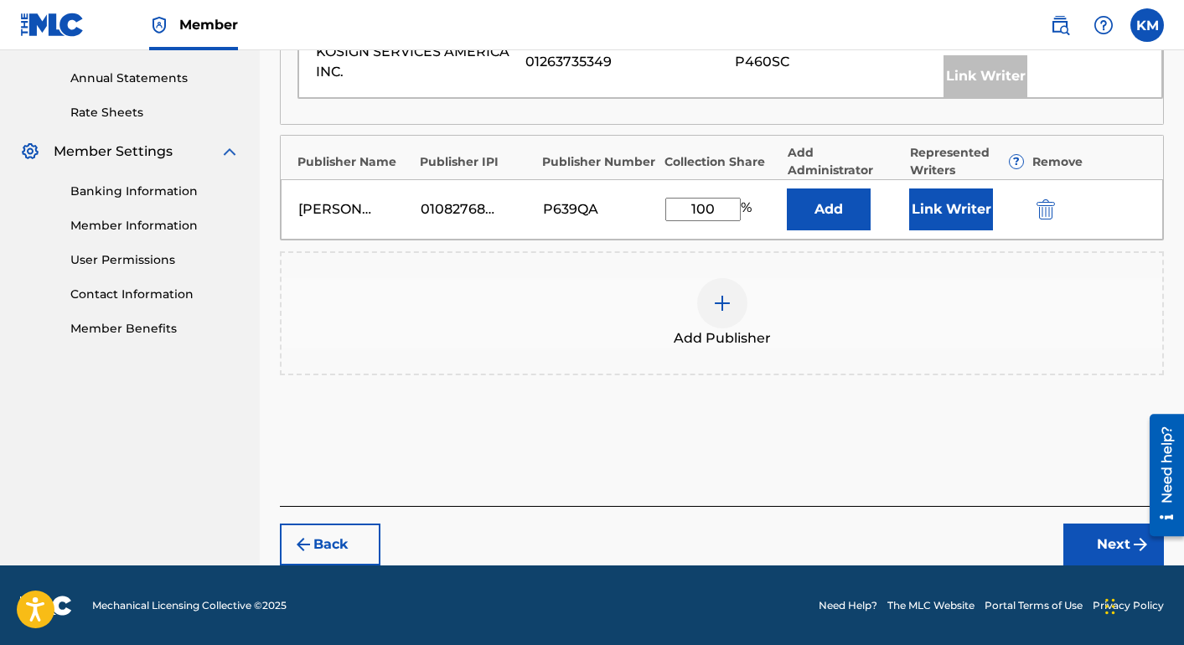
click at [1122, 555] on button "Next" at bounding box center [1113, 545] width 101 height 42
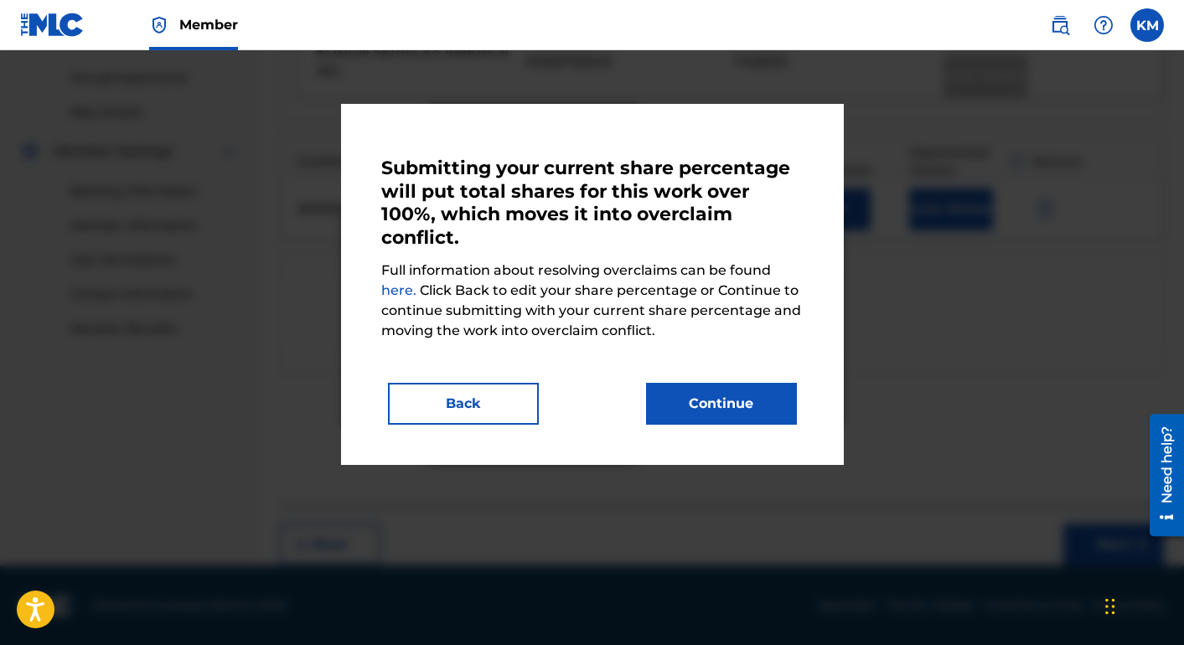
click at [764, 411] on button "Continue" at bounding box center [721, 404] width 151 height 42
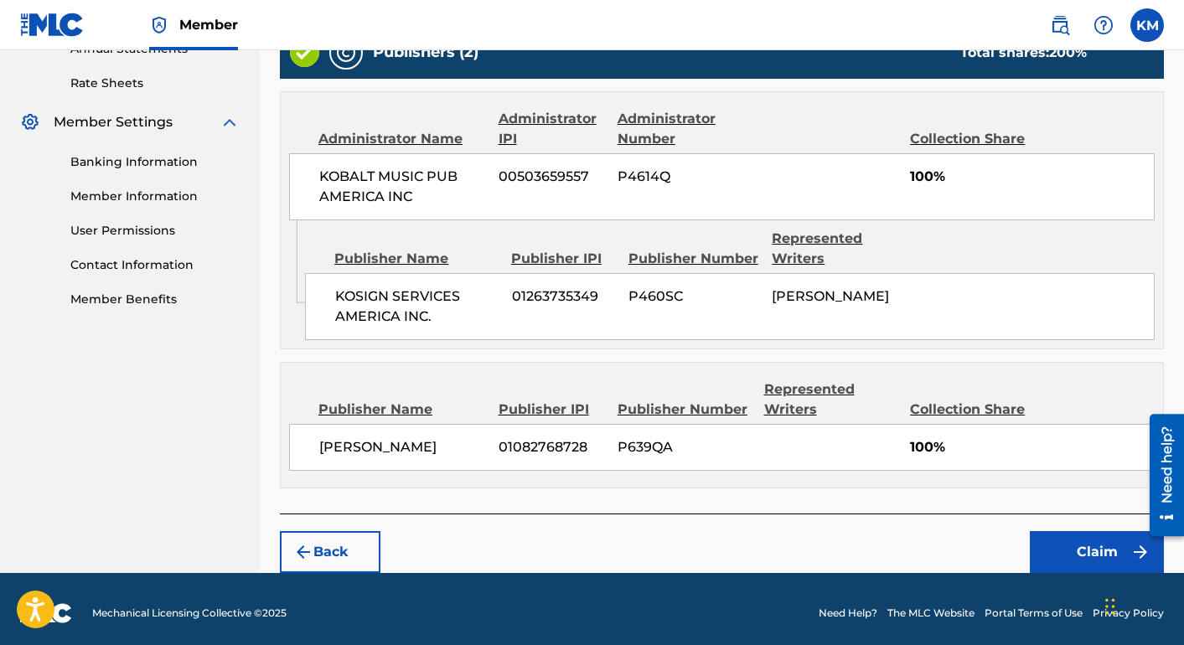
scroll to position [636, 0]
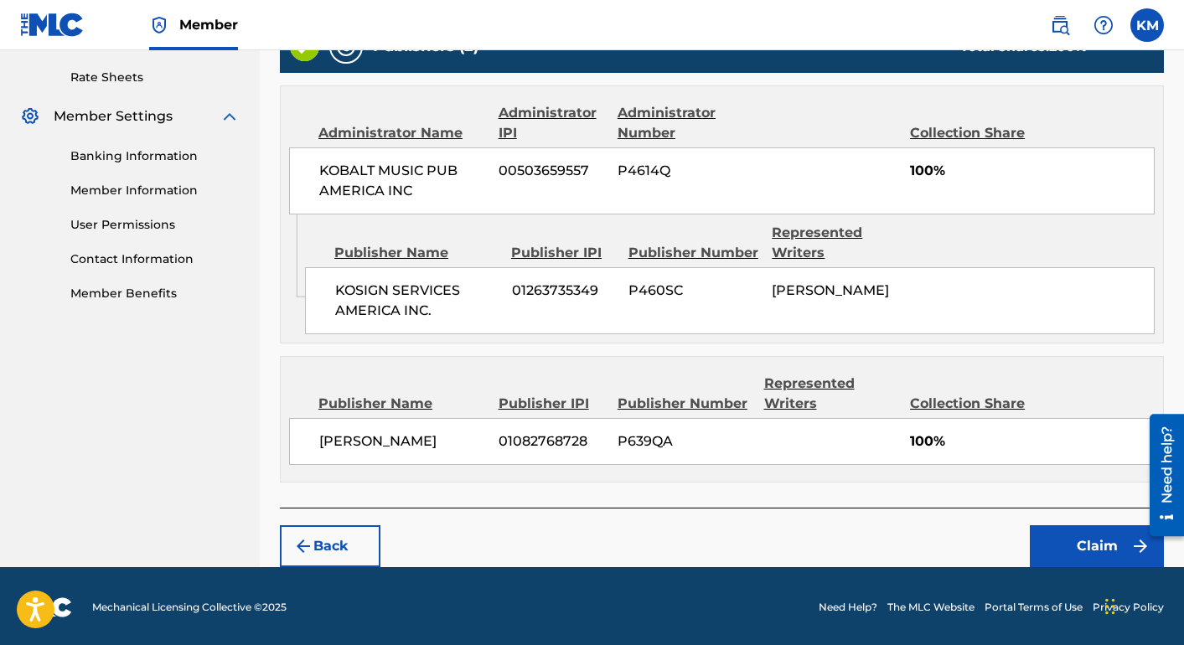
click at [1130, 529] on button "Claim" at bounding box center [1097, 546] width 134 height 42
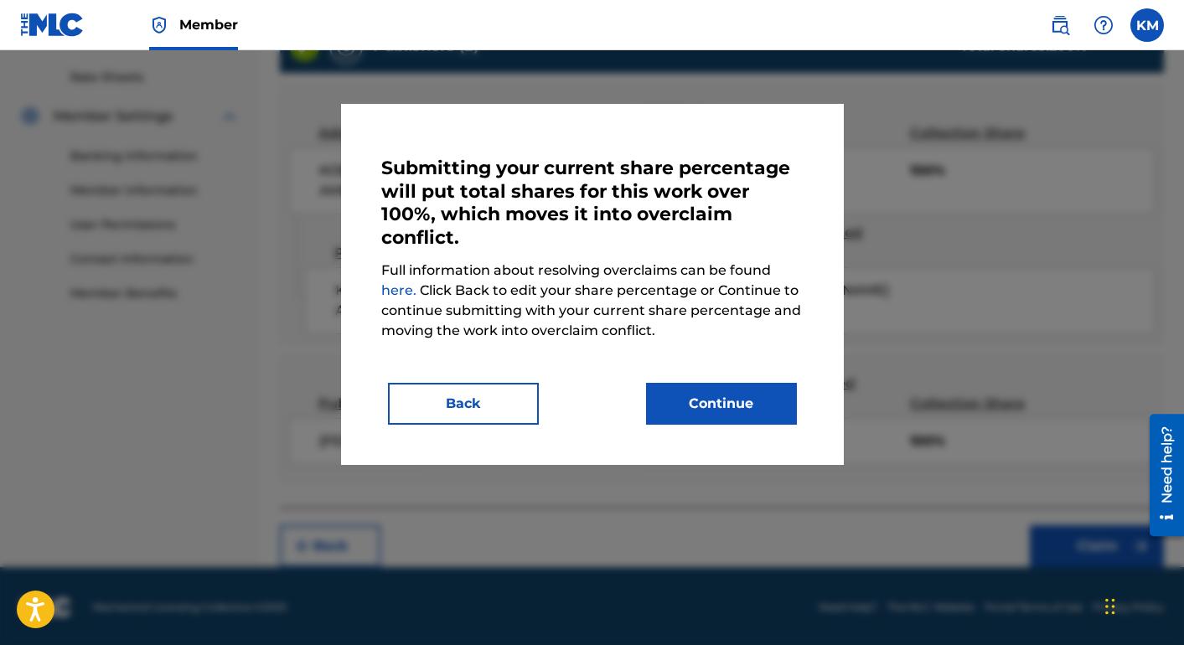
click at [767, 409] on button "Continue" at bounding box center [721, 404] width 151 height 42
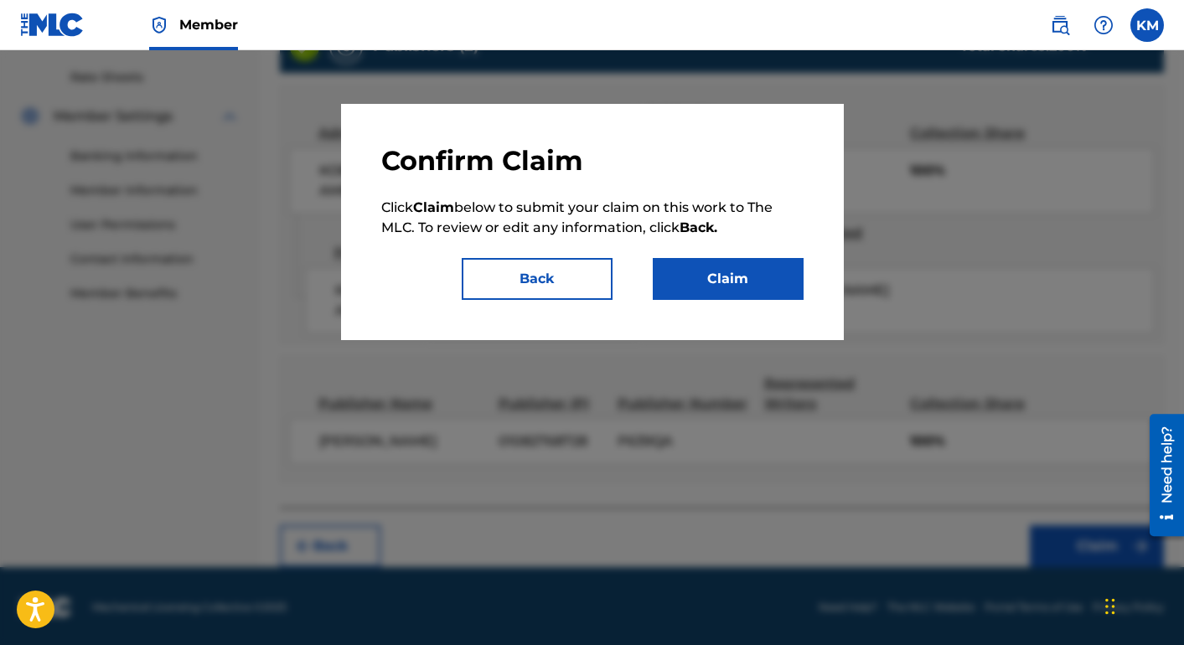
click at [704, 266] on button "Claim" at bounding box center [728, 279] width 151 height 42
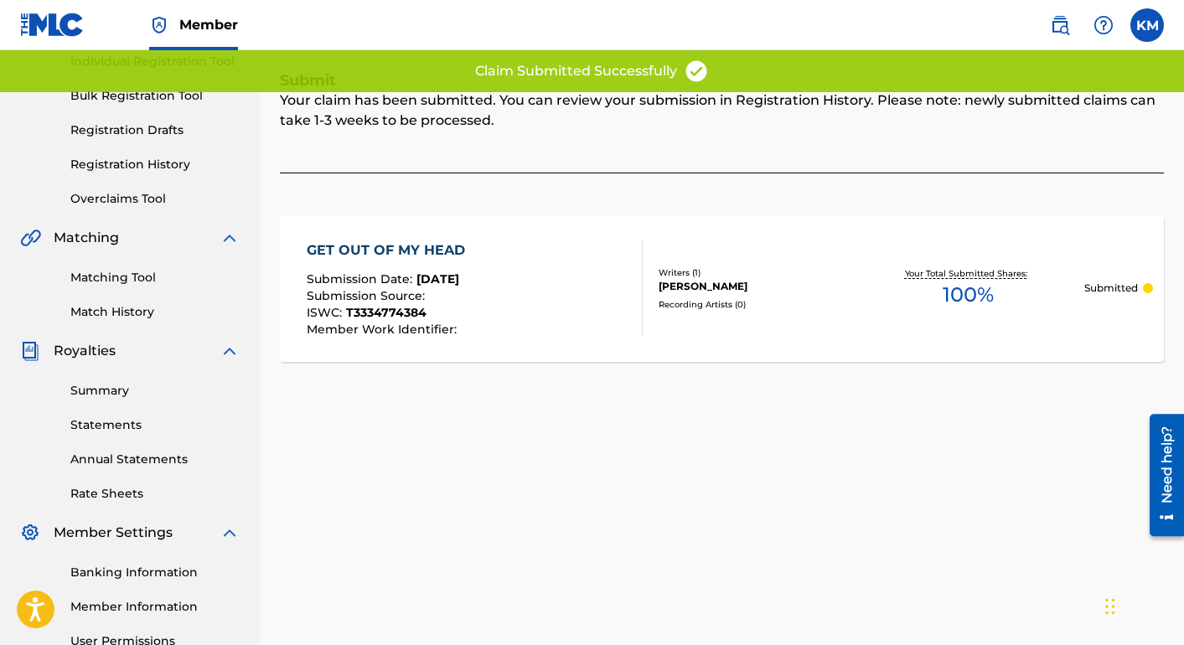
scroll to position [73, 0]
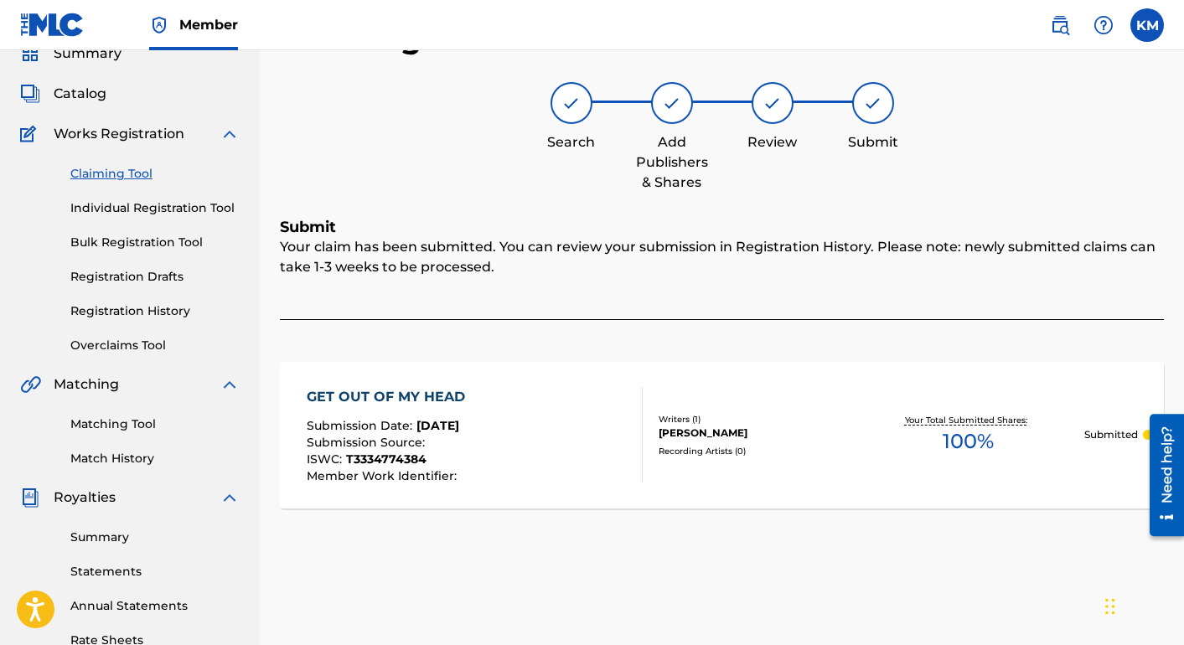
click at [137, 168] on link "Claiming Tool" at bounding box center [154, 174] width 169 height 18
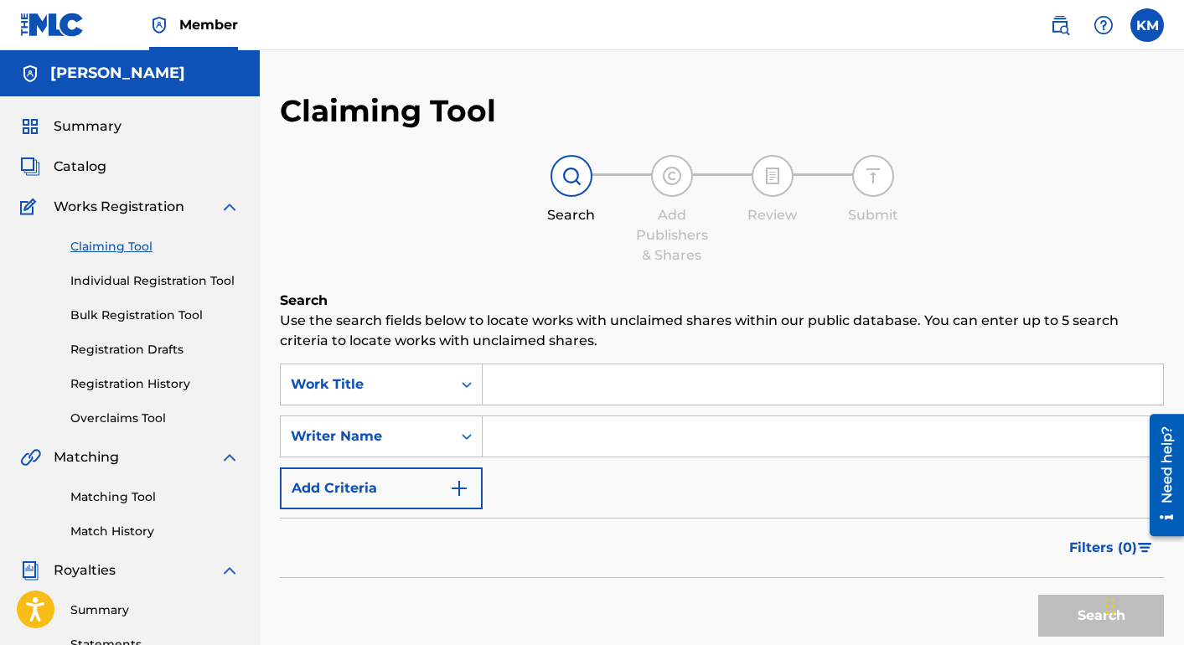
click at [619, 395] on input "Search Form" at bounding box center [823, 384] width 680 height 40
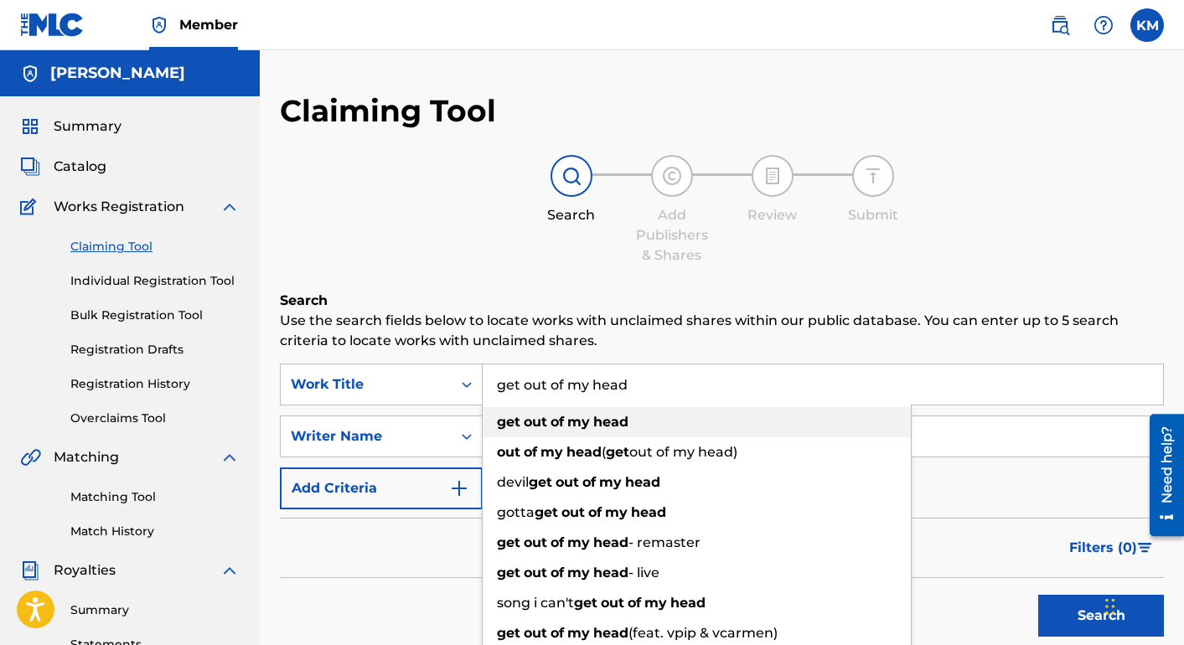
click at [625, 430] on div "get out of my head" at bounding box center [697, 422] width 428 height 30
type input "get out of my head"
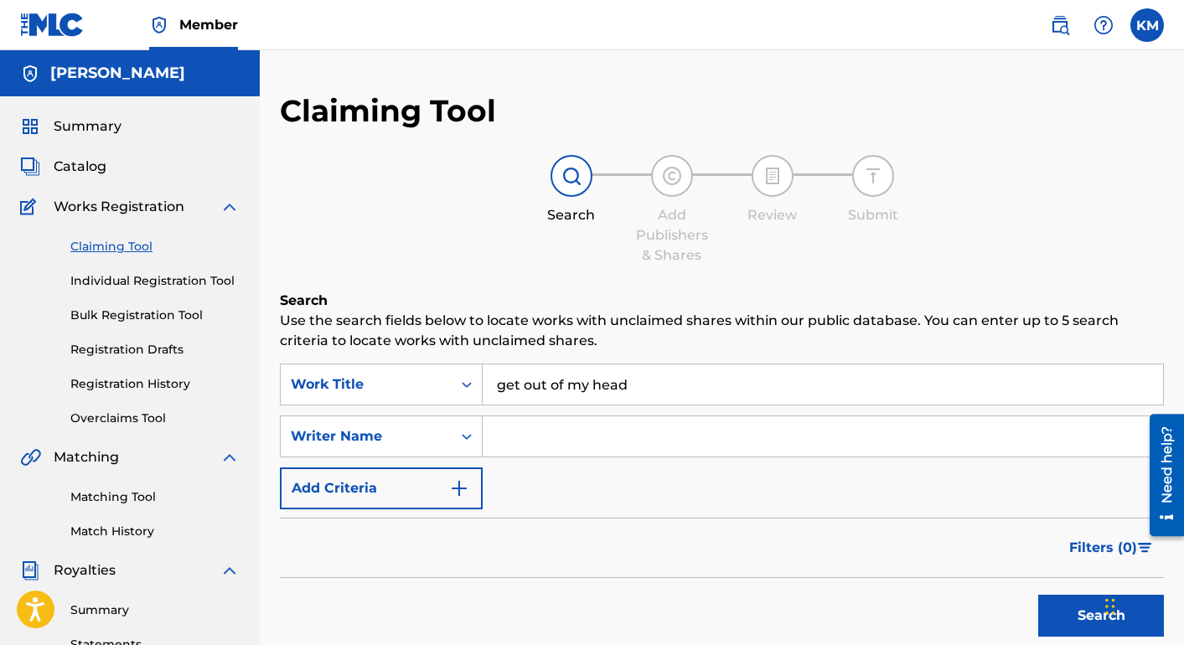
click at [598, 436] on input "Search Form" at bounding box center [823, 436] width 680 height 40
type input "[PERSON_NAME]"
click at [1094, 606] on button "Search" at bounding box center [1101, 616] width 126 height 42
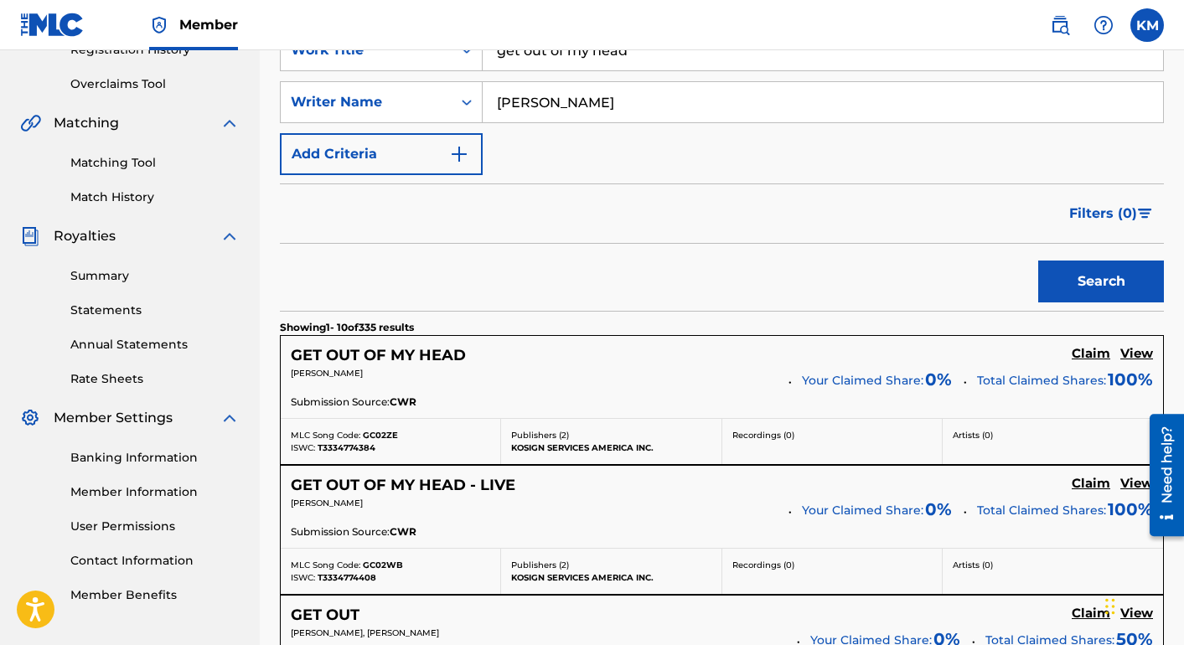
scroll to position [339, 0]
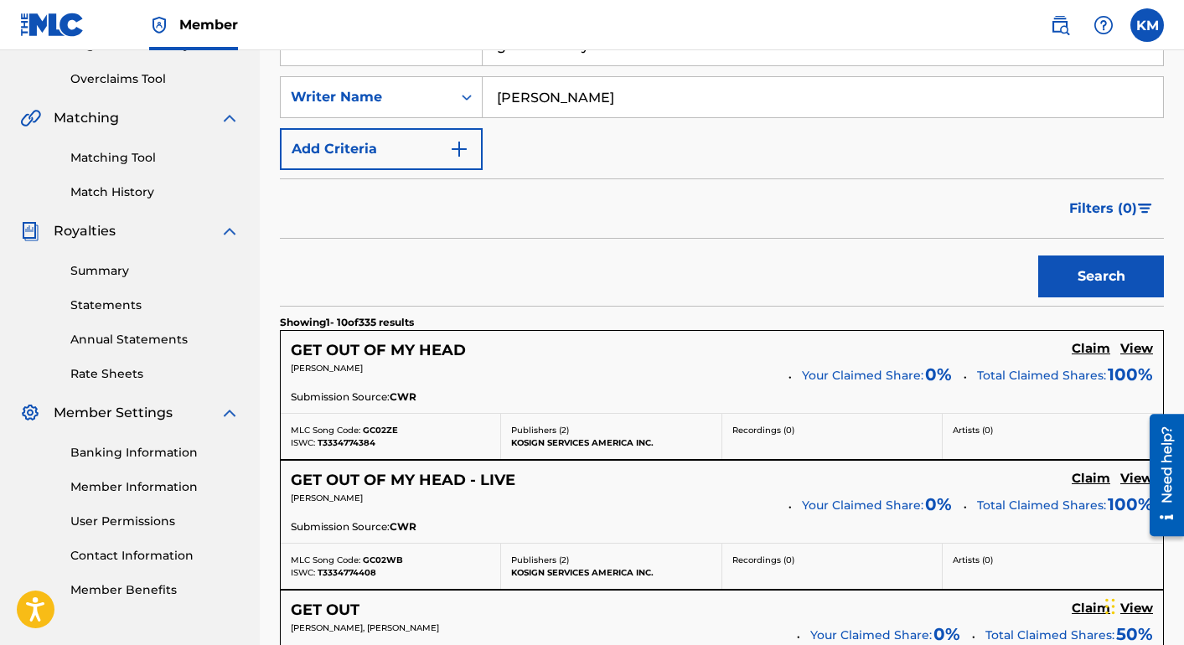
click at [1093, 357] on h5 "Claim" at bounding box center [1090, 349] width 39 height 16
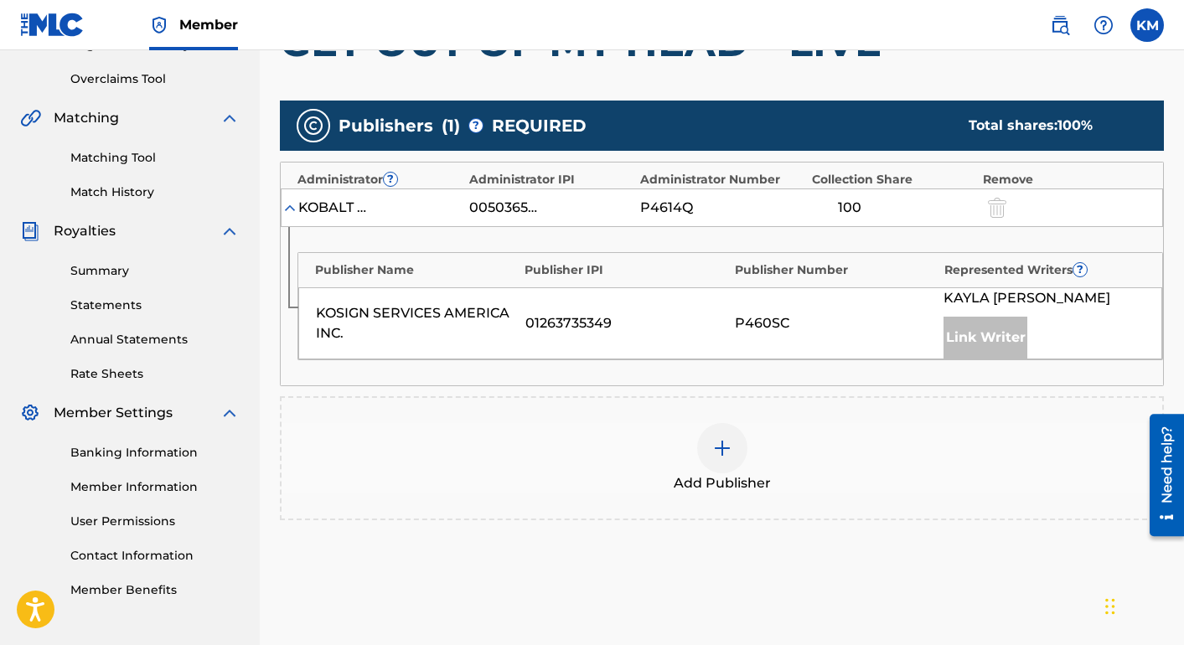
click at [972, 338] on div "Link Writer" at bounding box center [985, 338] width 84 height 42
click at [720, 438] on img at bounding box center [722, 448] width 20 height 20
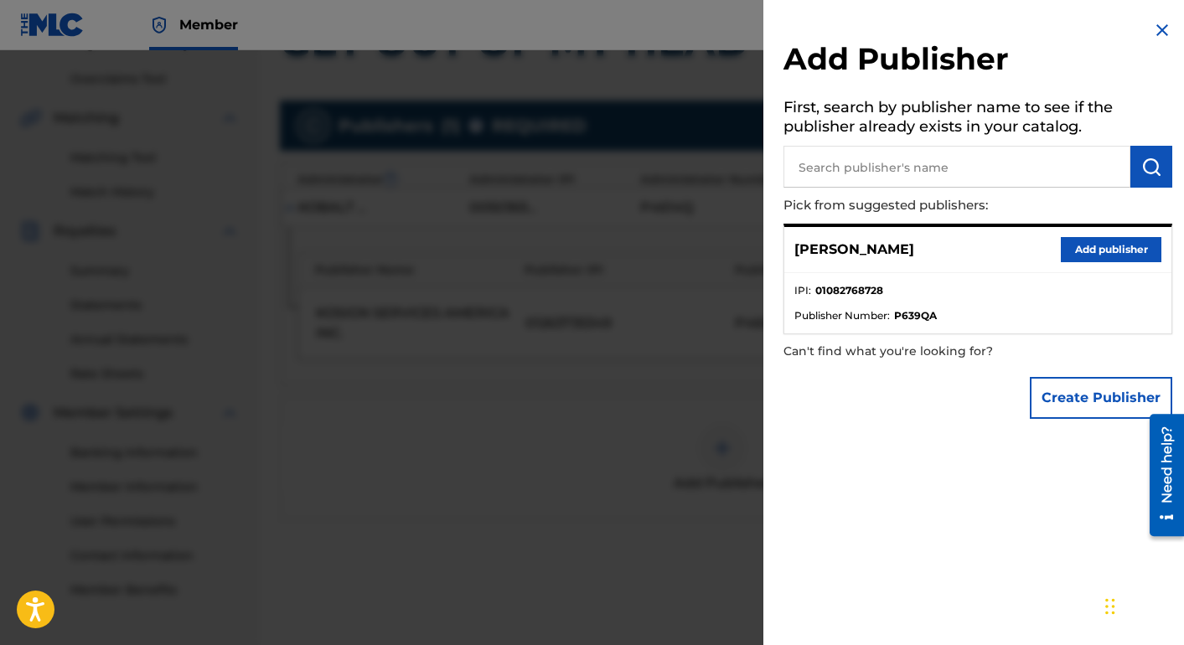
click at [1126, 244] on button "Add publisher" at bounding box center [1111, 249] width 101 height 25
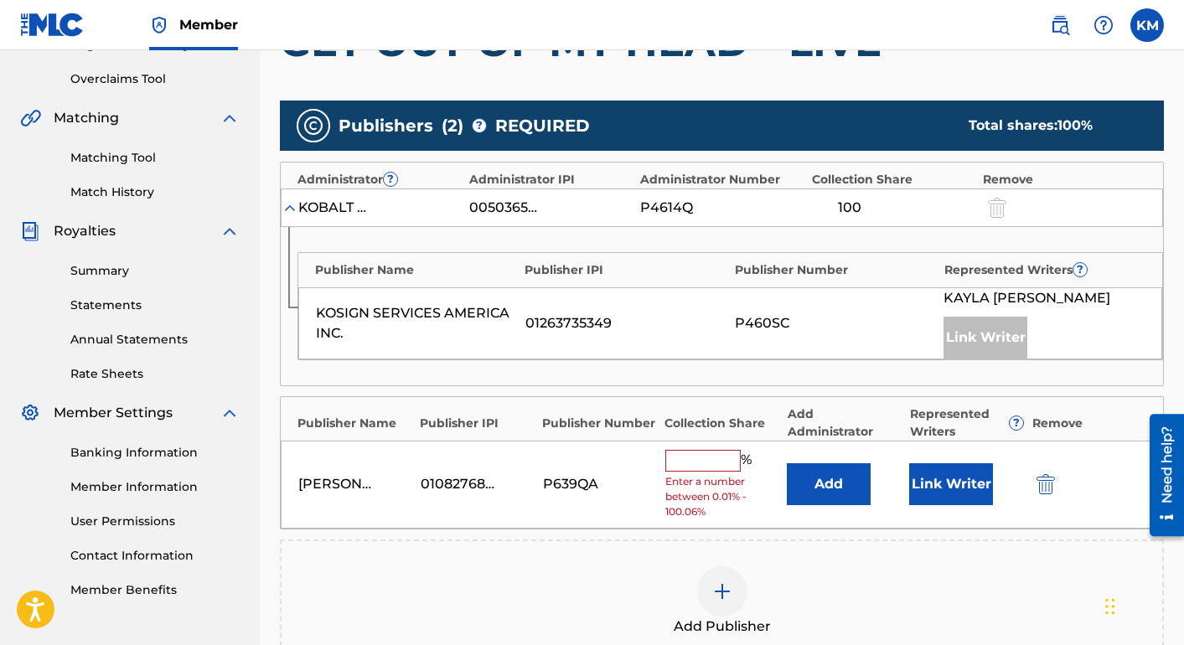
click at [691, 468] on input "text" at bounding box center [702, 461] width 75 height 22
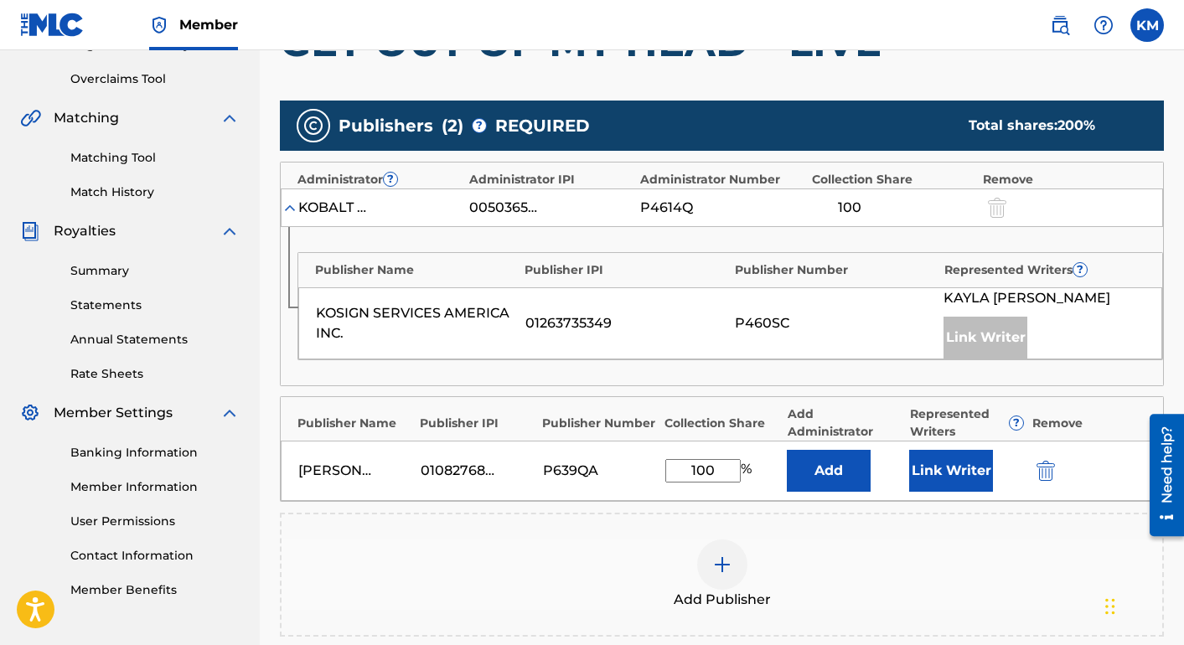
type input "100"
click at [986, 542] on div "Add Publisher" at bounding box center [721, 574] width 880 height 70
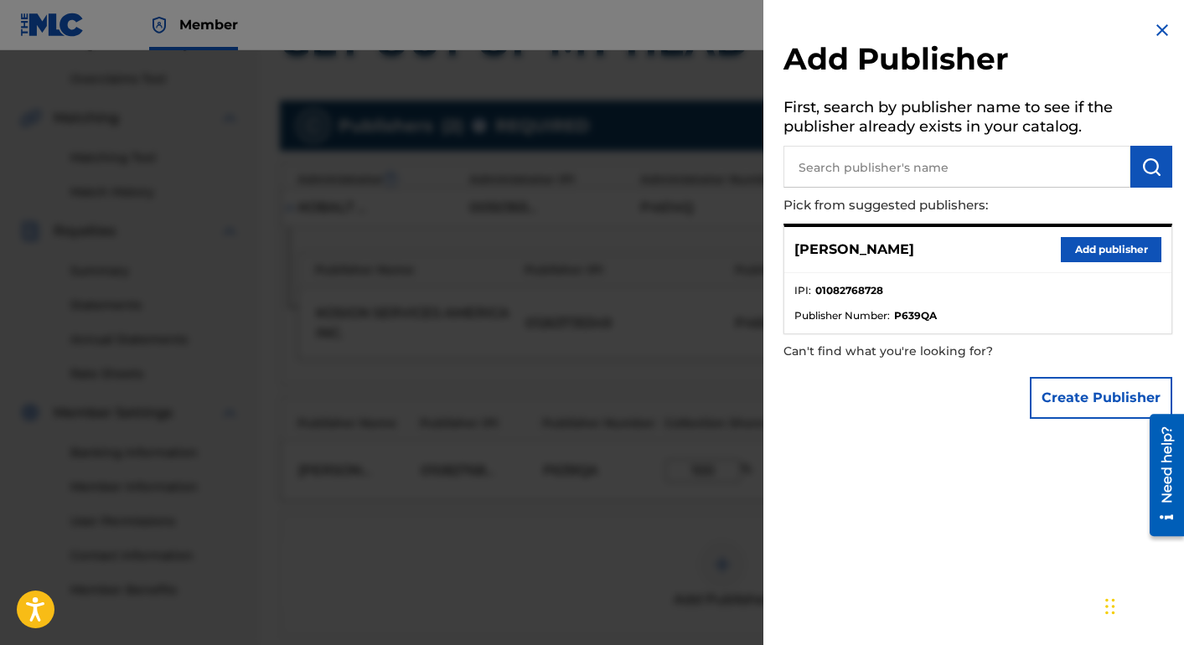
click at [698, 517] on div at bounding box center [592, 372] width 1184 height 645
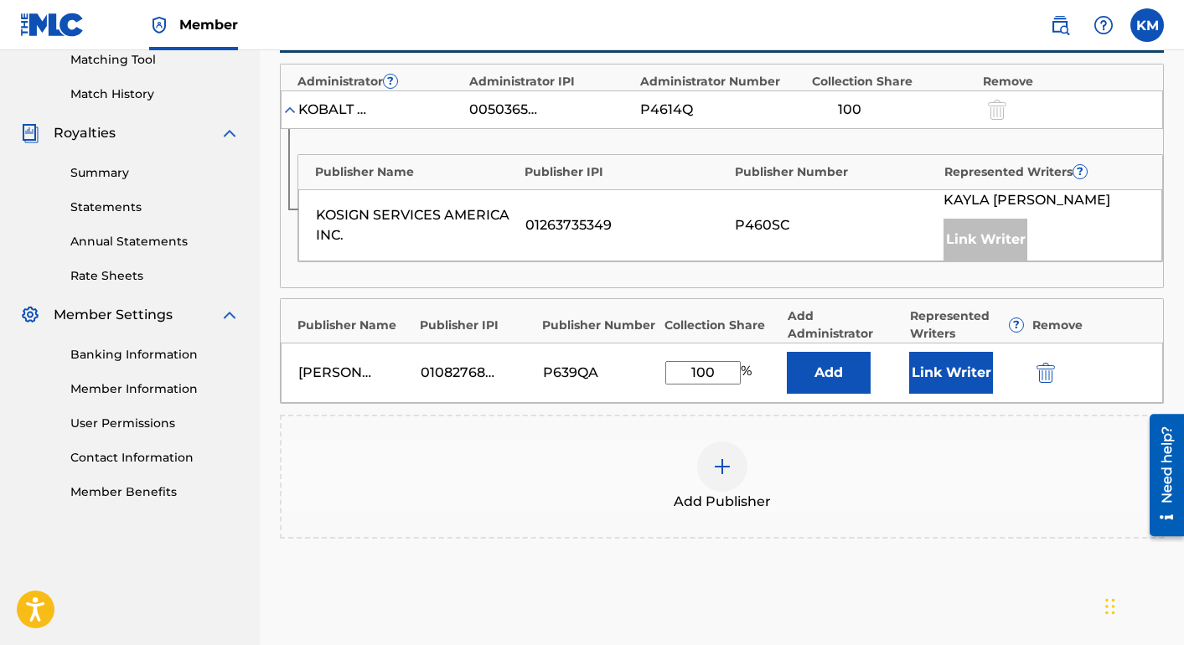
scroll to position [601, 0]
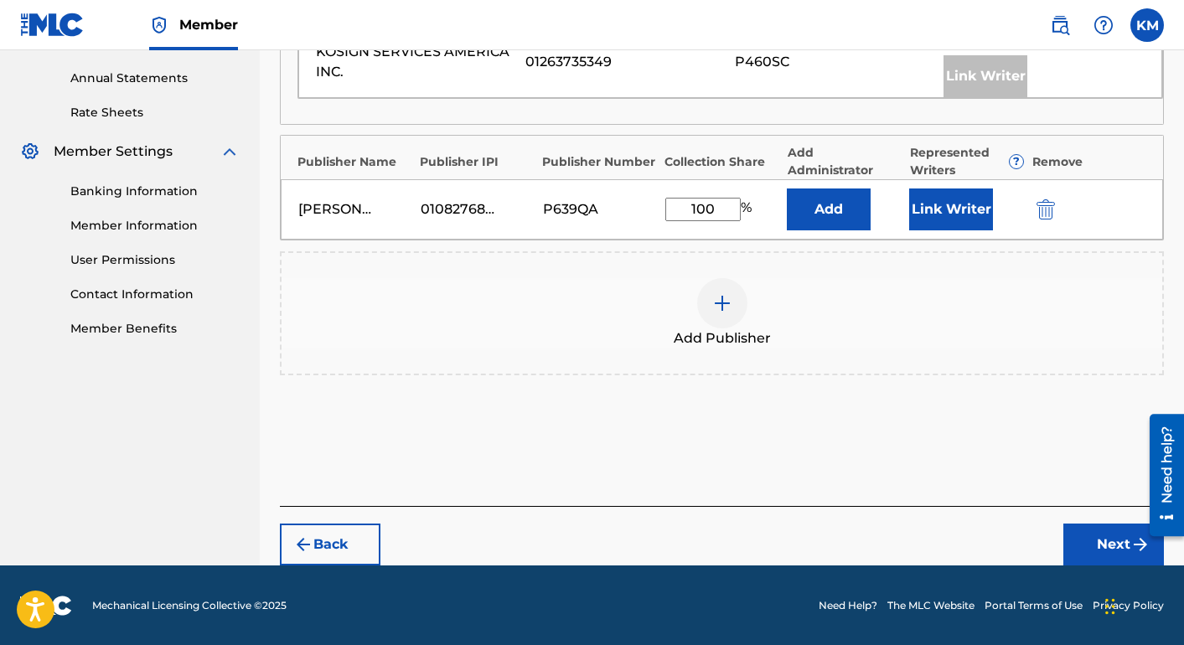
click at [1092, 534] on button "Next" at bounding box center [1113, 545] width 101 height 42
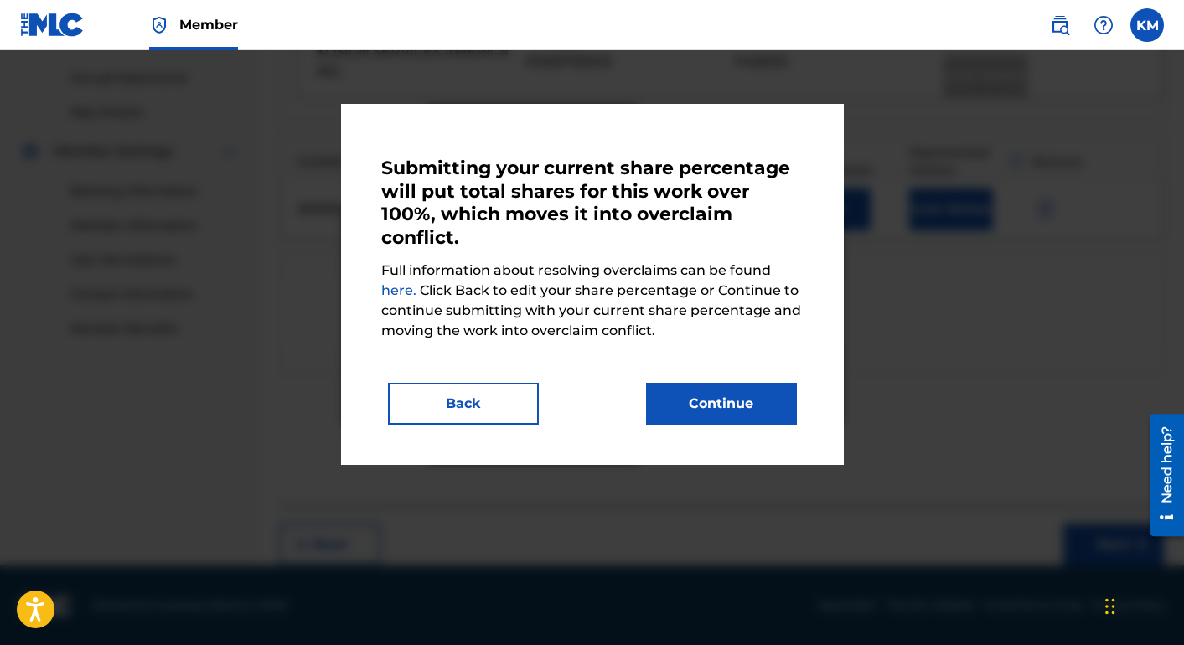
click at [730, 407] on button "Continue" at bounding box center [721, 404] width 151 height 42
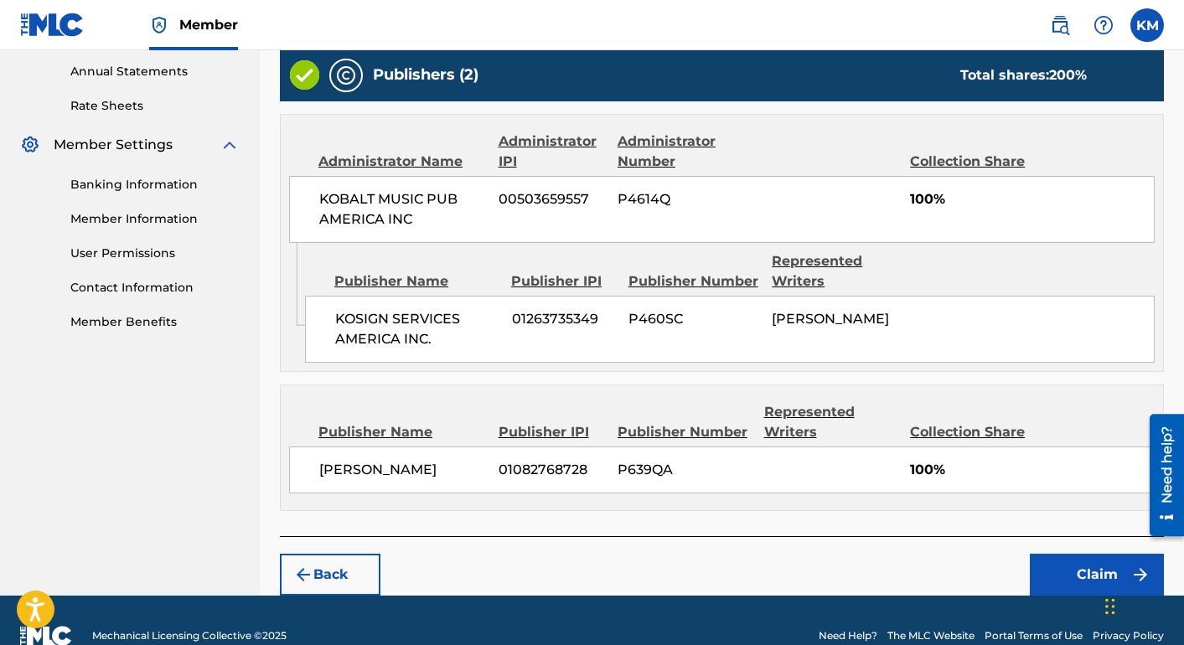
scroll to position [583, 0]
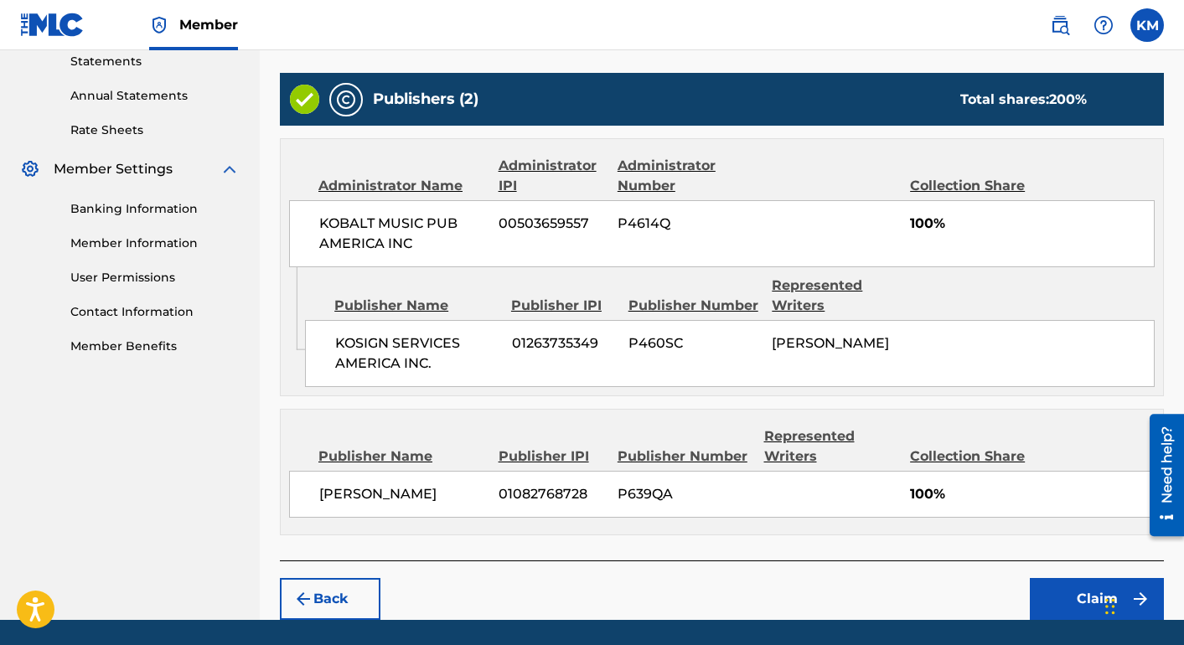
click at [1080, 586] on button "Claim" at bounding box center [1097, 599] width 134 height 42
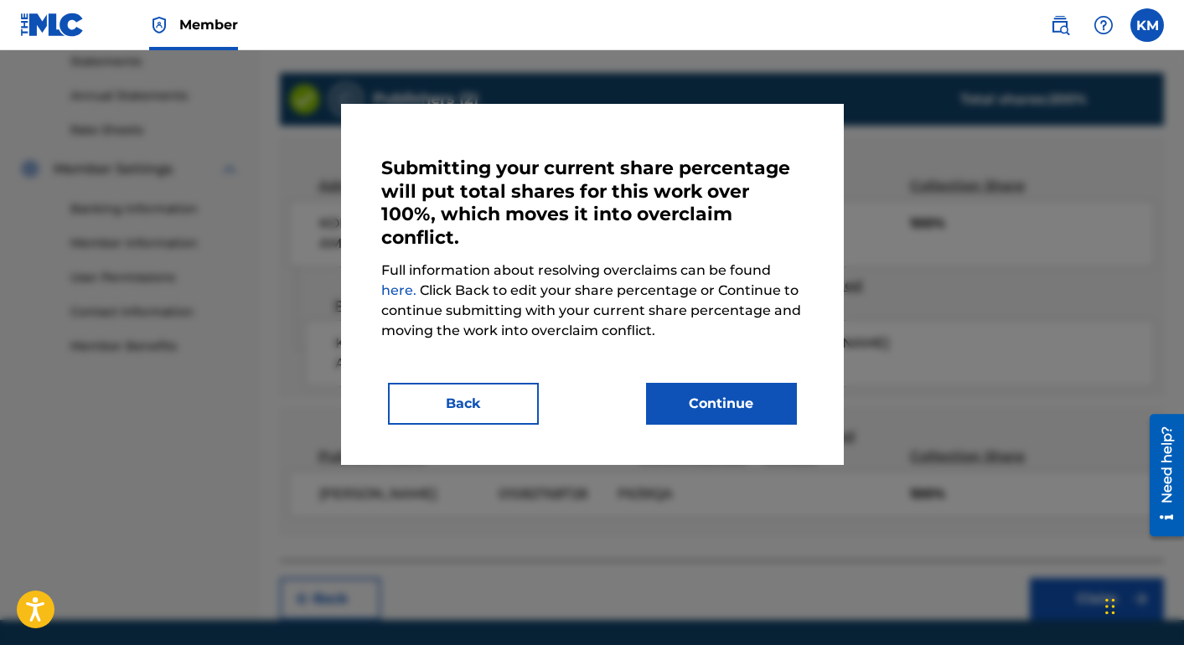
click at [751, 397] on button "Continue" at bounding box center [721, 404] width 151 height 42
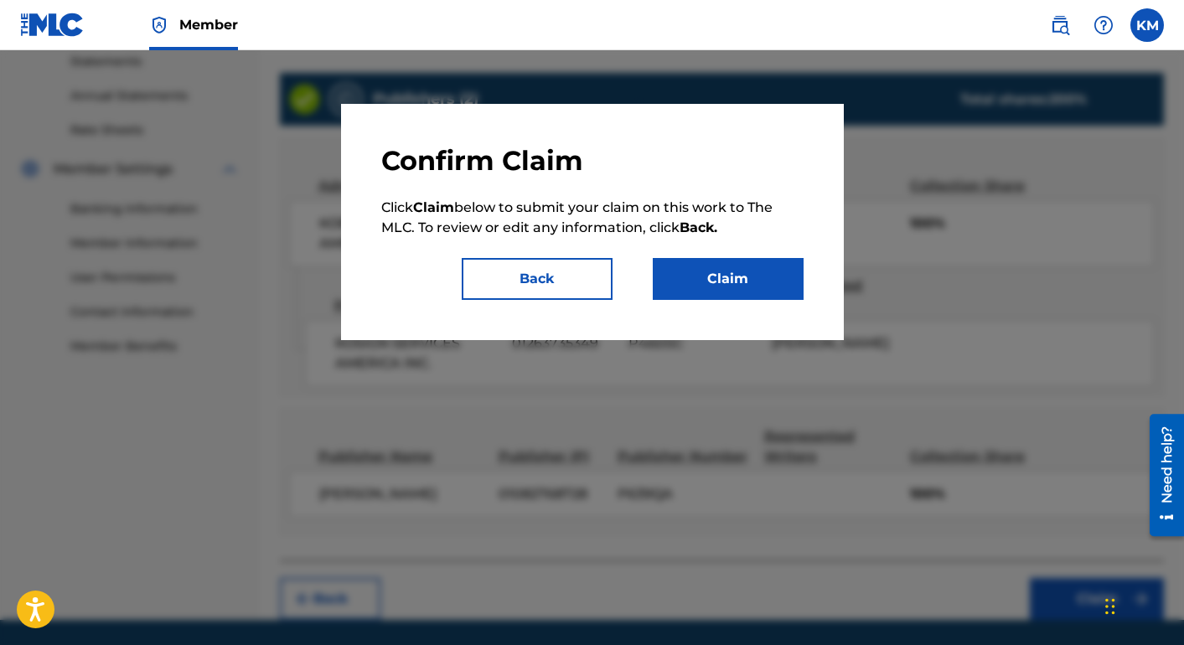
click at [543, 271] on button "Back" at bounding box center [537, 279] width 151 height 42
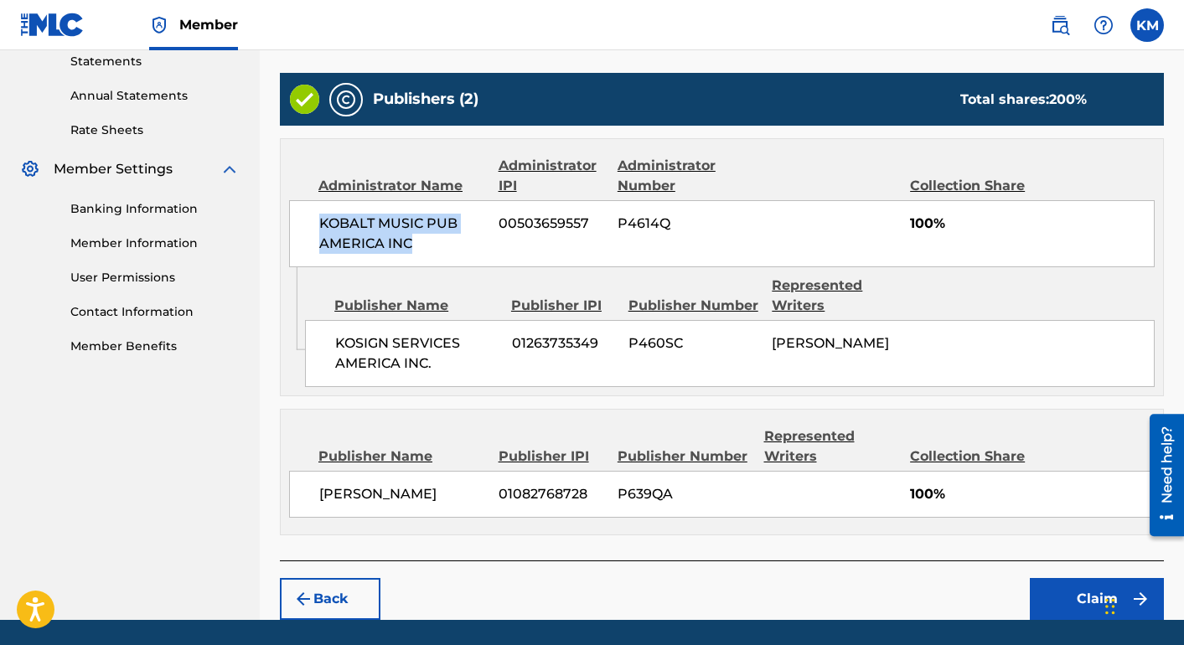
drag, startPoint x: 435, startPoint y: 245, endPoint x: 294, endPoint y: 222, distance: 142.7
click at [294, 222] on div "KOBALT MUSIC PUB AMERICA INC 00503659557 P4614Q 100%" at bounding box center [721, 233] width 865 height 67
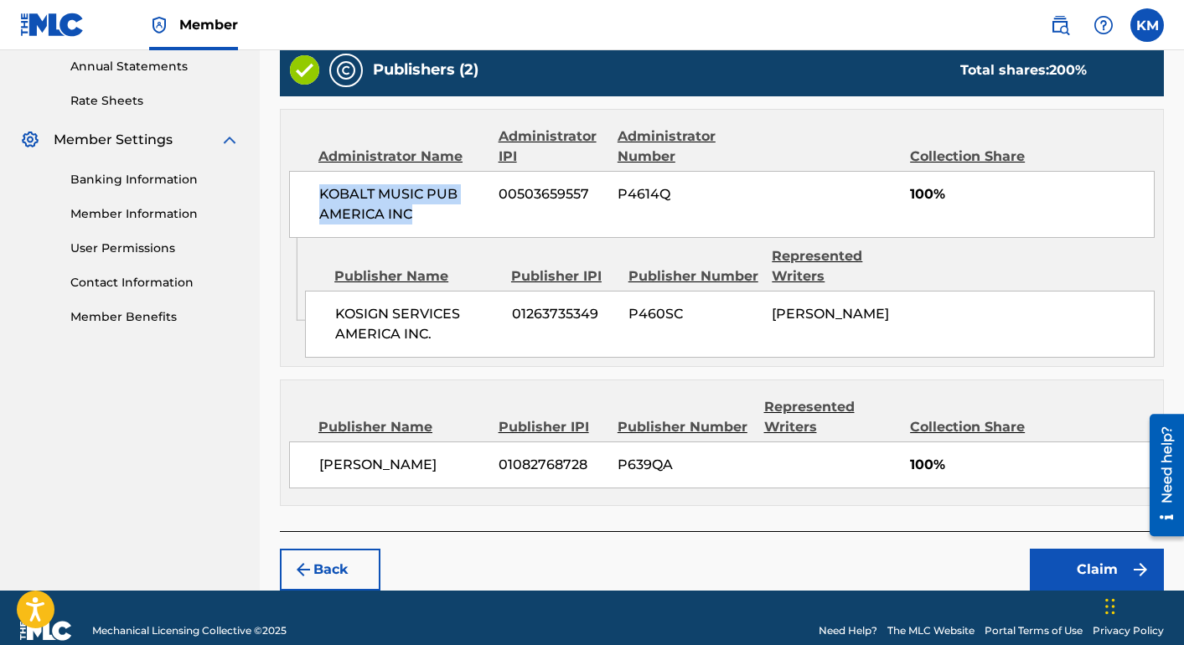
scroll to position [614, 0]
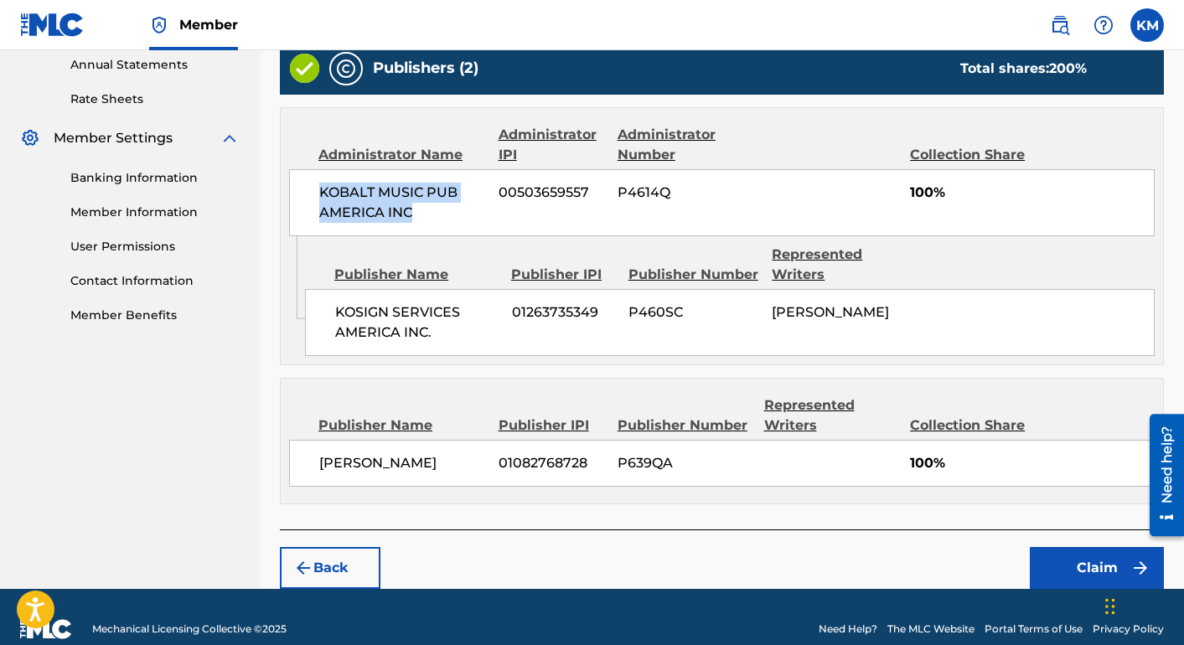
copy span "KOBALT MUSIC PUB AMERICA INC"
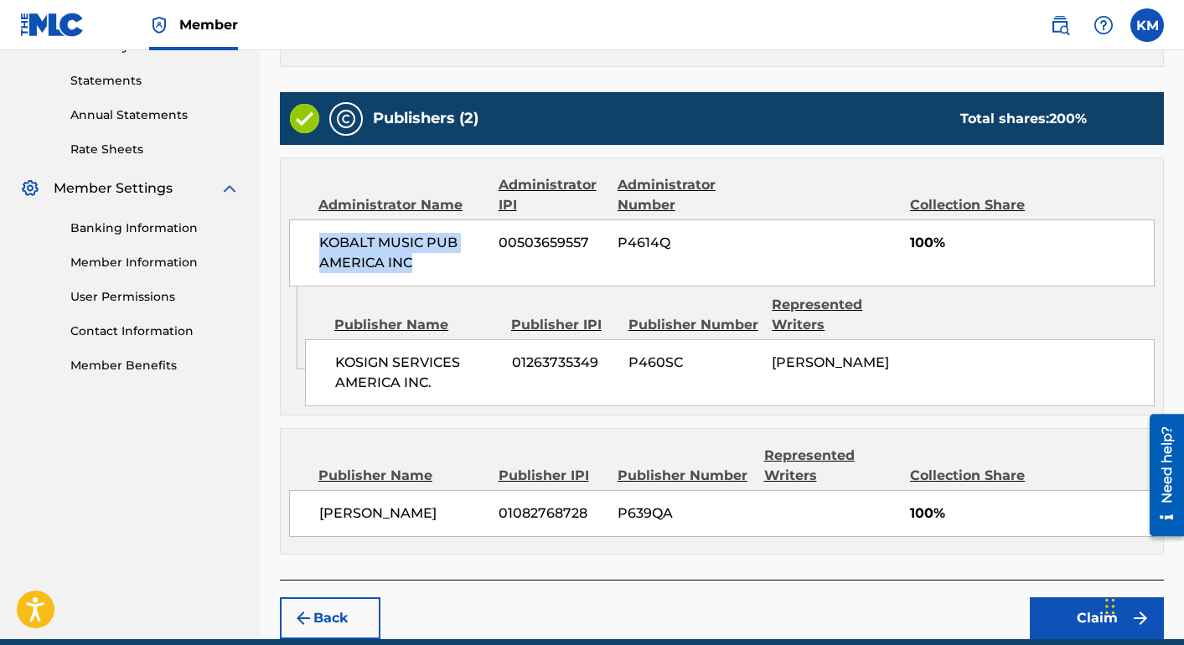
scroll to position [555, 0]
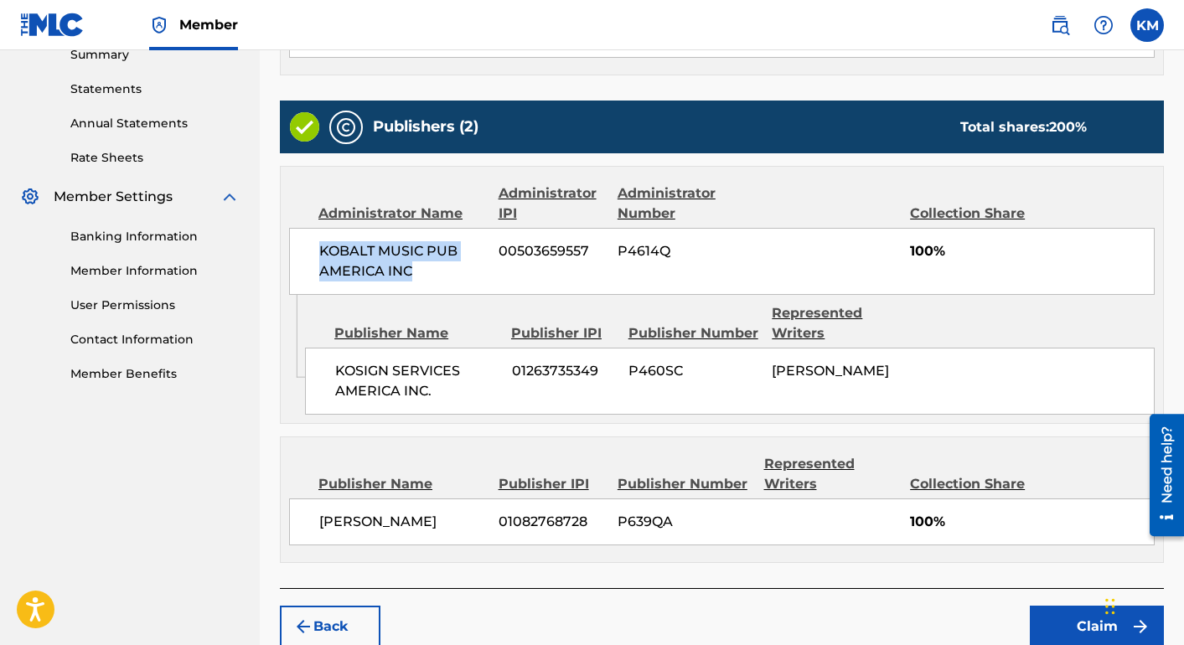
click at [317, 629] on button "Back" at bounding box center [330, 627] width 101 height 42
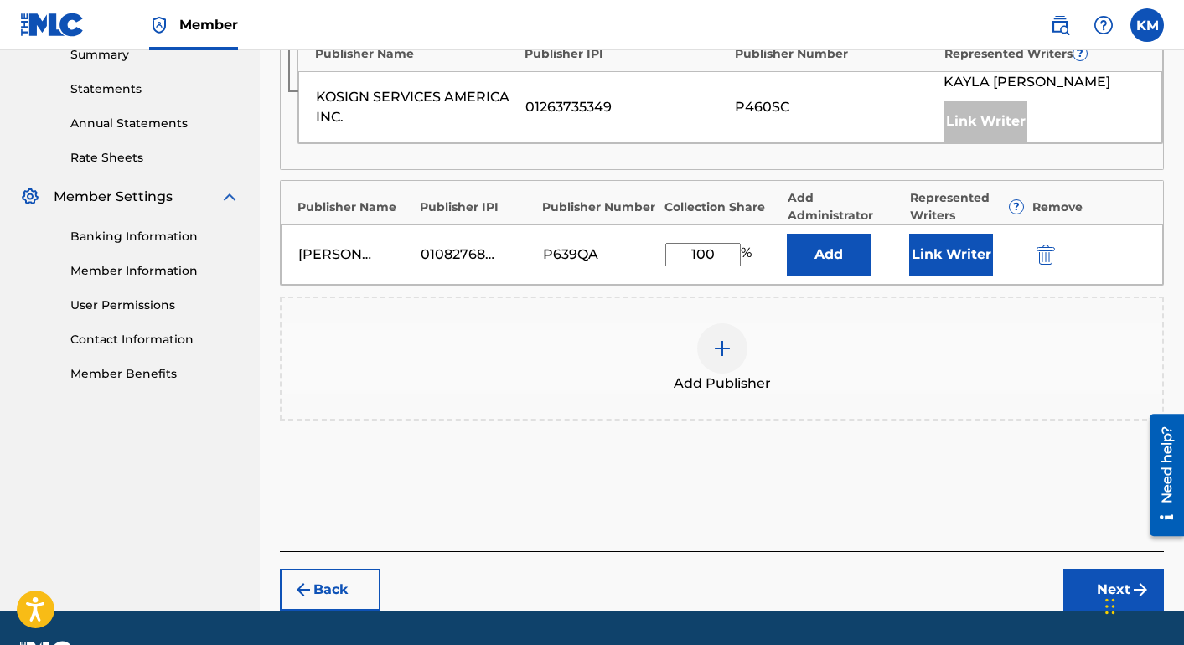
click at [1044, 257] on img "submit" at bounding box center [1045, 255] width 18 height 20
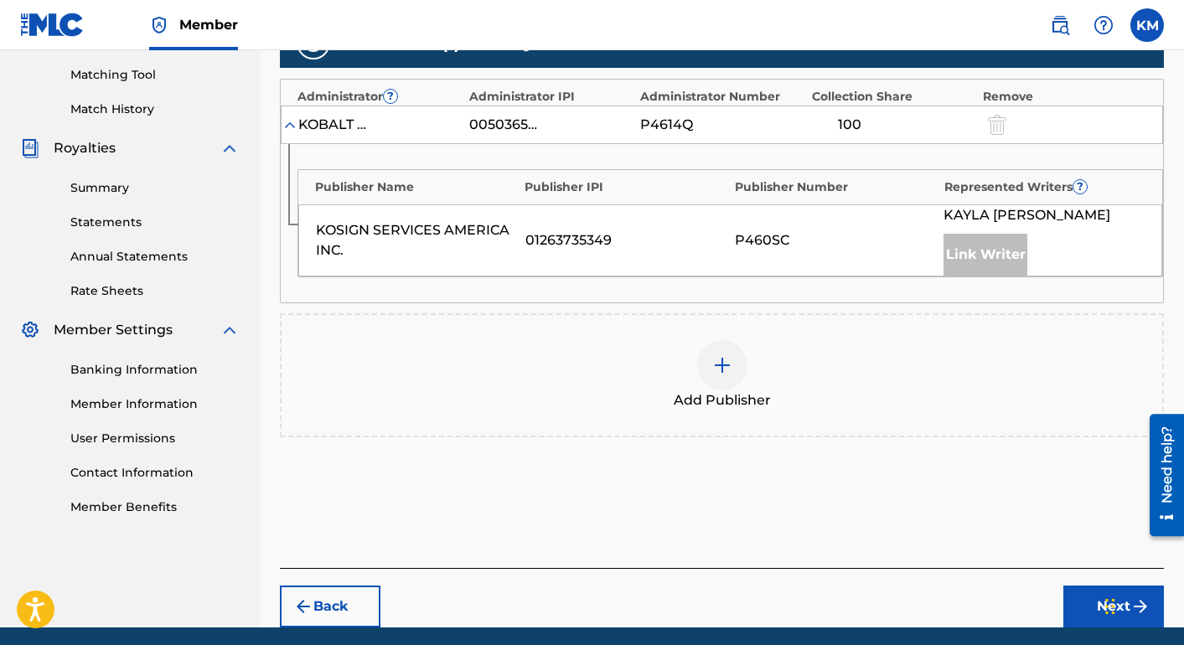
scroll to position [485, 0]
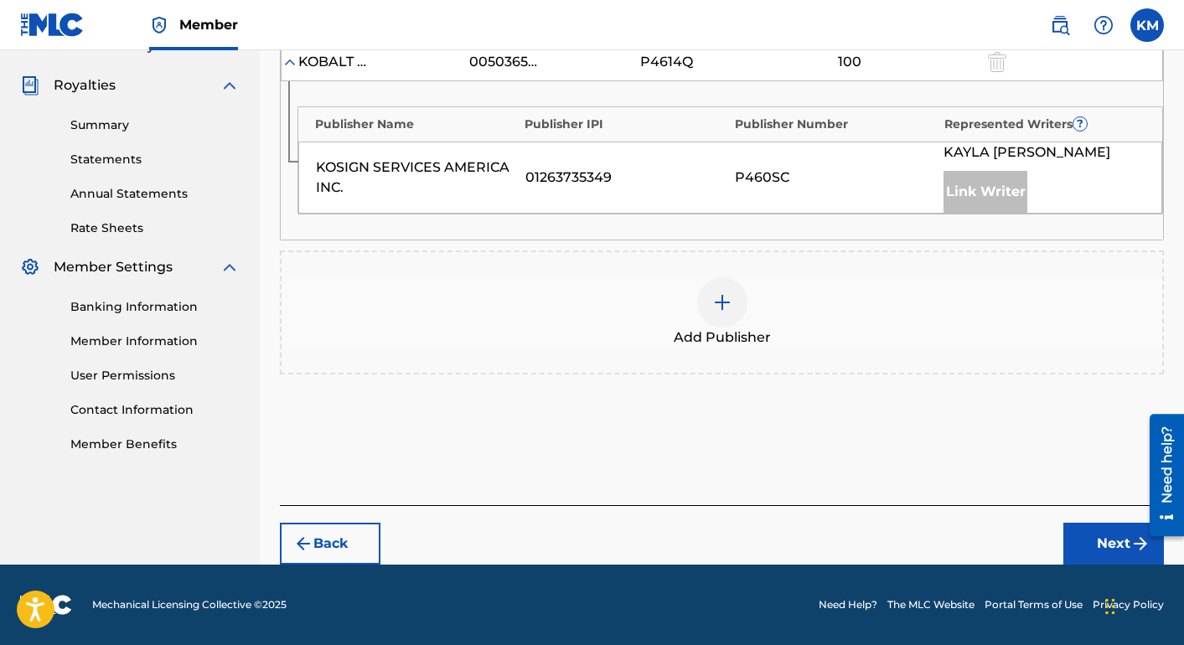
click at [1107, 560] on button "Next" at bounding box center [1113, 544] width 101 height 42
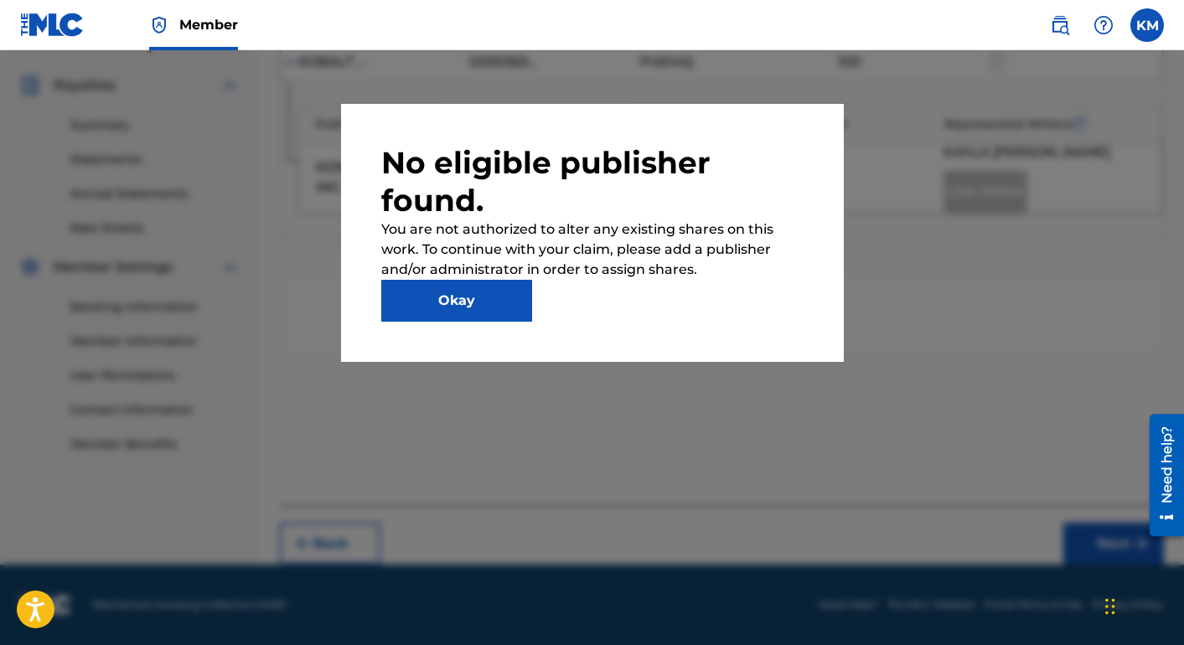
click at [458, 289] on button "Okay" at bounding box center [456, 301] width 151 height 42
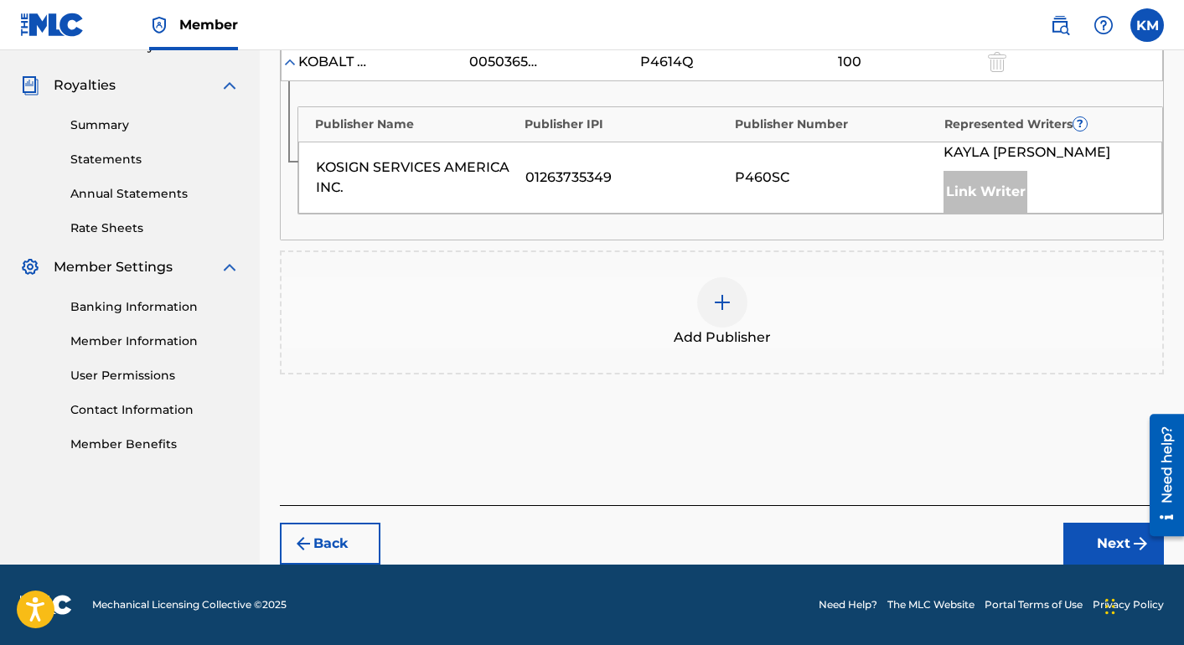
click at [721, 312] on div at bounding box center [722, 302] width 50 height 50
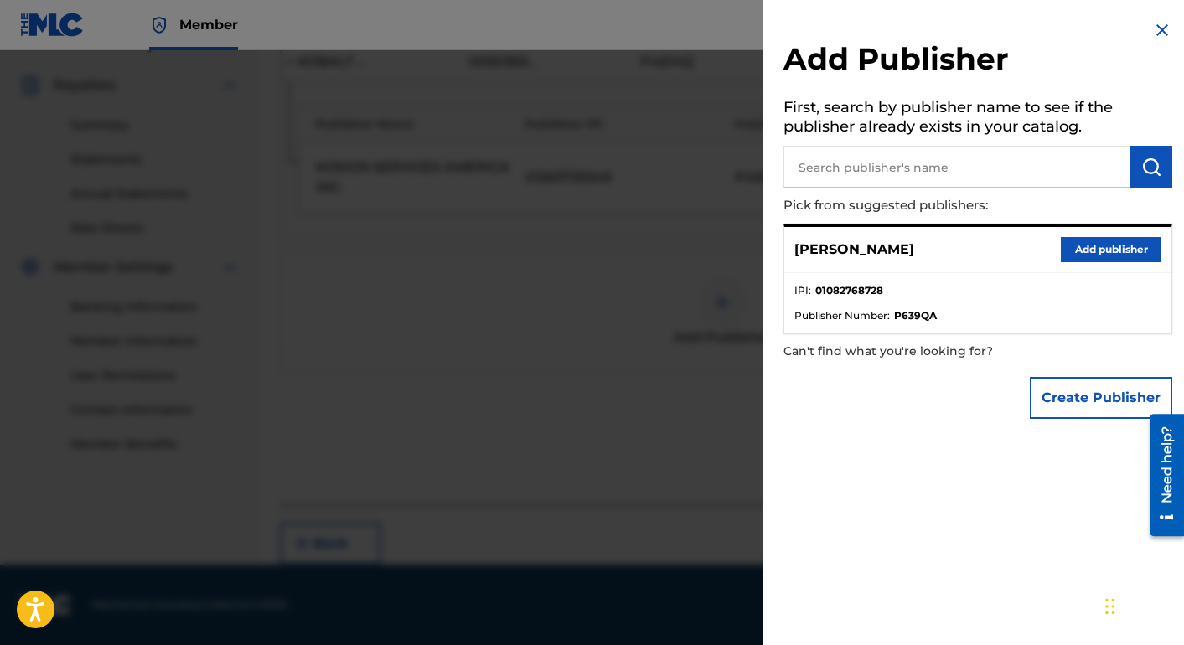
click at [1126, 240] on button "Add publisher" at bounding box center [1111, 249] width 101 height 25
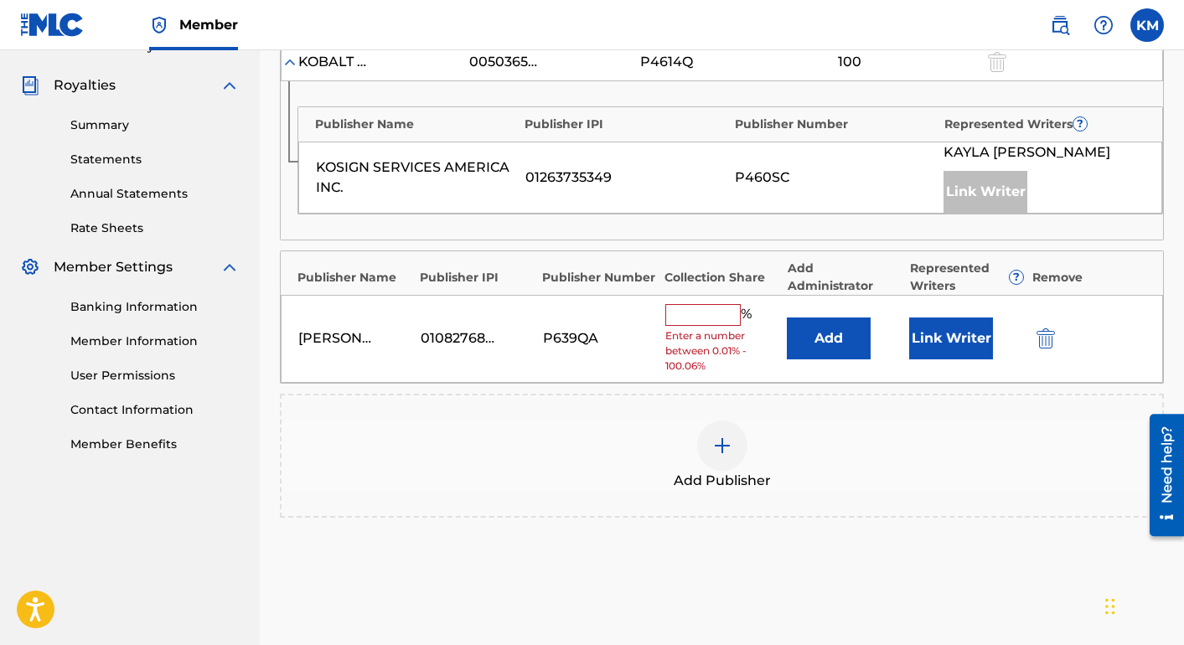
click at [725, 319] on input "text" at bounding box center [702, 315] width 75 height 22
click at [720, 375] on div "[PERSON_NAME] 01082768728 P639QA % Enter a number between 0.01% - 100.06% Add L…" at bounding box center [722, 339] width 882 height 88
click at [707, 320] on input "text" at bounding box center [702, 315] width 75 height 22
type input "100"
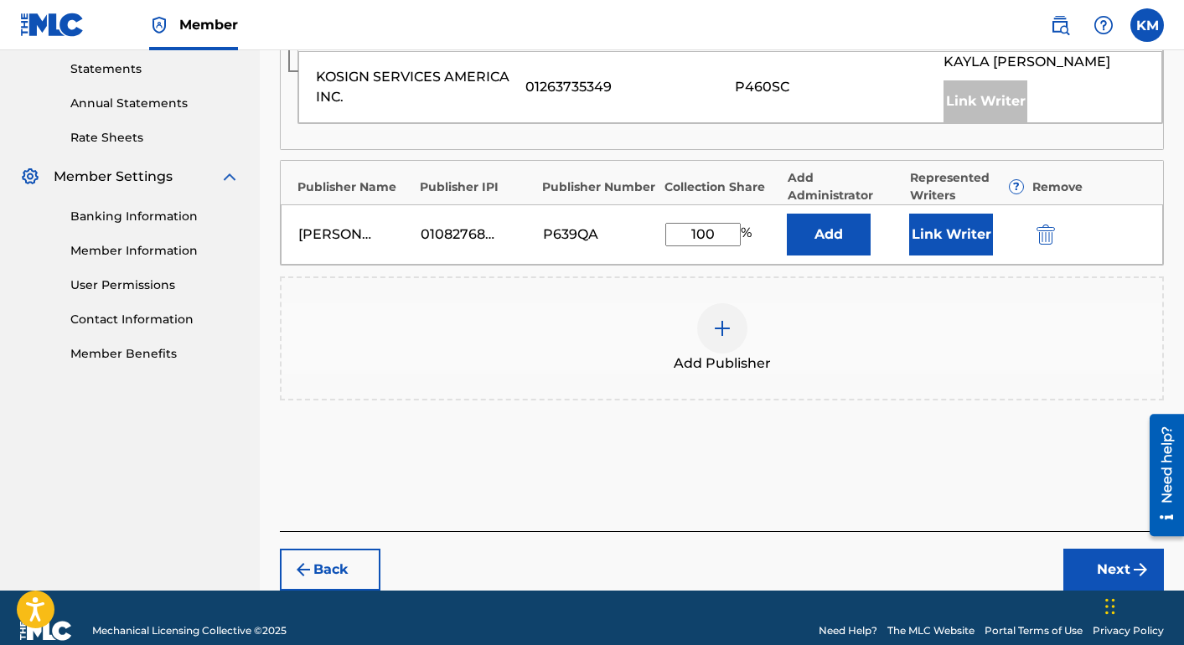
scroll to position [576, 0]
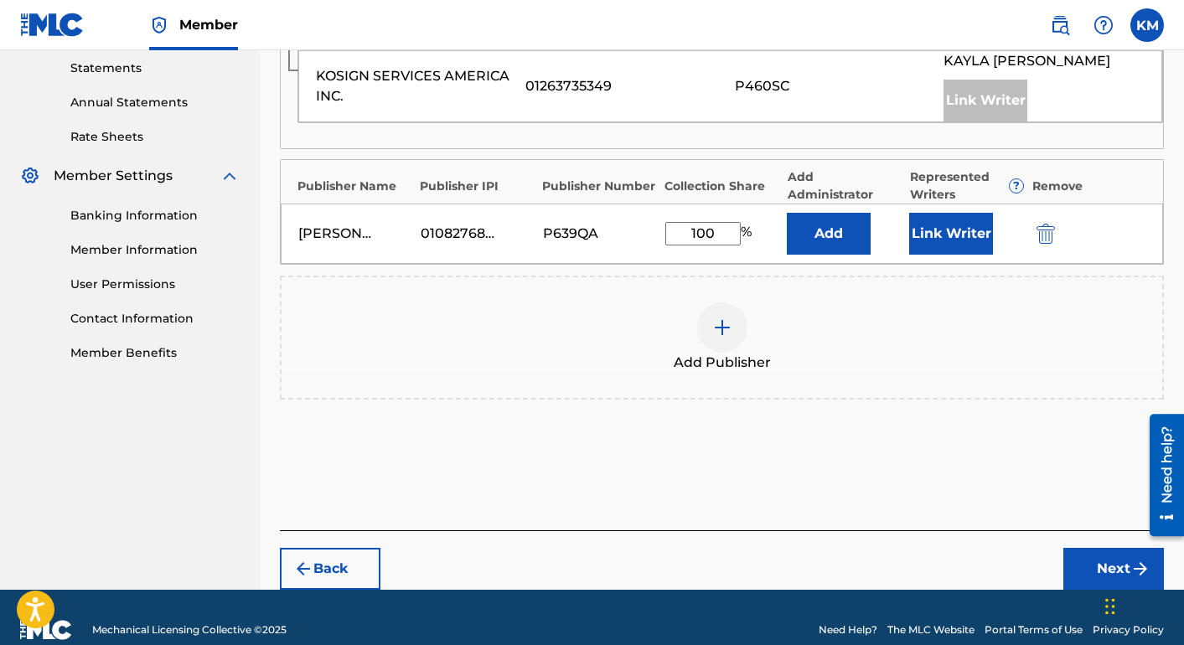
click at [854, 238] on button "Add" at bounding box center [829, 234] width 84 height 42
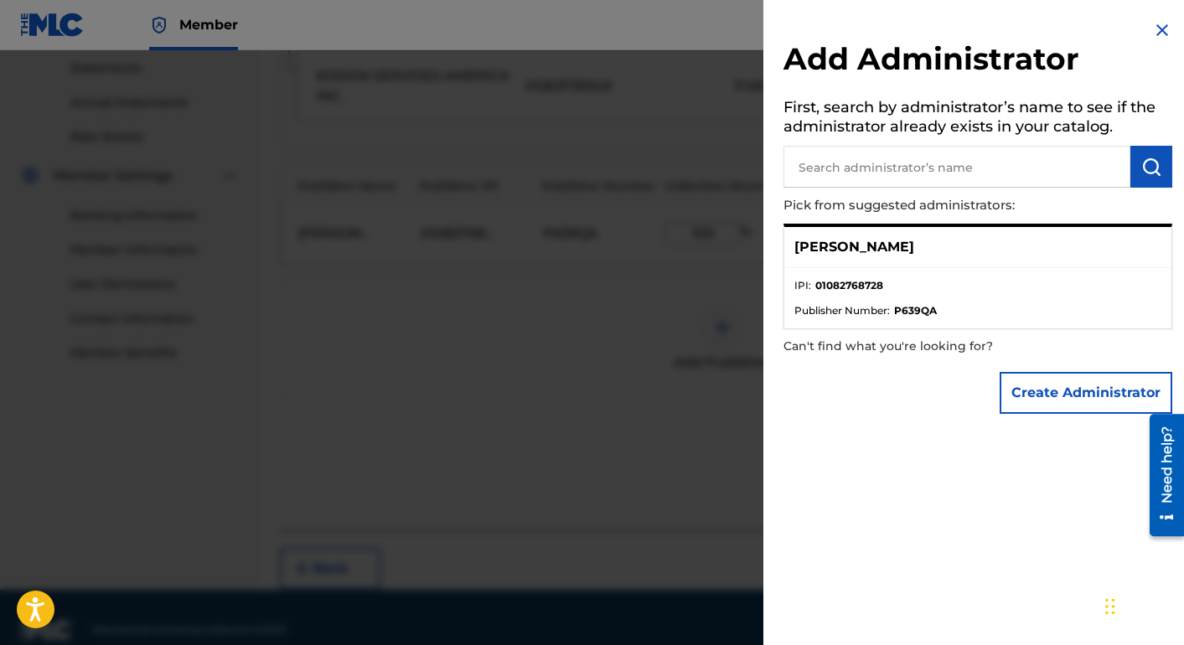
click at [691, 362] on div at bounding box center [592, 372] width 1184 height 645
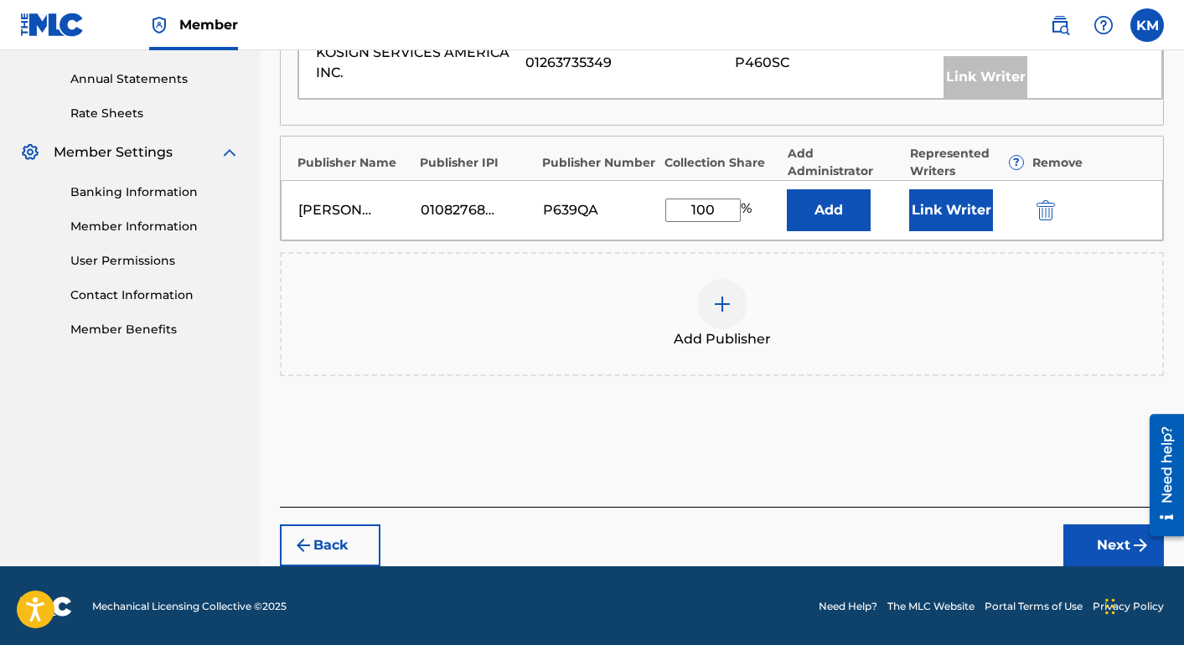
scroll to position [601, 0]
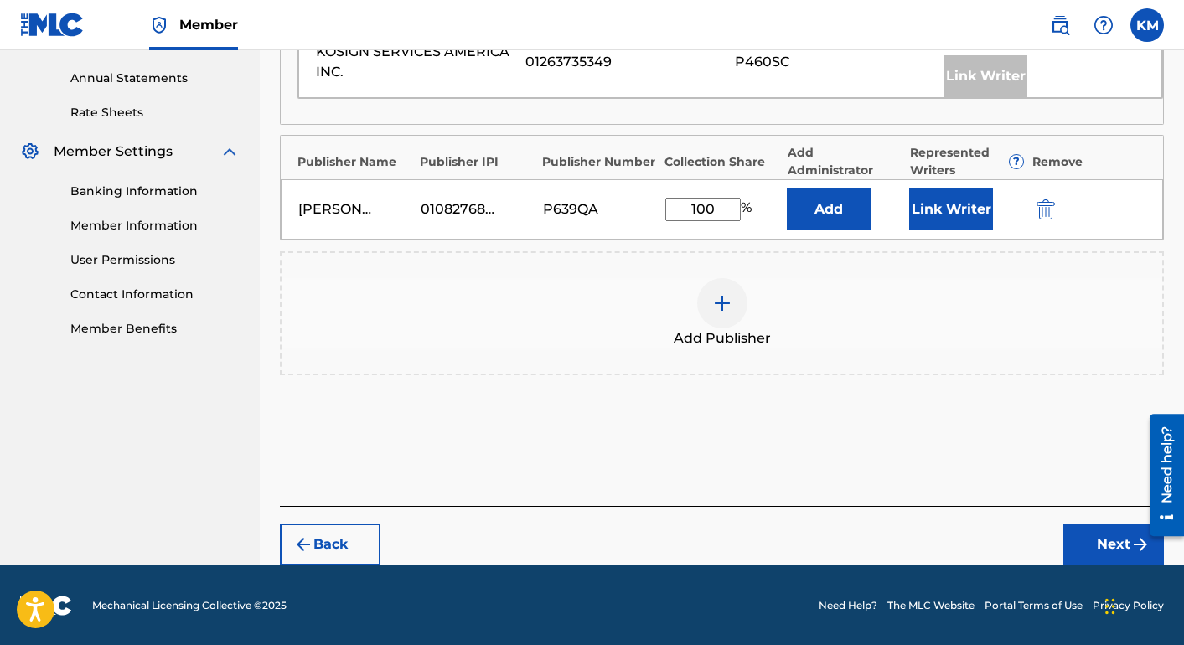
click at [1117, 539] on button "Next" at bounding box center [1113, 545] width 101 height 42
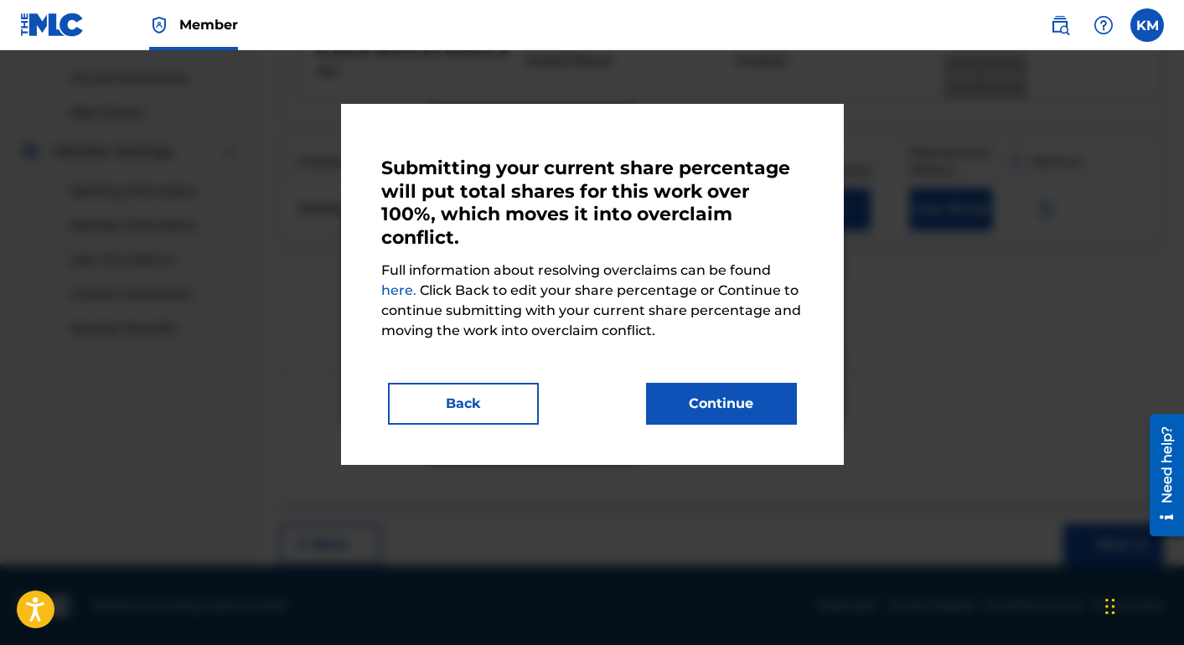
click at [730, 428] on div "Submitting your current share percentage will put total shares for this work ov…" at bounding box center [592, 284] width 503 height 361
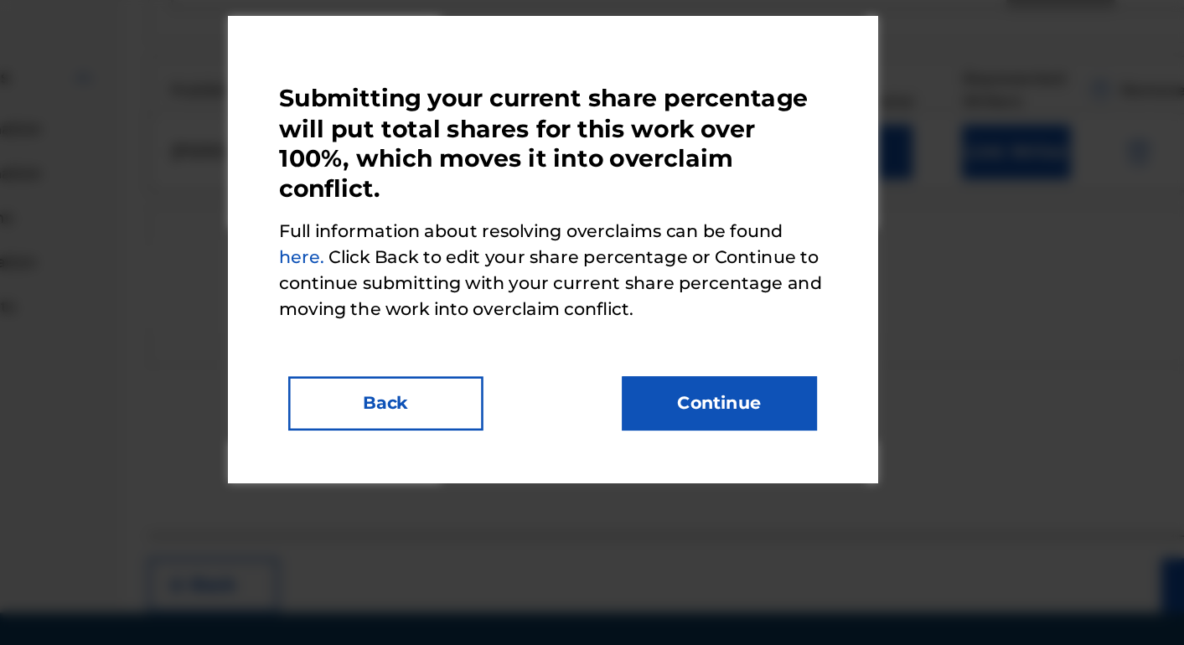
click at [399, 289] on link "here." at bounding box center [400, 290] width 39 height 16
click at [496, 404] on button "Back" at bounding box center [463, 404] width 151 height 42
